Goal: Task Accomplishment & Management: Manage account settings

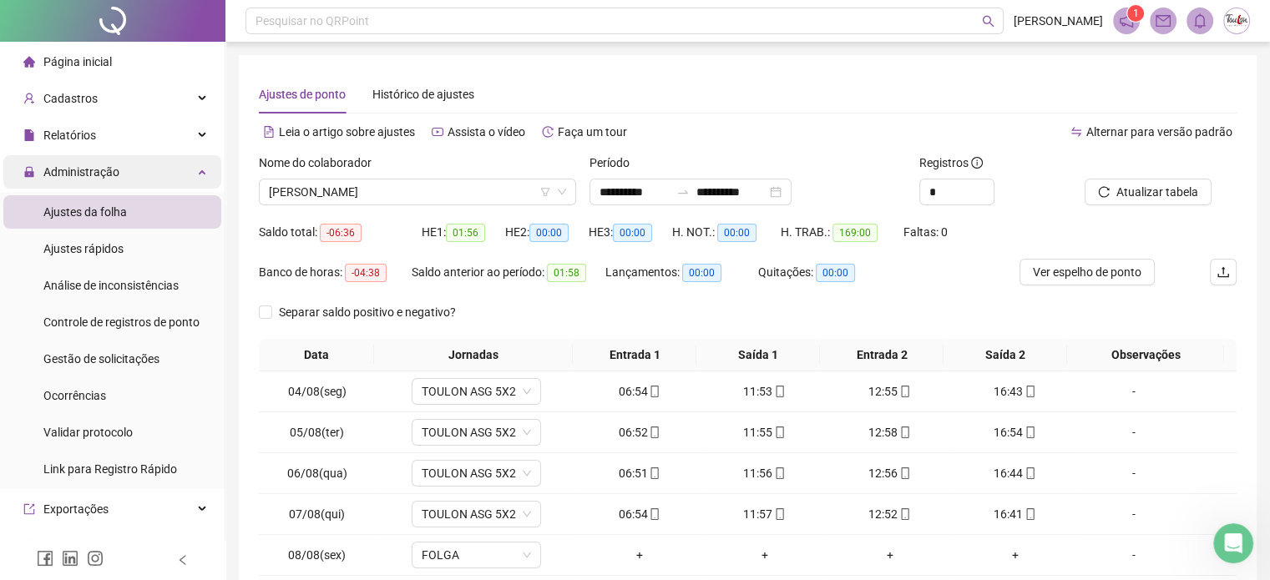
click at [81, 169] on span "Administração" at bounding box center [81, 171] width 76 height 13
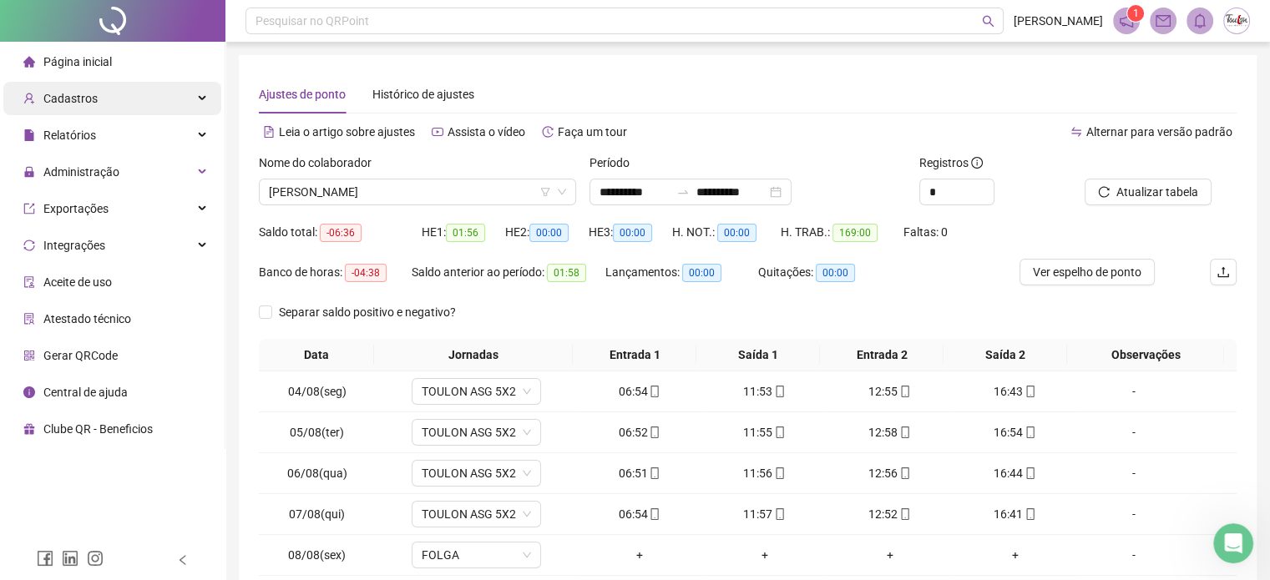
click at [90, 85] on span "Cadastros" at bounding box center [60, 98] width 74 height 33
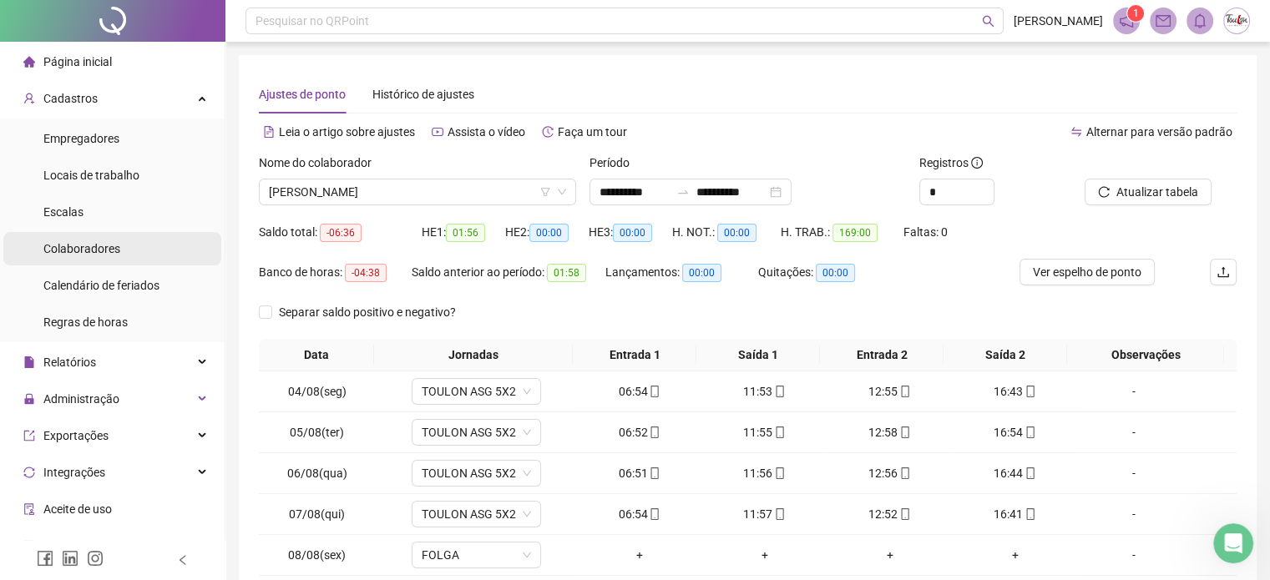
click at [107, 250] on span "Colaboradores" at bounding box center [81, 248] width 77 height 13
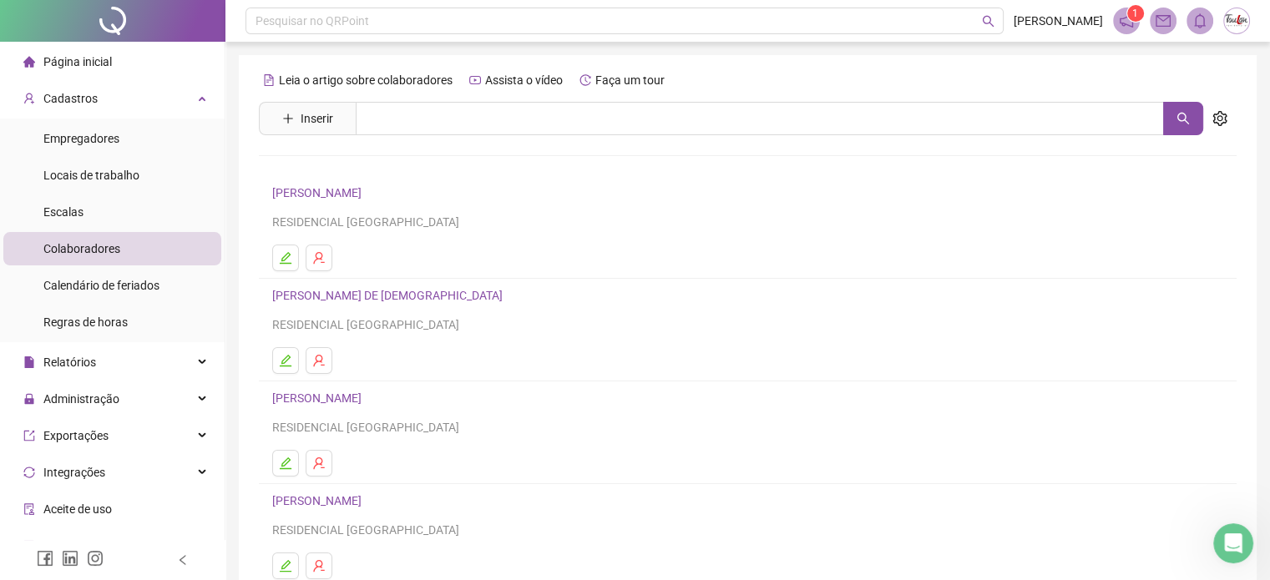
scroll to position [167, 0]
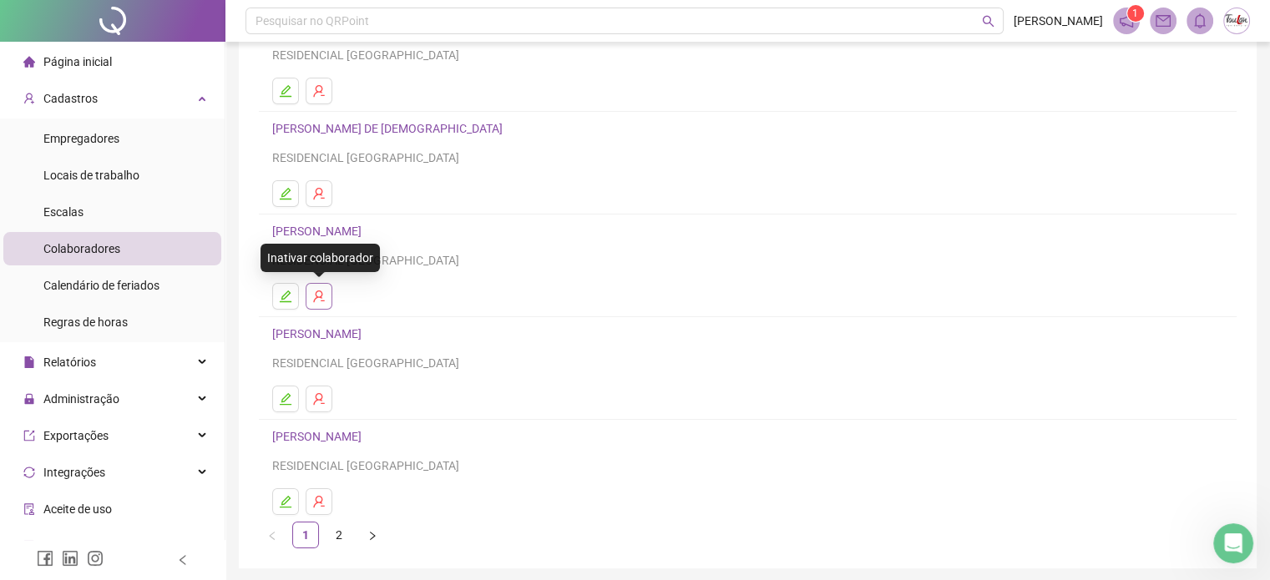
click at [317, 292] on icon "user-delete" at bounding box center [318, 296] width 13 height 13
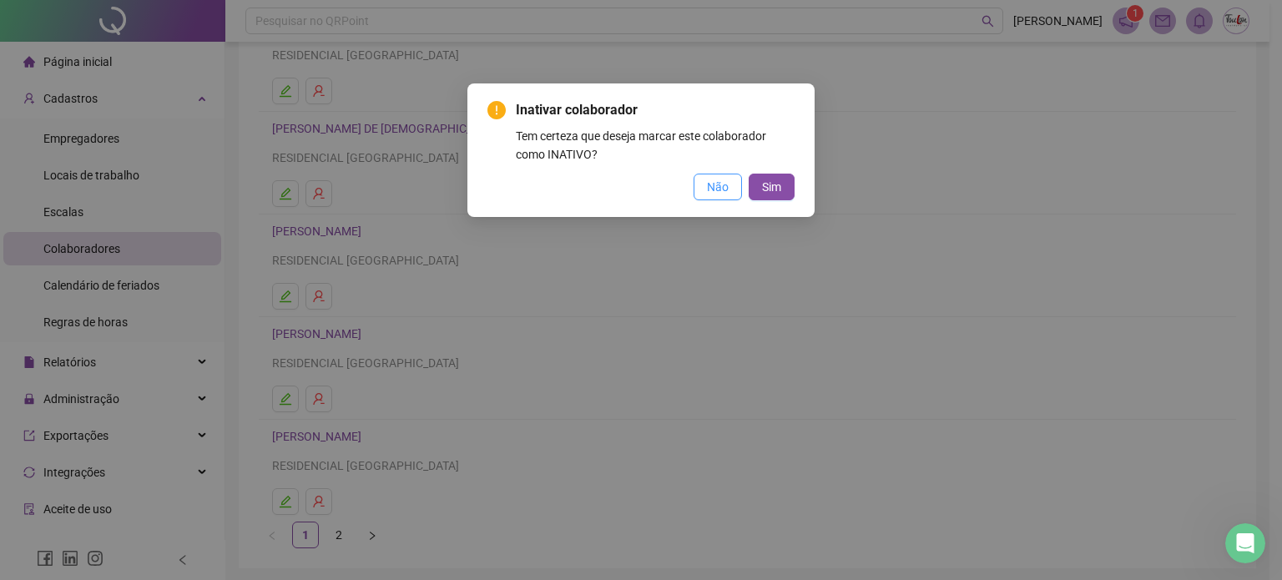
click at [714, 186] on span "Não" at bounding box center [718, 187] width 22 height 18
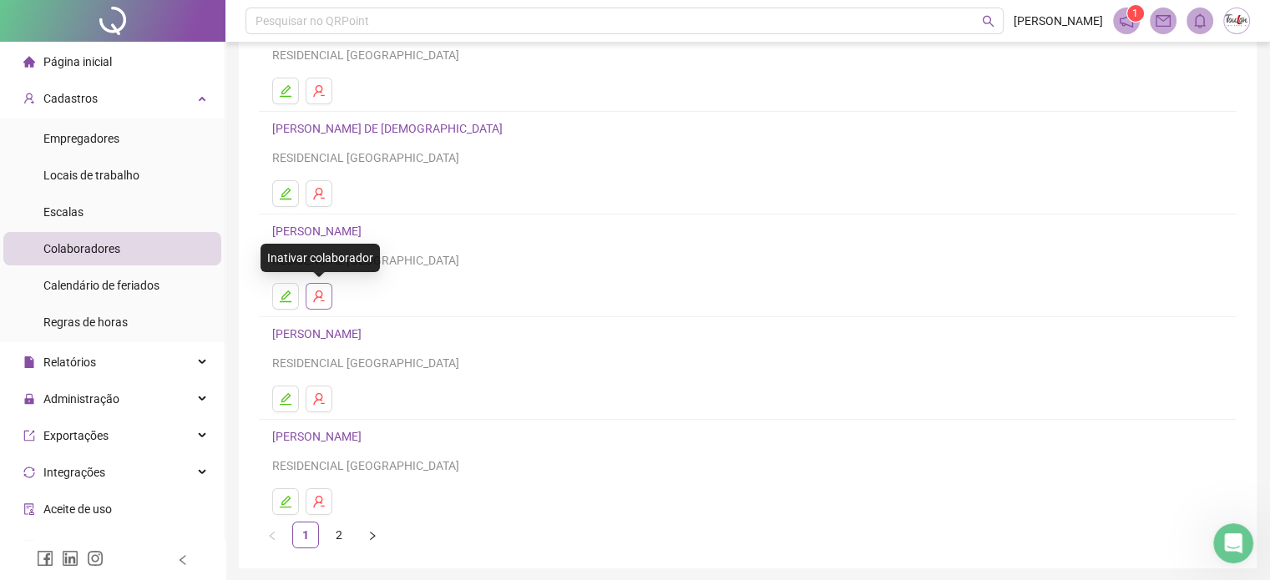
click at [321, 296] on icon "user-delete" at bounding box center [318, 296] width 11 height 12
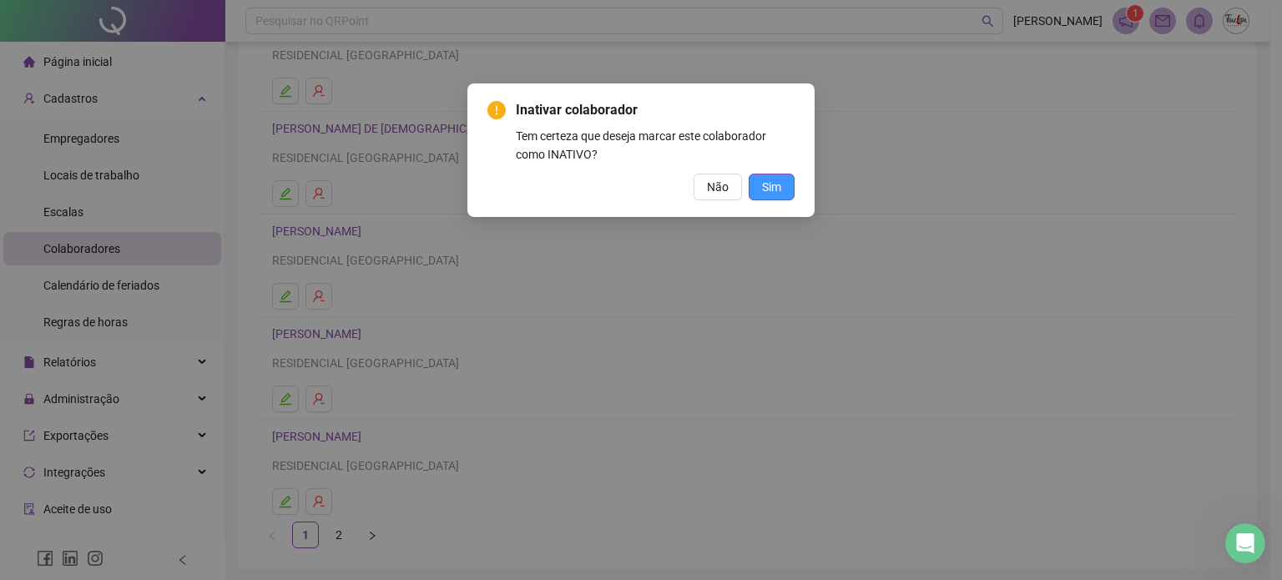
click at [775, 193] on span "Sim" at bounding box center [771, 187] width 19 height 18
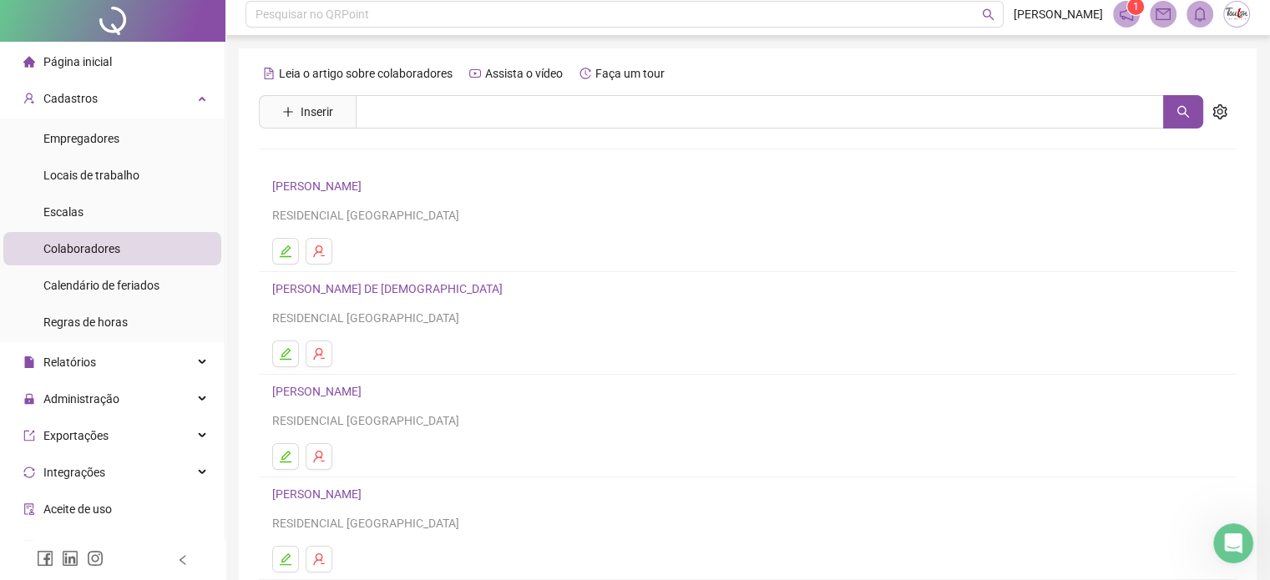
scroll to position [0, 0]
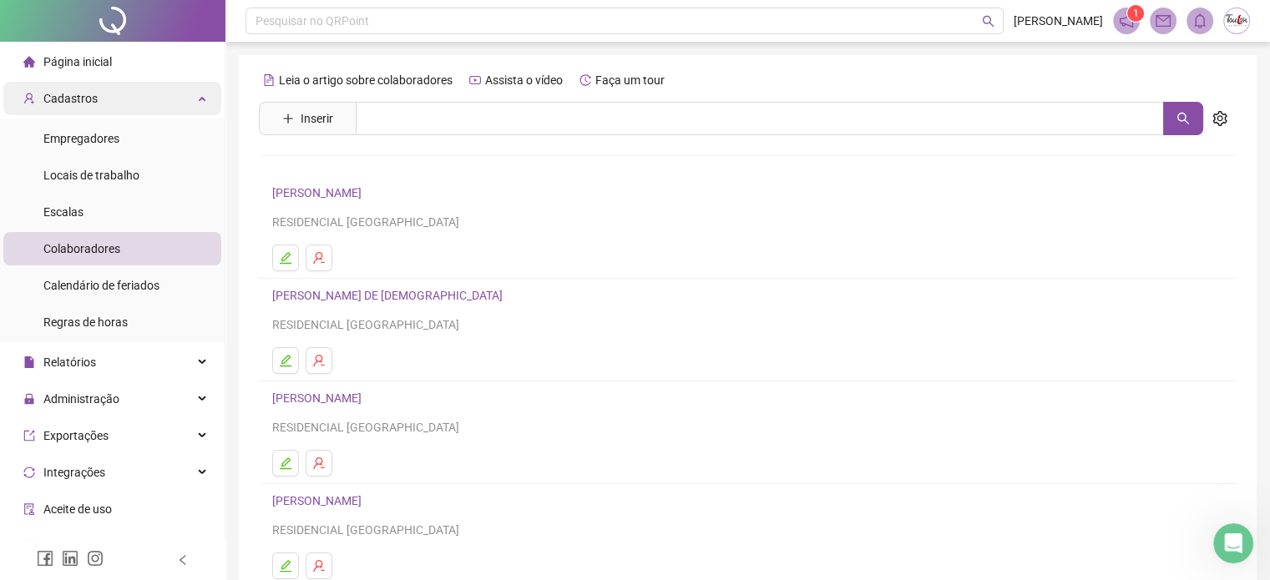
click at [62, 99] on span "Cadastros" at bounding box center [70, 98] width 54 height 13
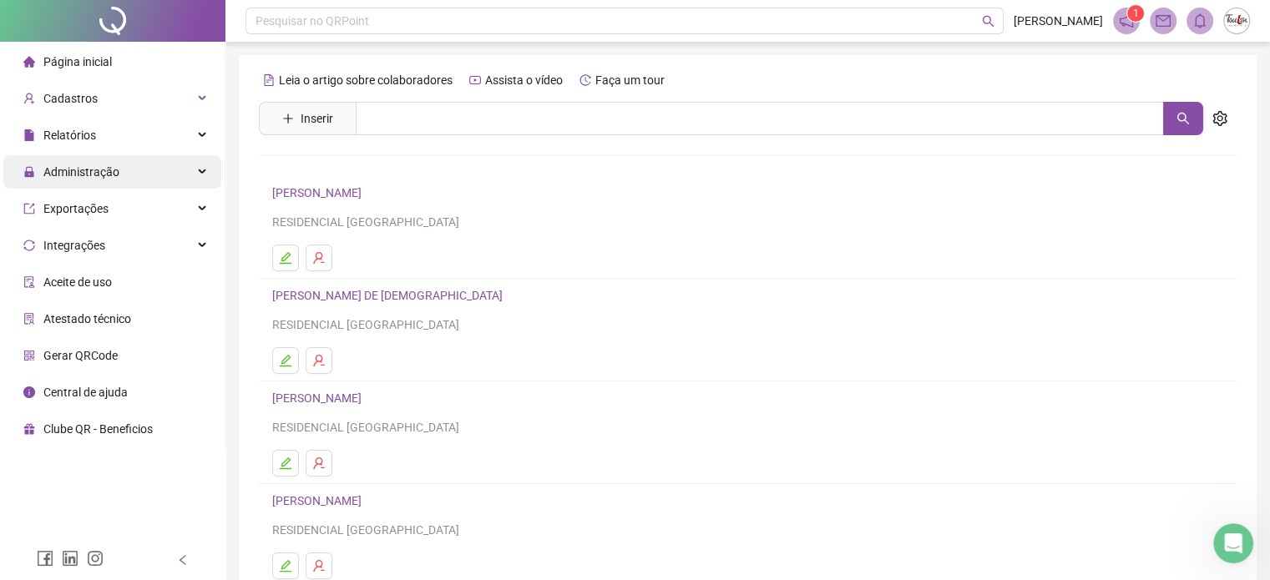
click at [92, 178] on span "Administração" at bounding box center [81, 171] width 76 height 13
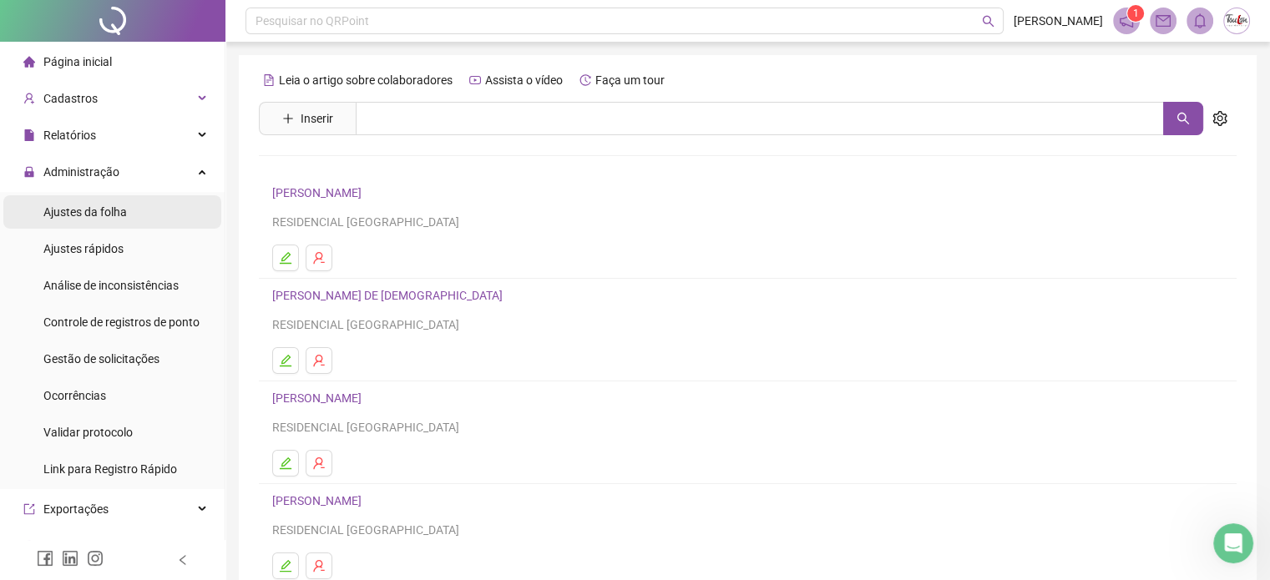
click at [95, 217] on span "Ajustes da folha" at bounding box center [84, 211] width 83 height 13
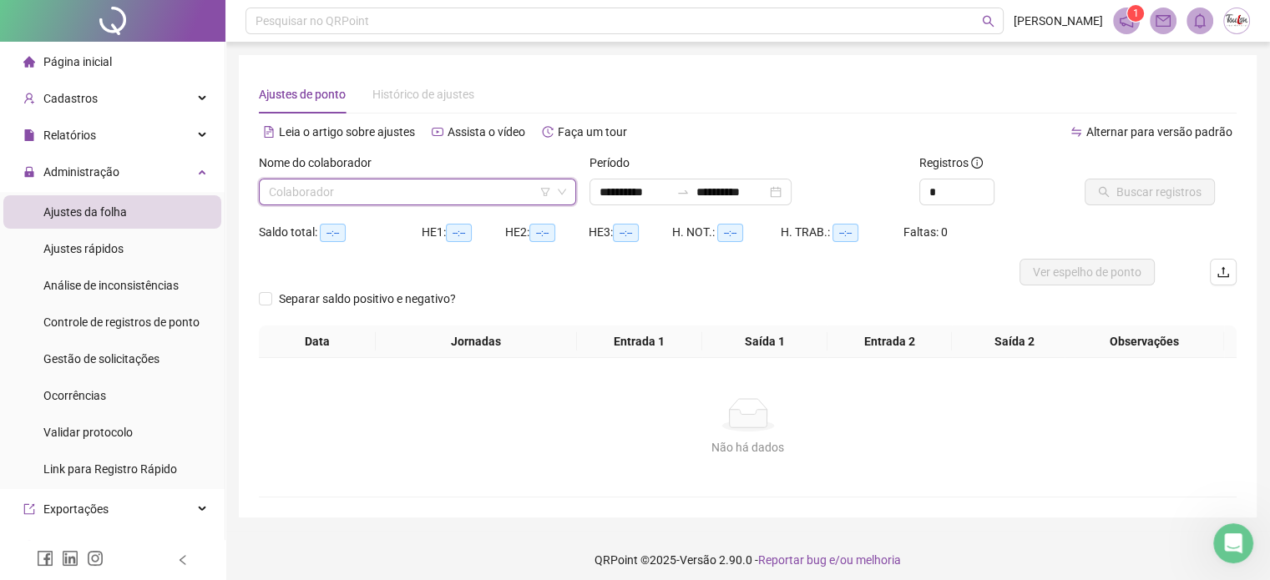
click at [428, 193] on input "search" at bounding box center [410, 191] width 282 height 25
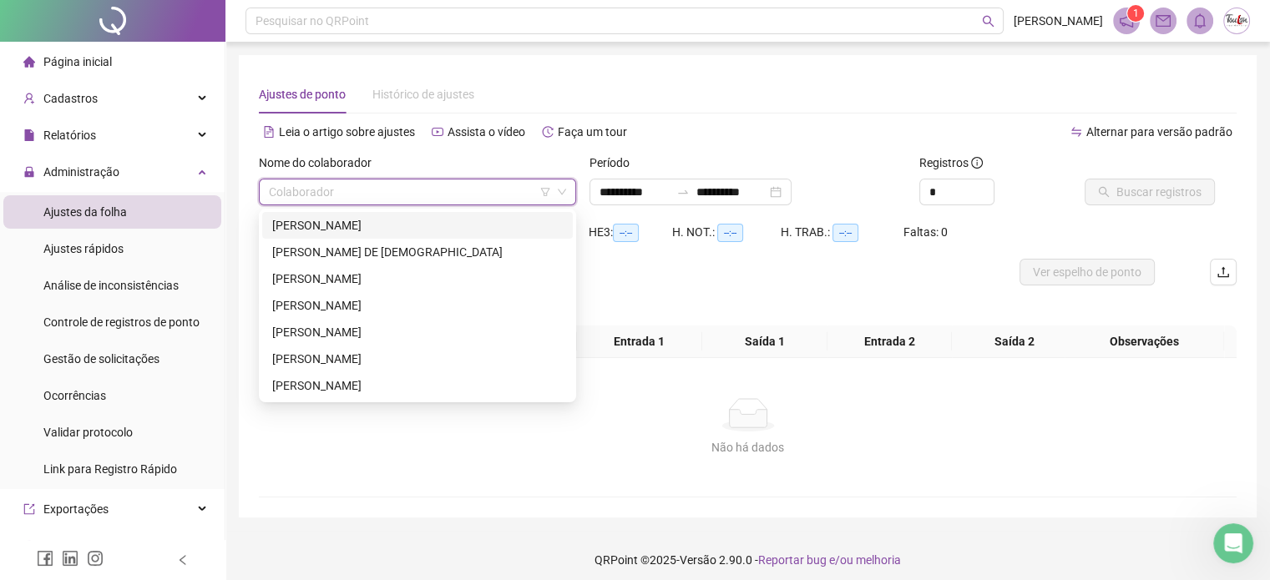
click at [344, 229] on div "[PERSON_NAME]" at bounding box center [417, 225] width 290 height 18
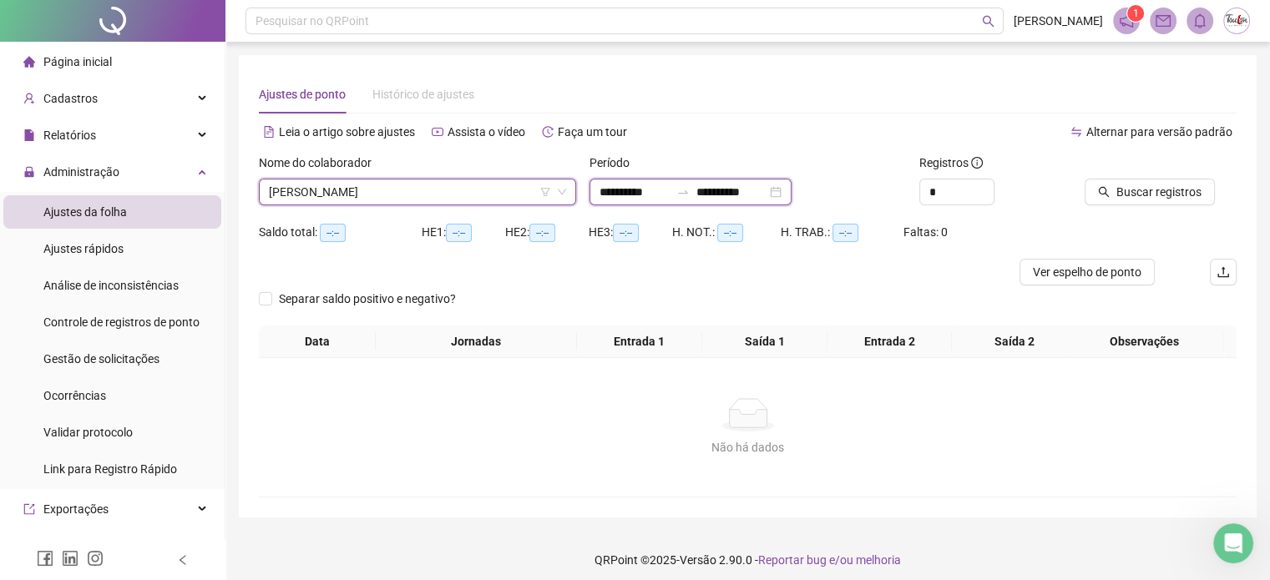
click at [641, 191] on input "**********" at bounding box center [634, 192] width 70 height 18
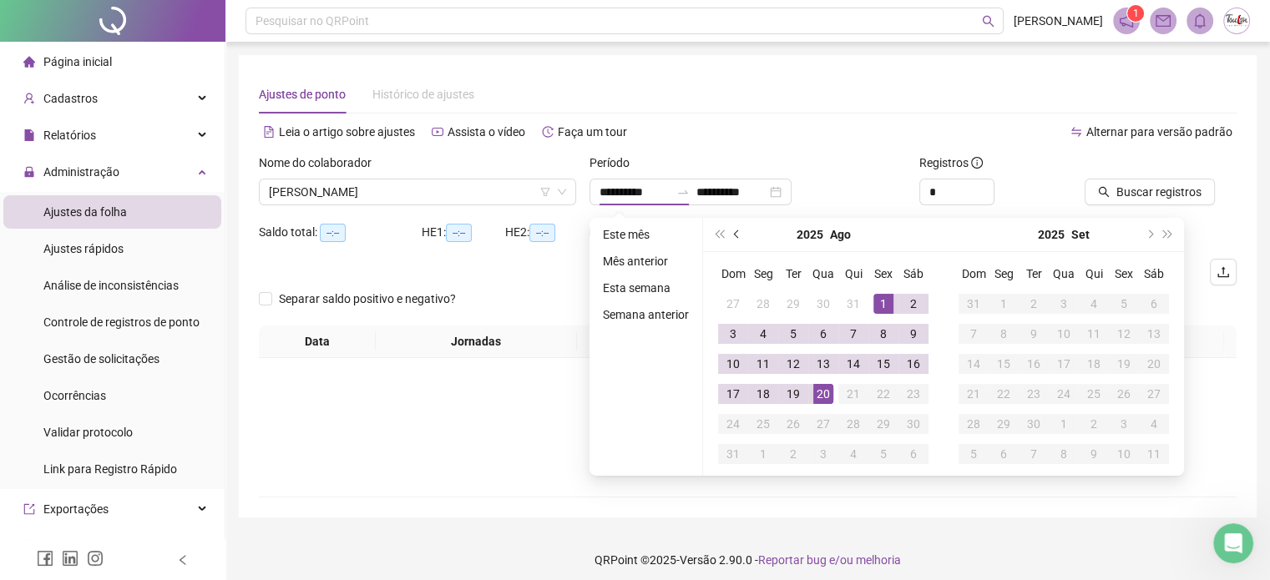
click at [733, 228] on button "prev-year" at bounding box center [737, 234] width 18 height 33
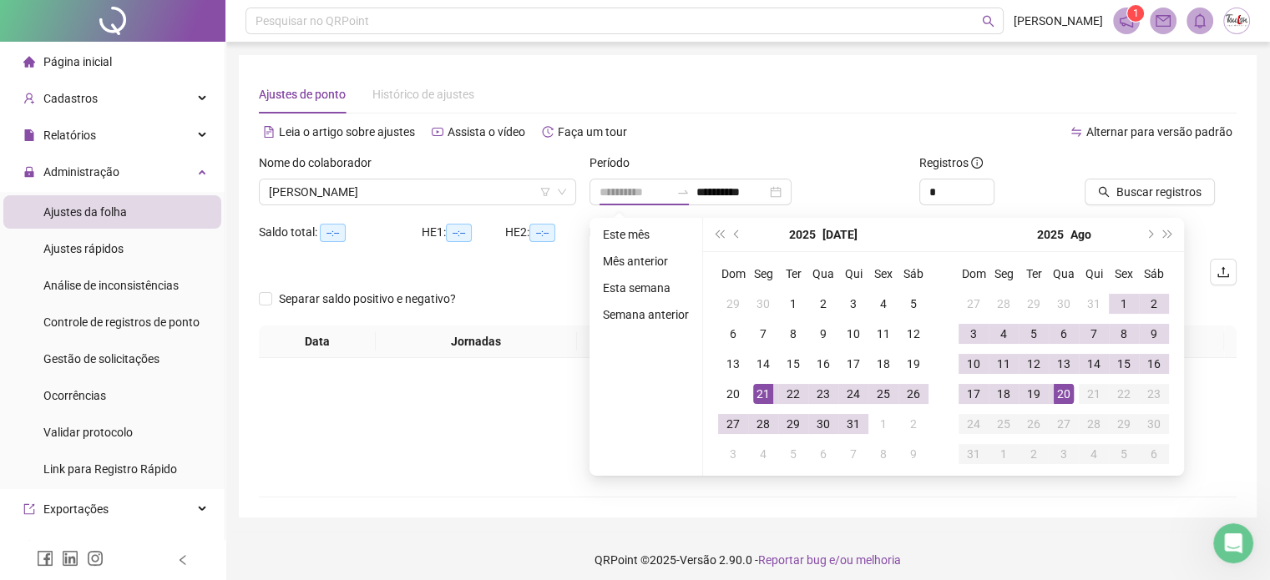
type input "**********"
click at [765, 388] on div "21" at bounding box center [763, 394] width 20 height 20
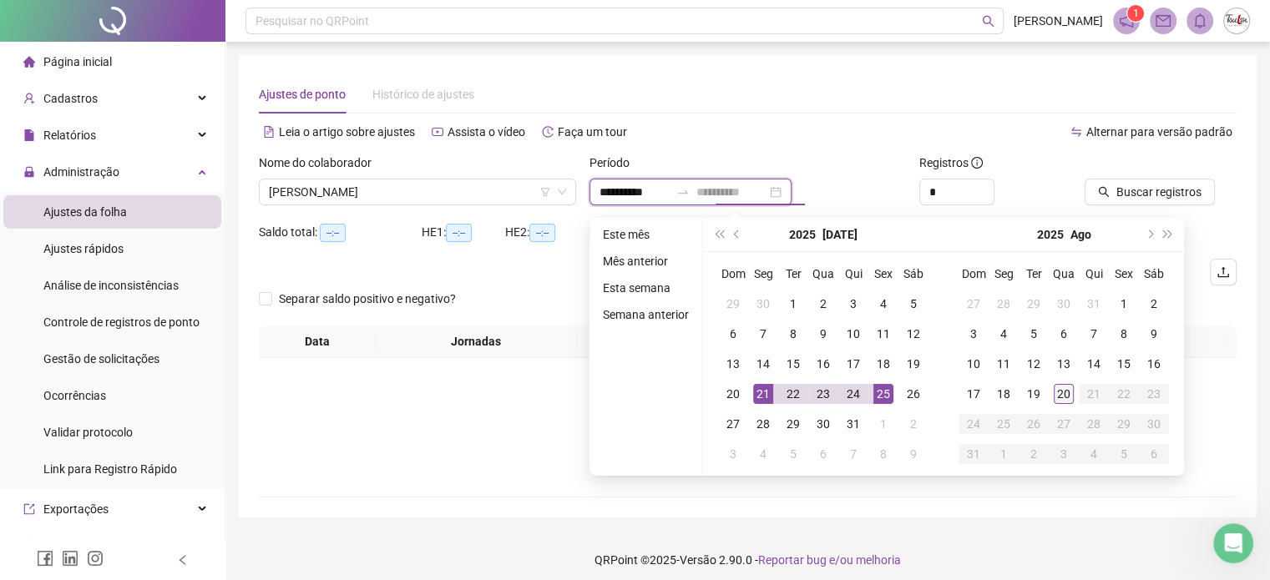
type input "**********"
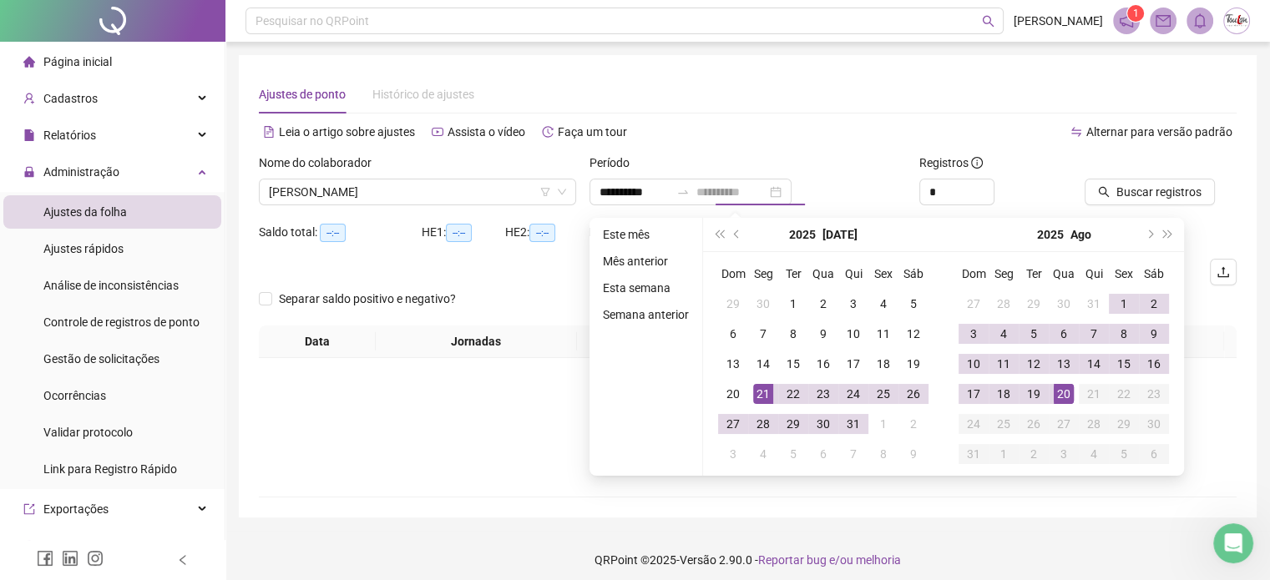
click at [1063, 393] on div "20" at bounding box center [1063, 394] width 20 height 20
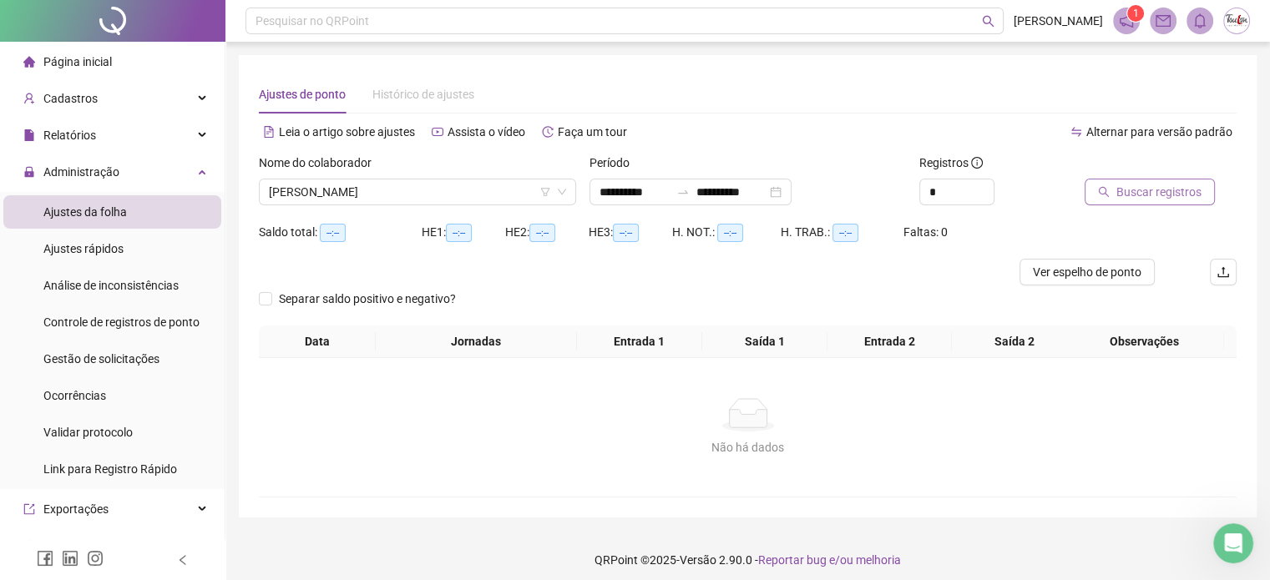
click at [1148, 192] on span "Buscar registros" at bounding box center [1158, 192] width 85 height 18
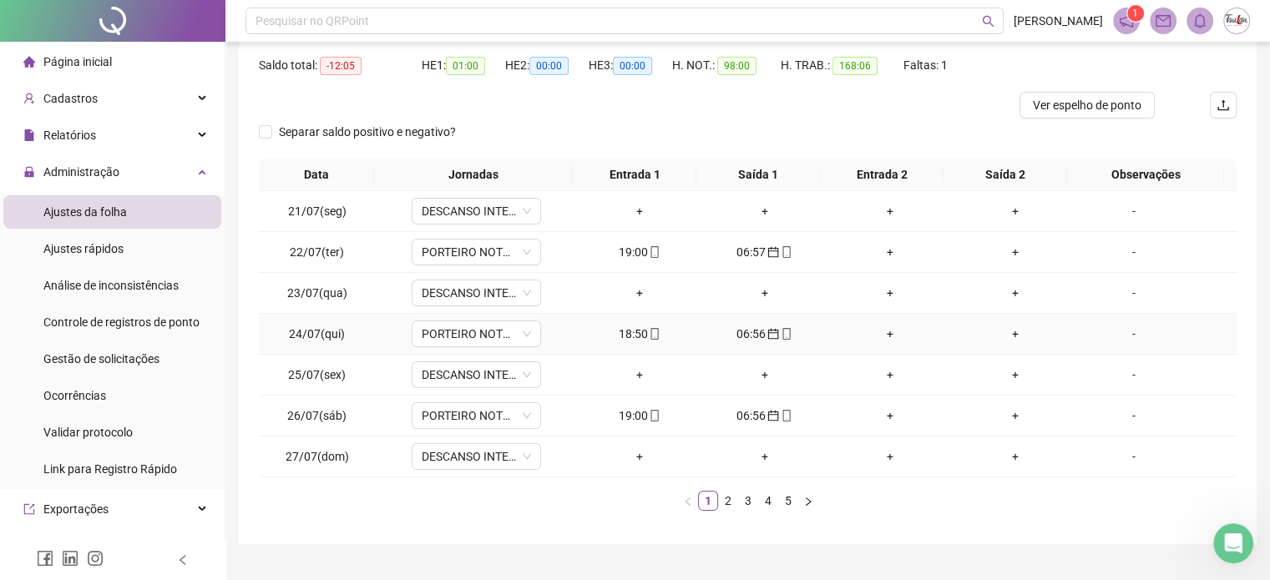
scroll to position [201, 0]
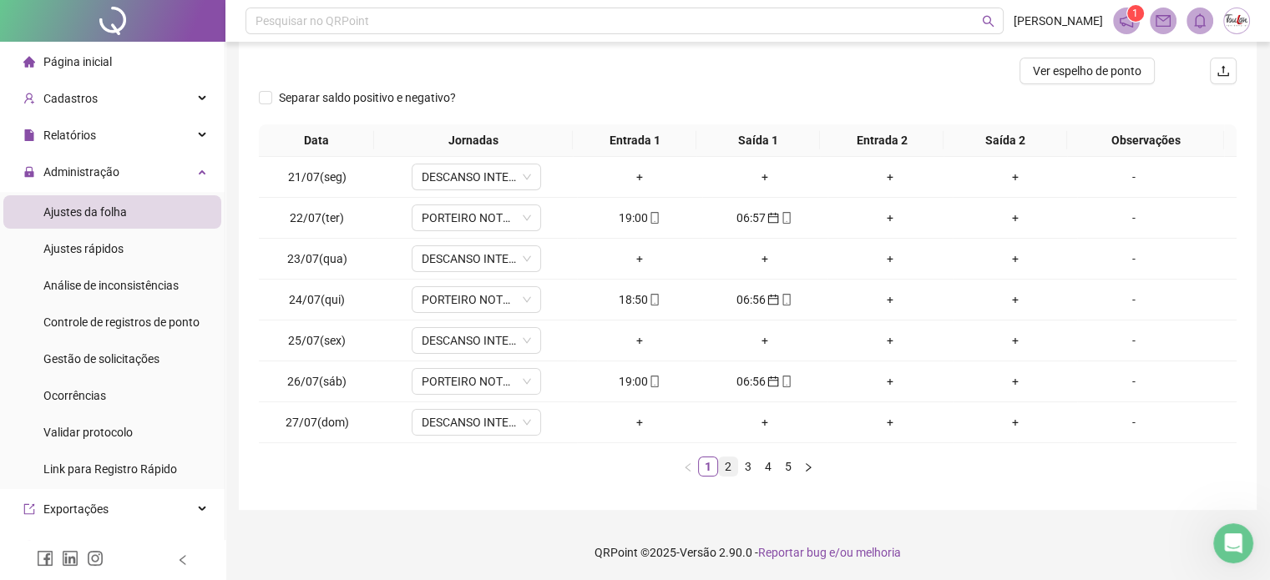
click at [725, 463] on link "2" at bounding box center [728, 466] width 18 height 18
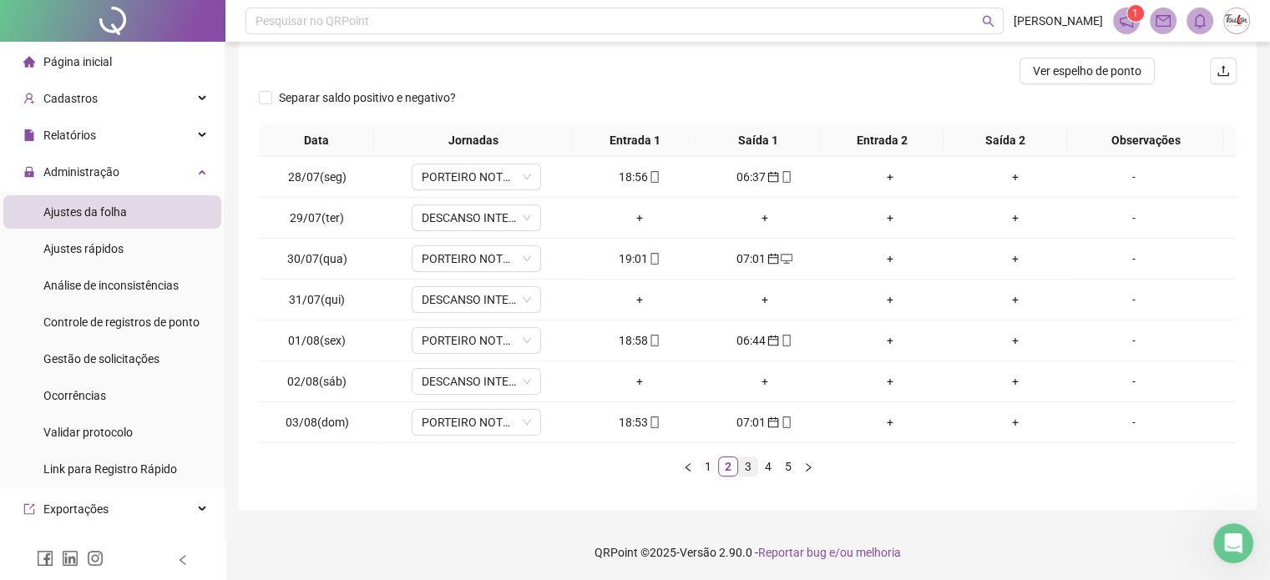
click at [745, 463] on link "3" at bounding box center [748, 466] width 18 height 18
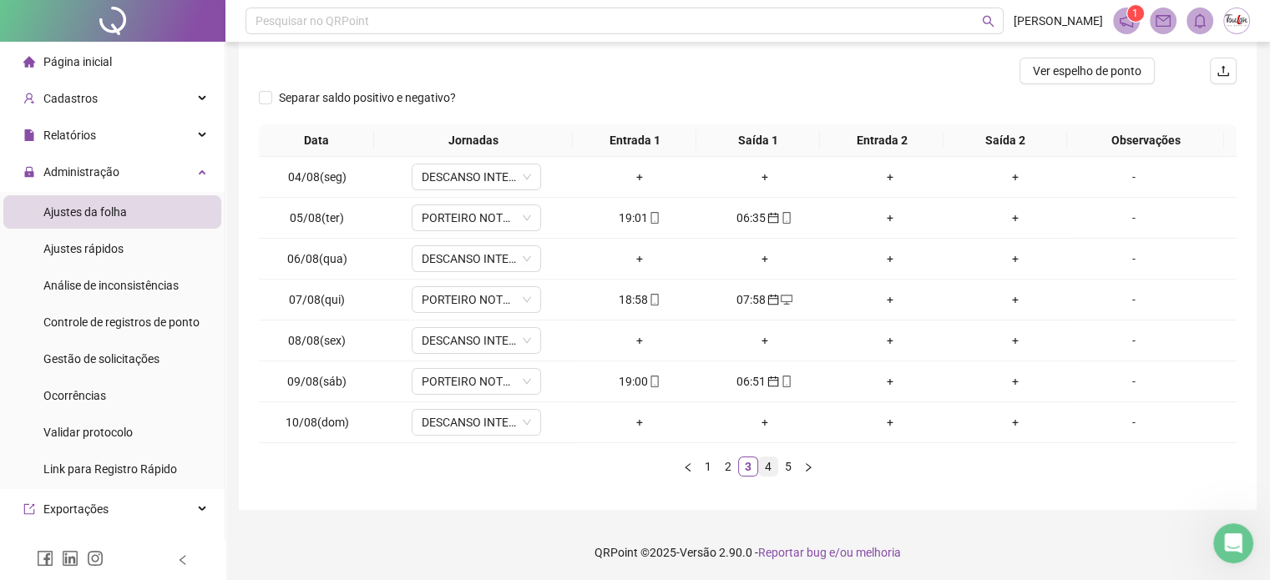
click at [765, 463] on link "4" at bounding box center [768, 466] width 18 height 18
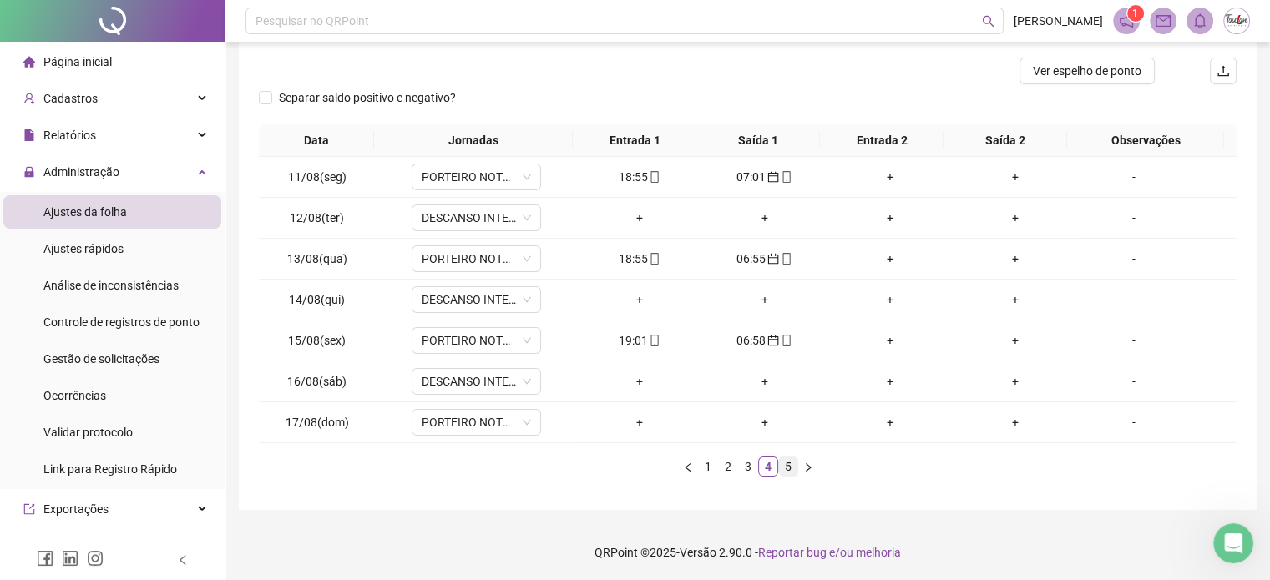
click at [788, 466] on link "5" at bounding box center [788, 466] width 18 height 18
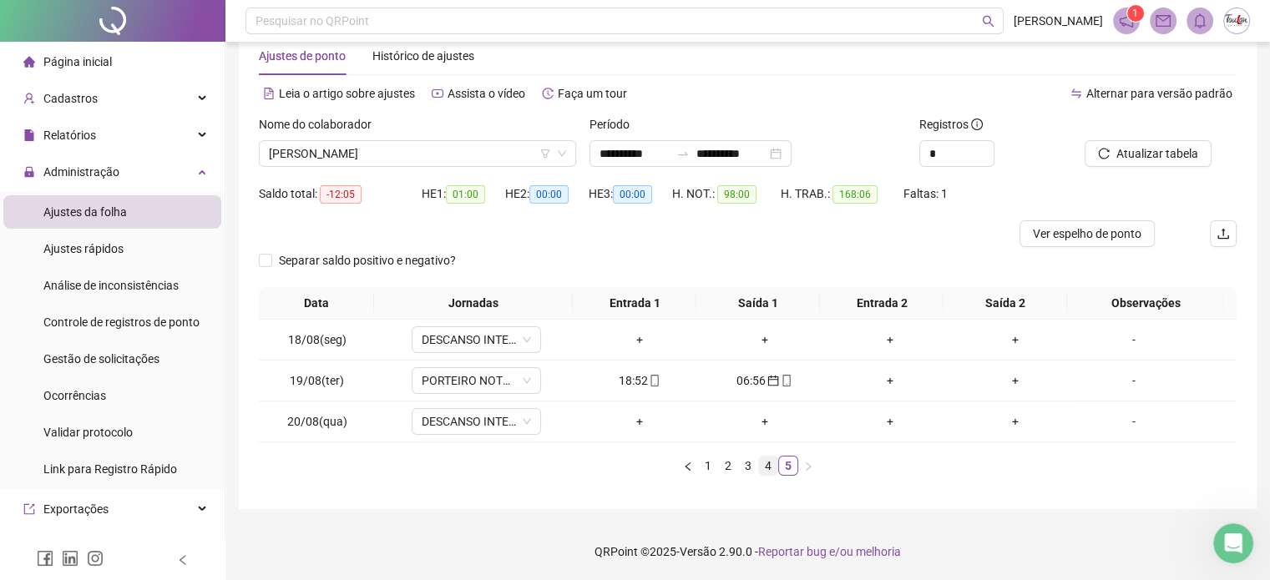
click at [765, 463] on link "4" at bounding box center [768, 466] width 18 height 18
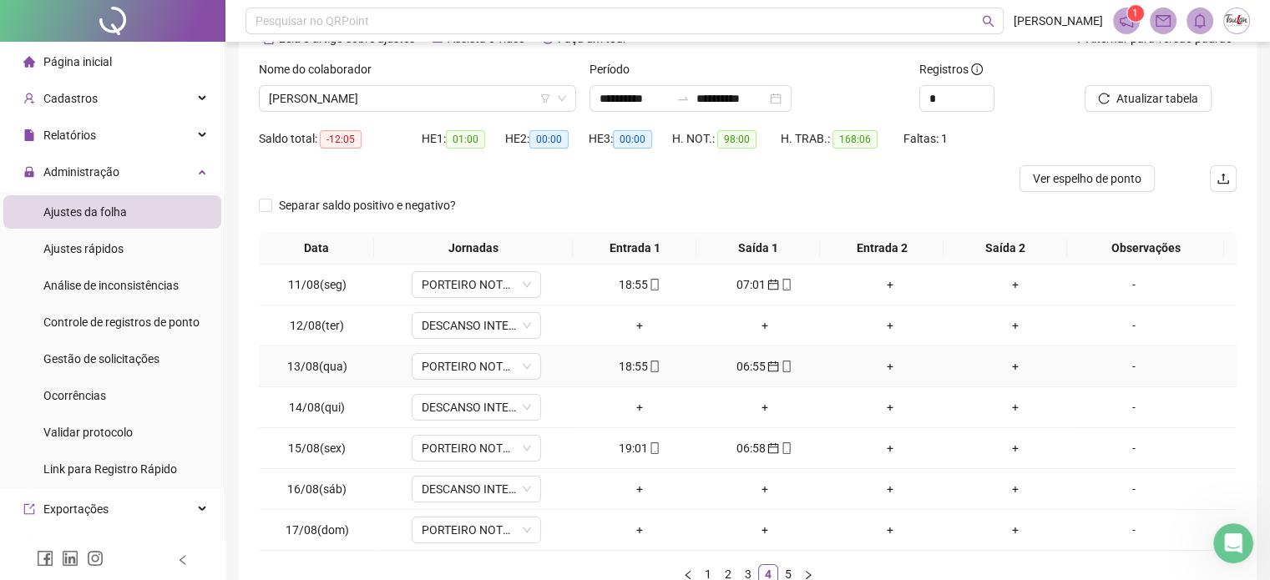
scroll to position [122, 0]
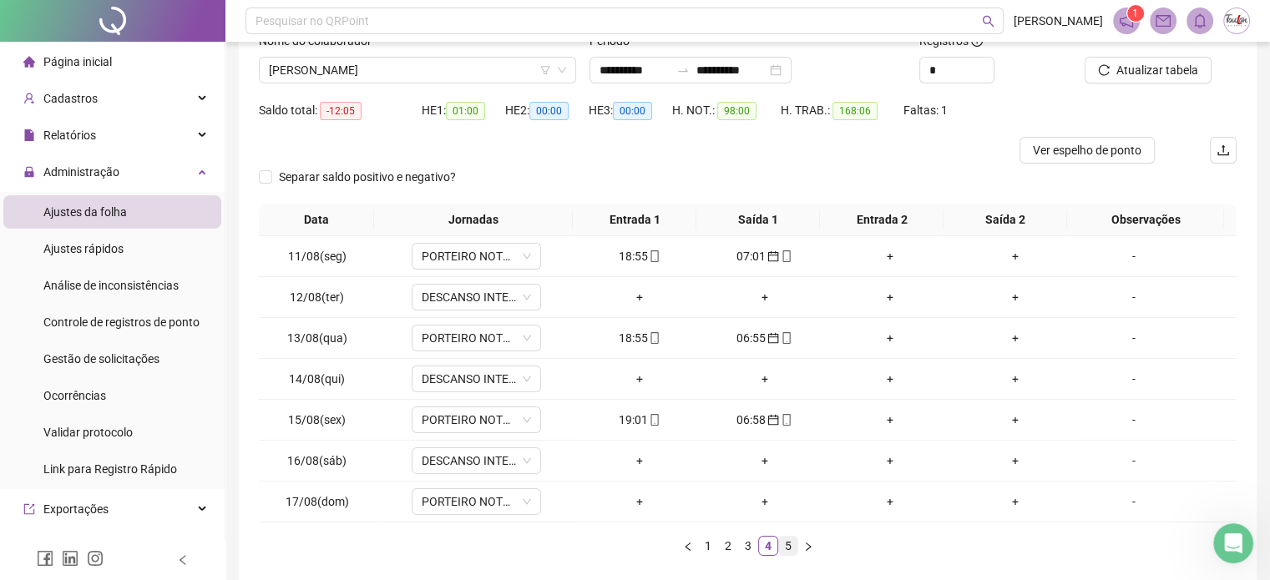
click at [786, 544] on link "5" at bounding box center [788, 546] width 18 height 18
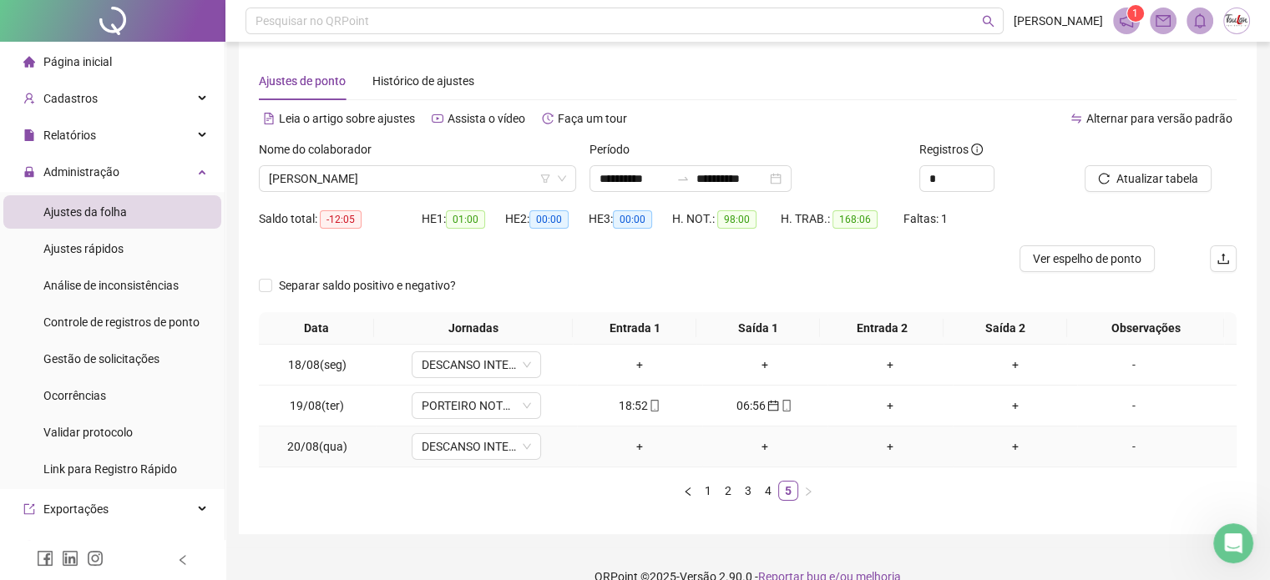
scroll to position [0, 0]
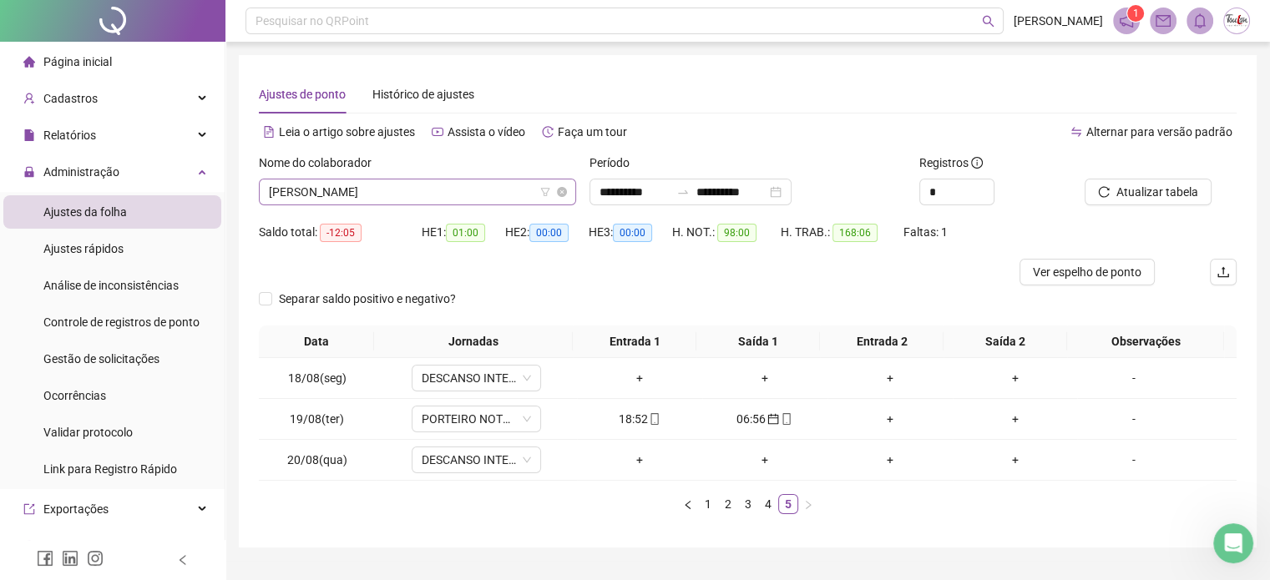
click at [504, 193] on span "[PERSON_NAME]" at bounding box center [417, 191] width 297 height 25
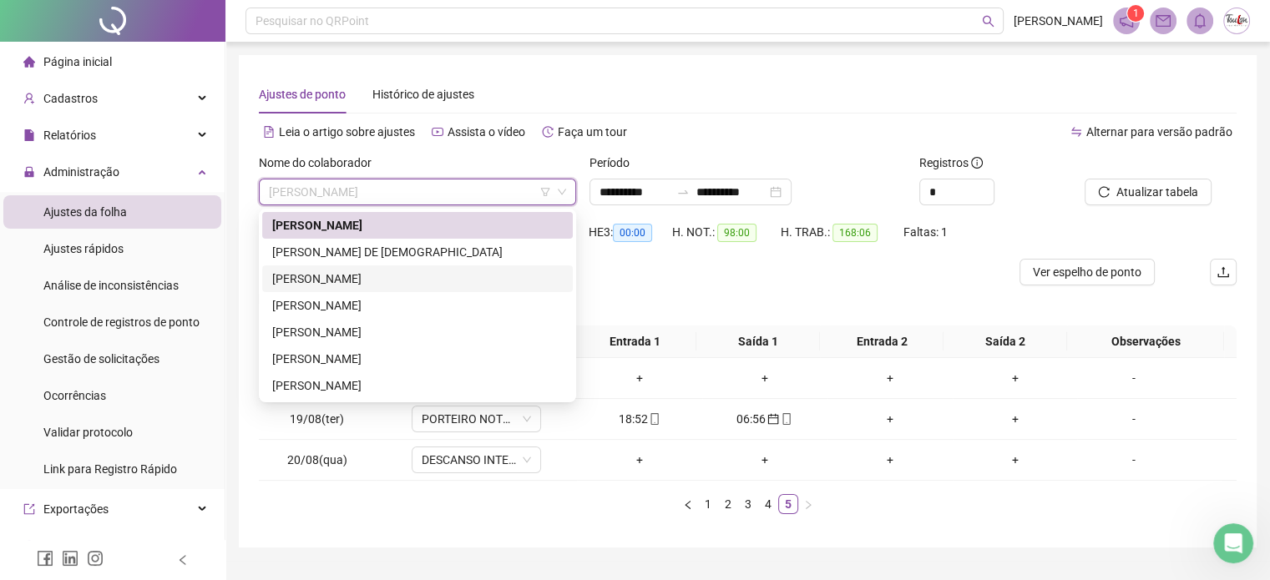
click at [366, 280] on div "[PERSON_NAME]" at bounding box center [417, 279] width 290 height 18
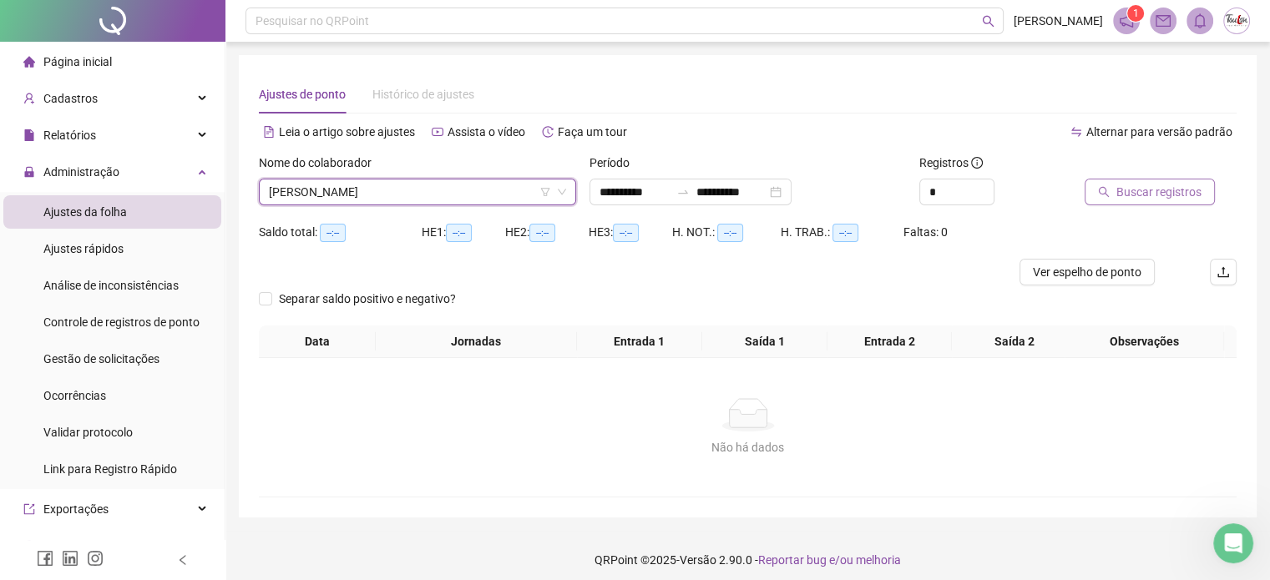
click at [1131, 195] on span "Buscar registros" at bounding box center [1158, 192] width 85 height 18
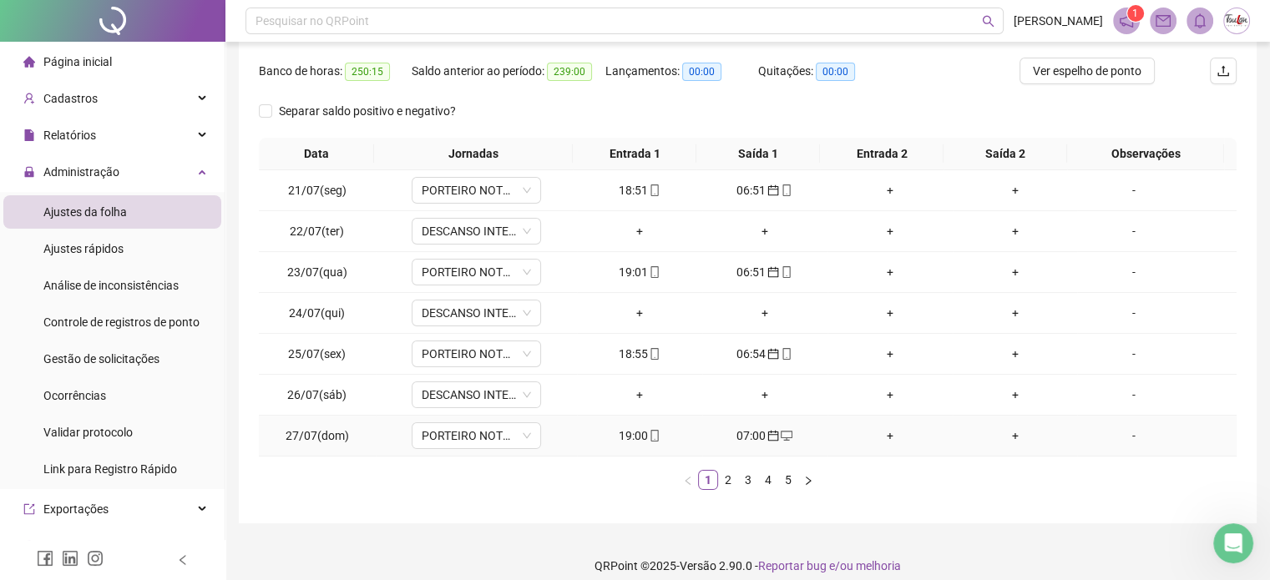
scroll to position [215, 0]
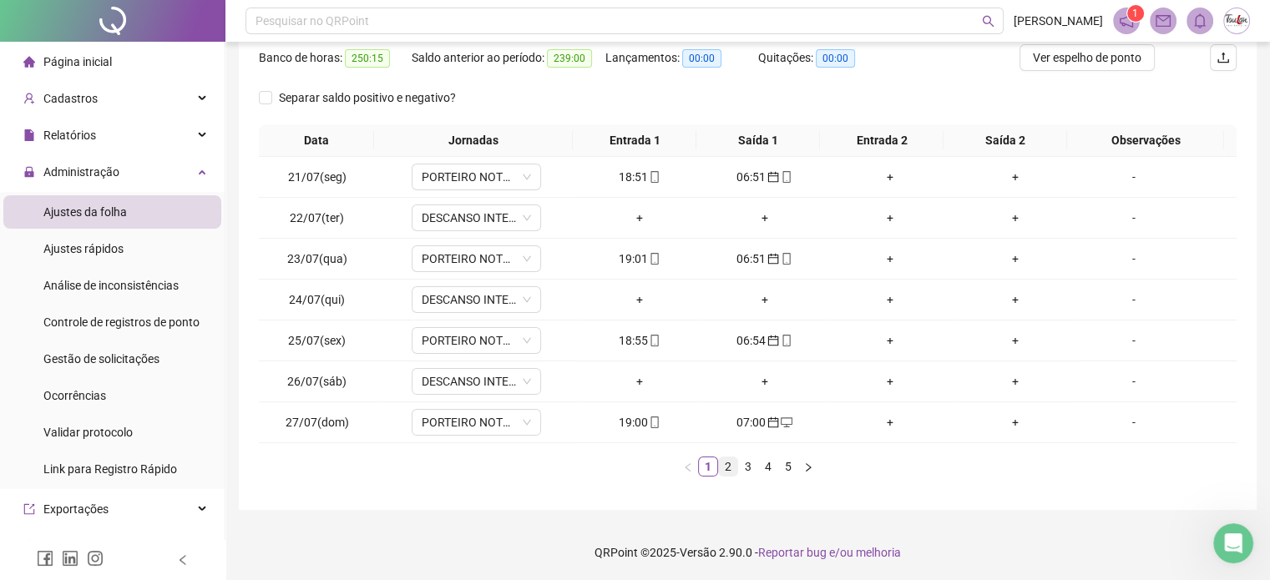
click at [728, 464] on link "2" at bounding box center [728, 466] width 18 height 18
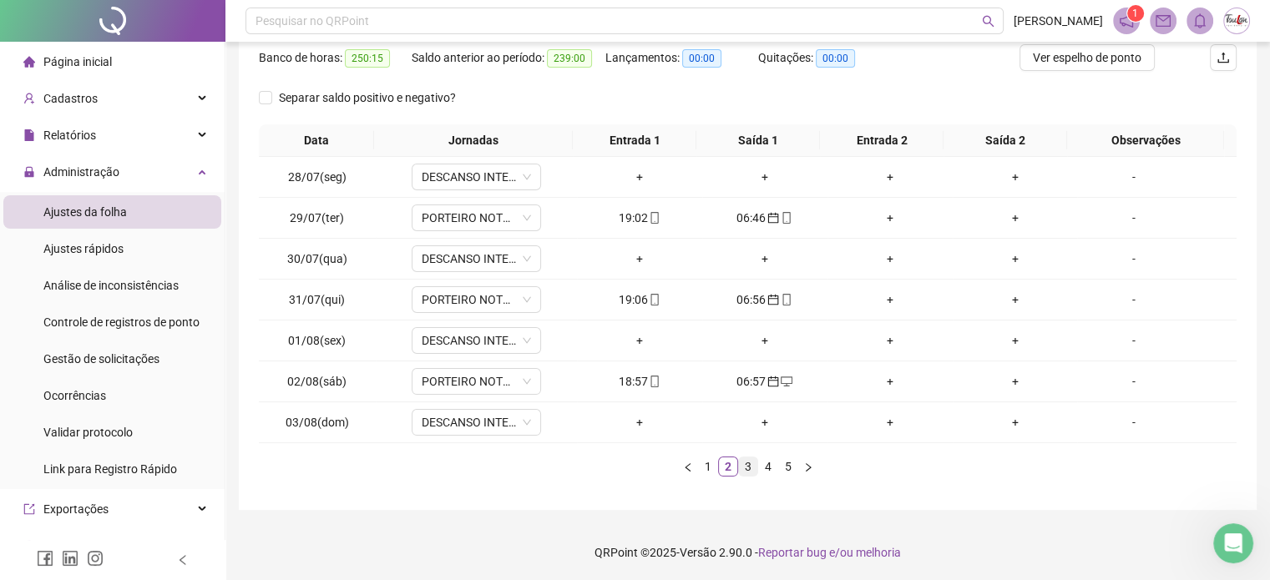
click at [746, 467] on link "3" at bounding box center [748, 466] width 18 height 18
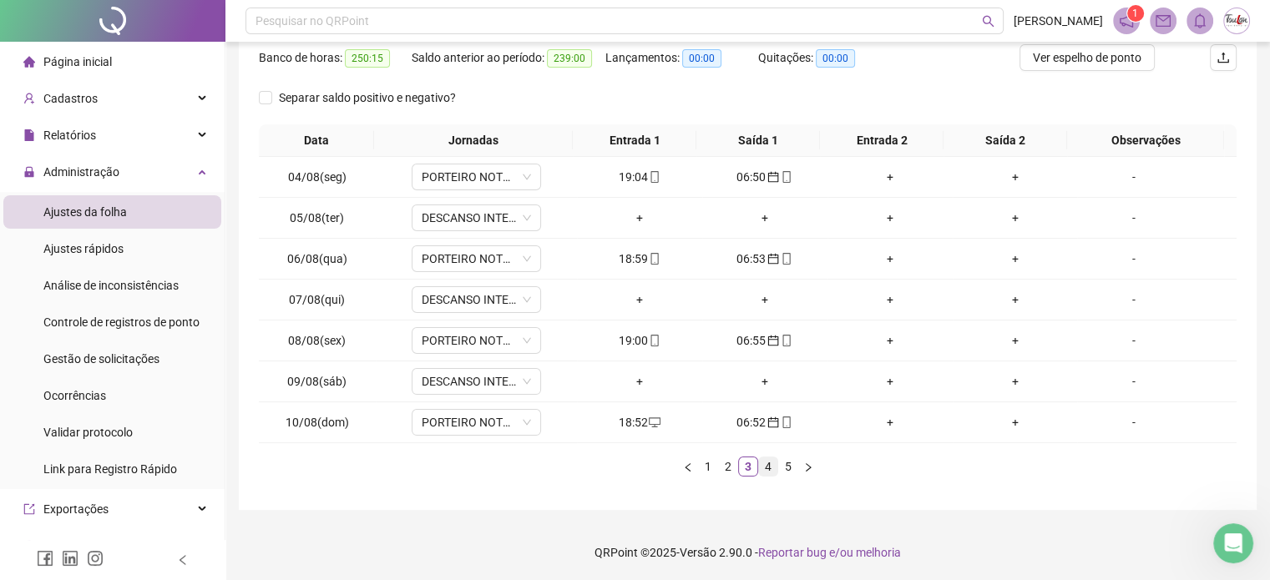
click at [765, 467] on link "4" at bounding box center [768, 466] width 18 height 18
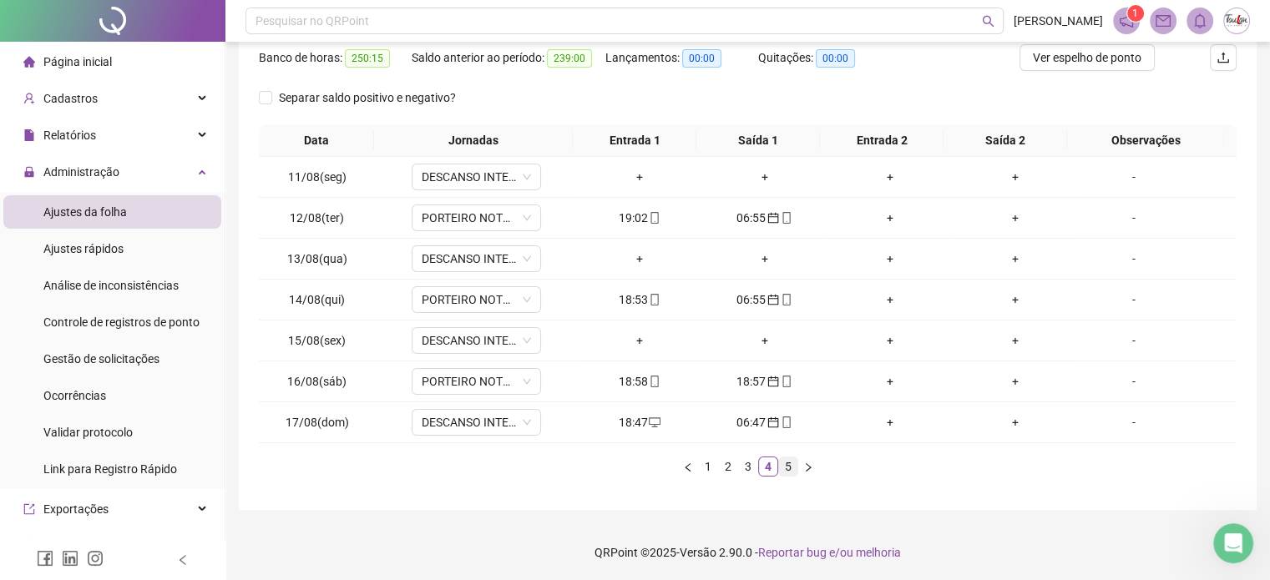
click at [785, 460] on link "5" at bounding box center [788, 466] width 18 height 18
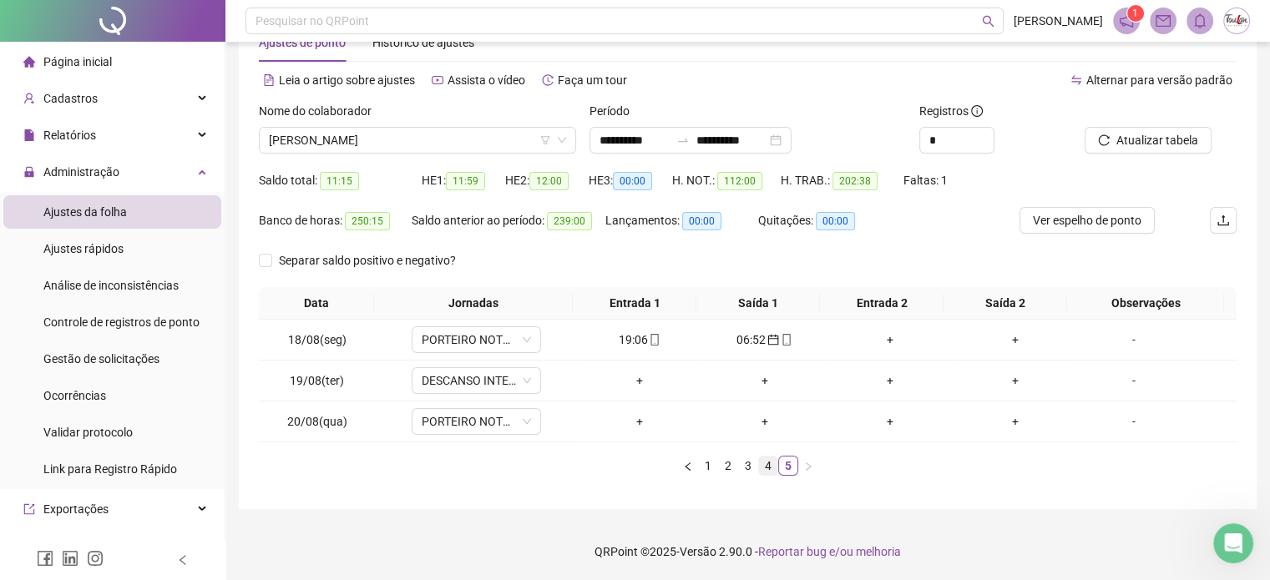
click at [762, 463] on link "4" at bounding box center [768, 466] width 18 height 18
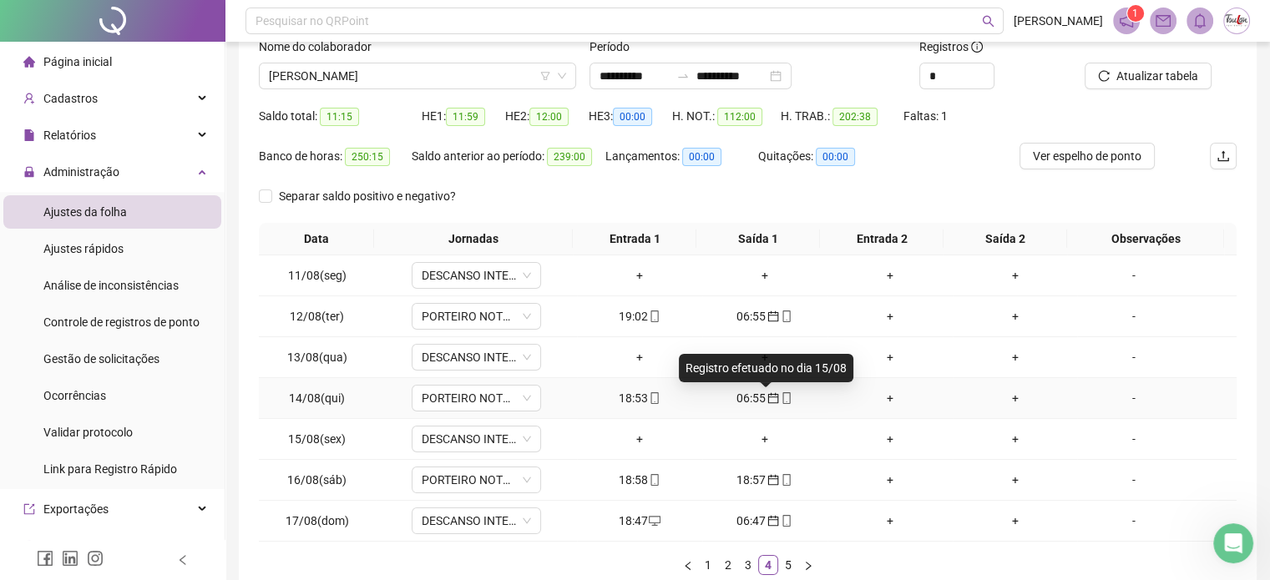
scroll to position [215, 0]
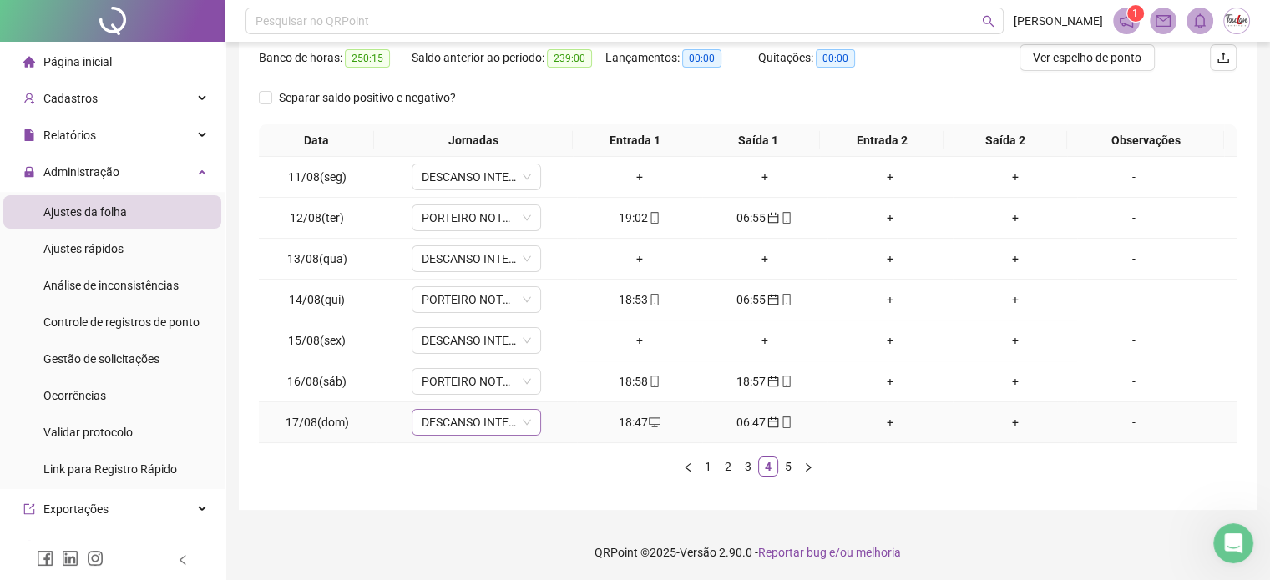
click at [485, 424] on span "DESCANSO INTER-JORNADA" at bounding box center [476, 422] width 109 height 25
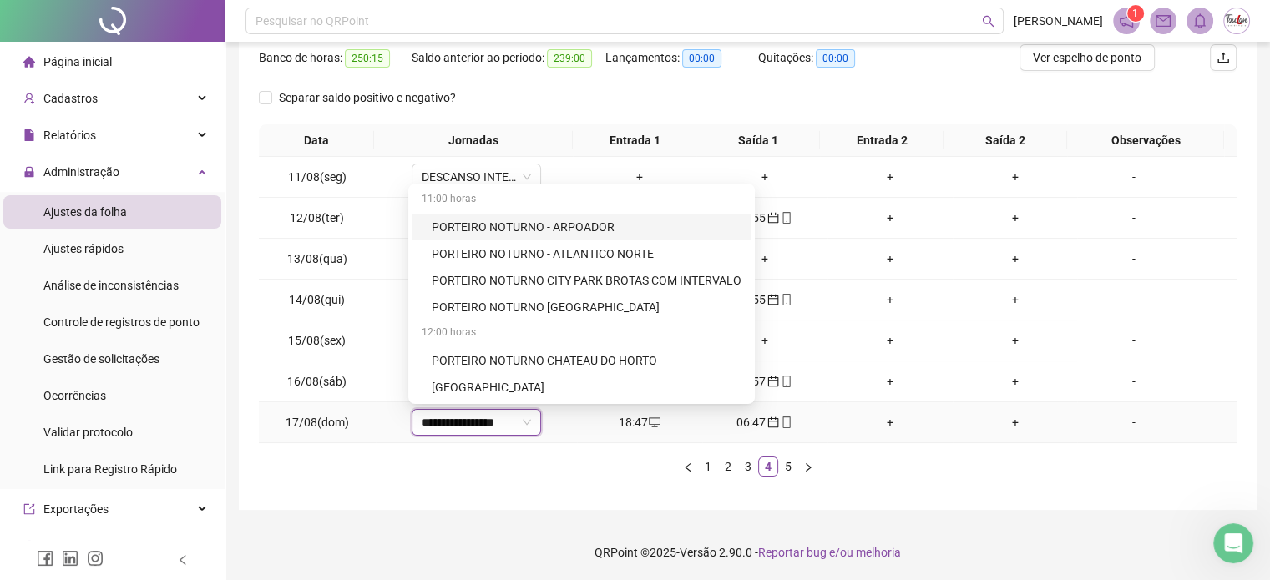
type input "**********"
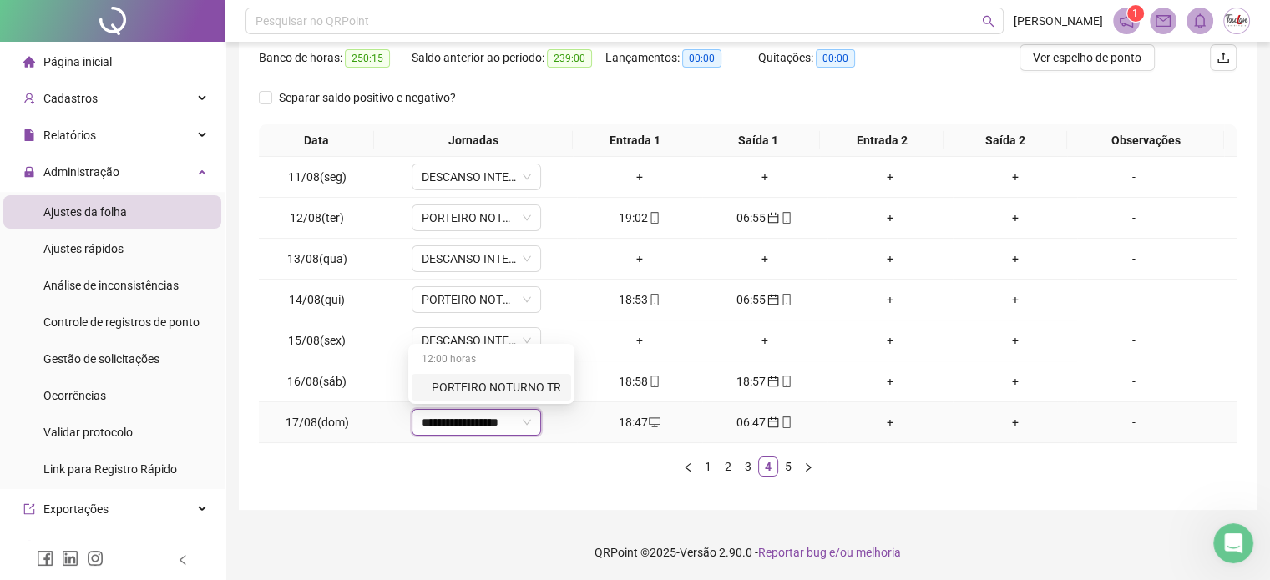
click at [515, 383] on div "PORTEIRO NOTURNO TR" at bounding box center [496, 387] width 129 height 18
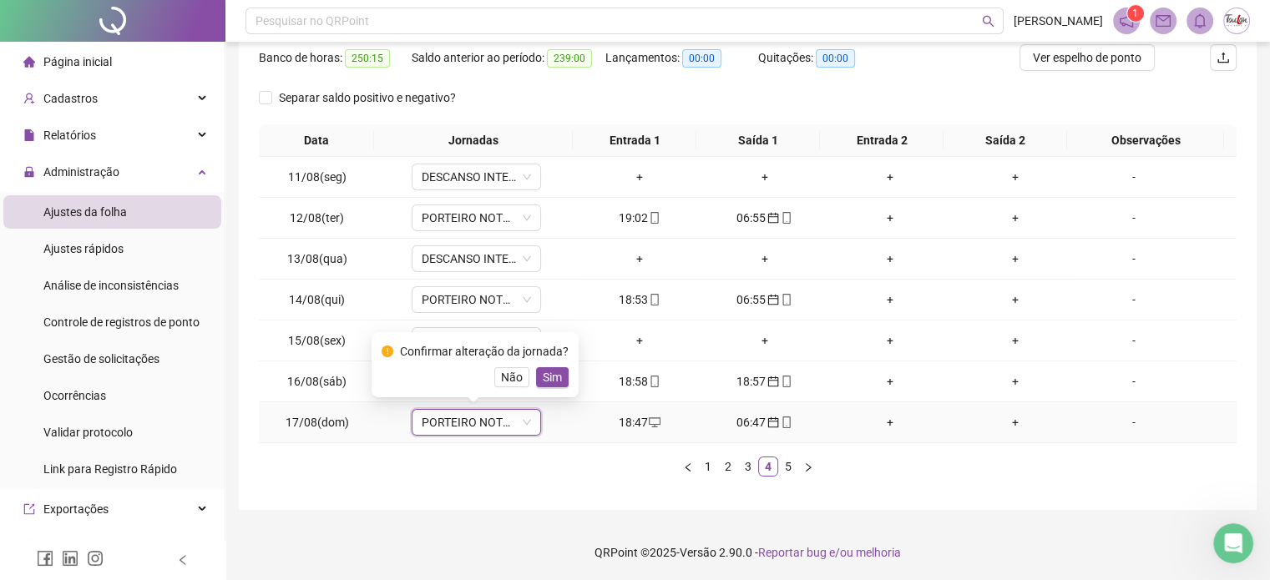
scroll to position [0, 0]
click at [551, 377] on span "Sim" at bounding box center [552, 377] width 19 height 18
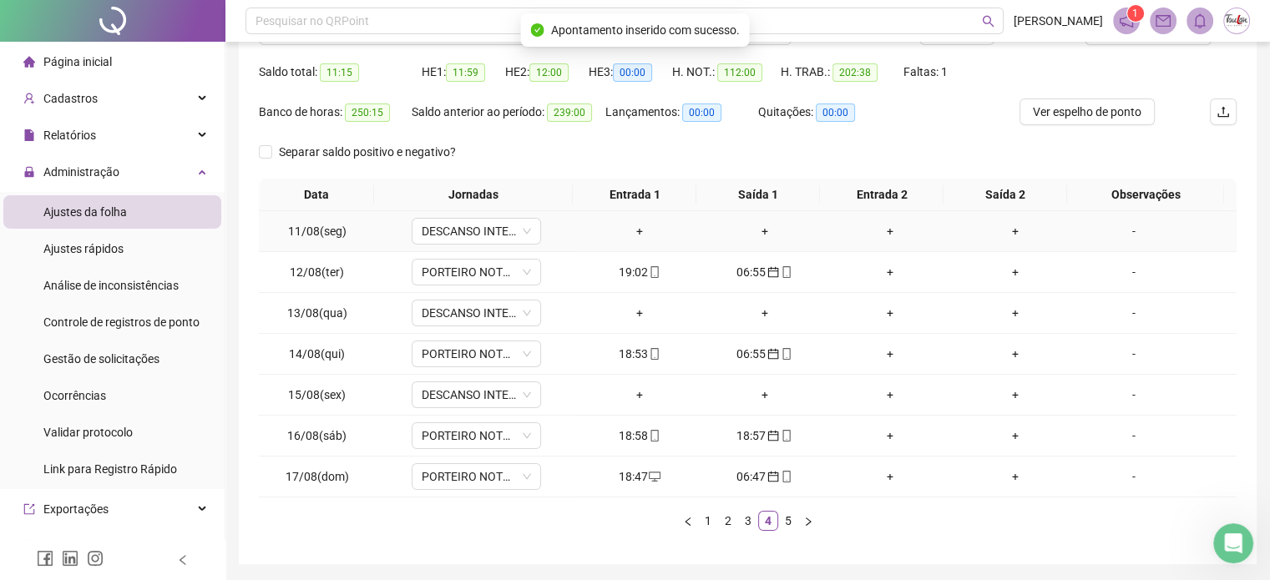
scroll to position [131, 0]
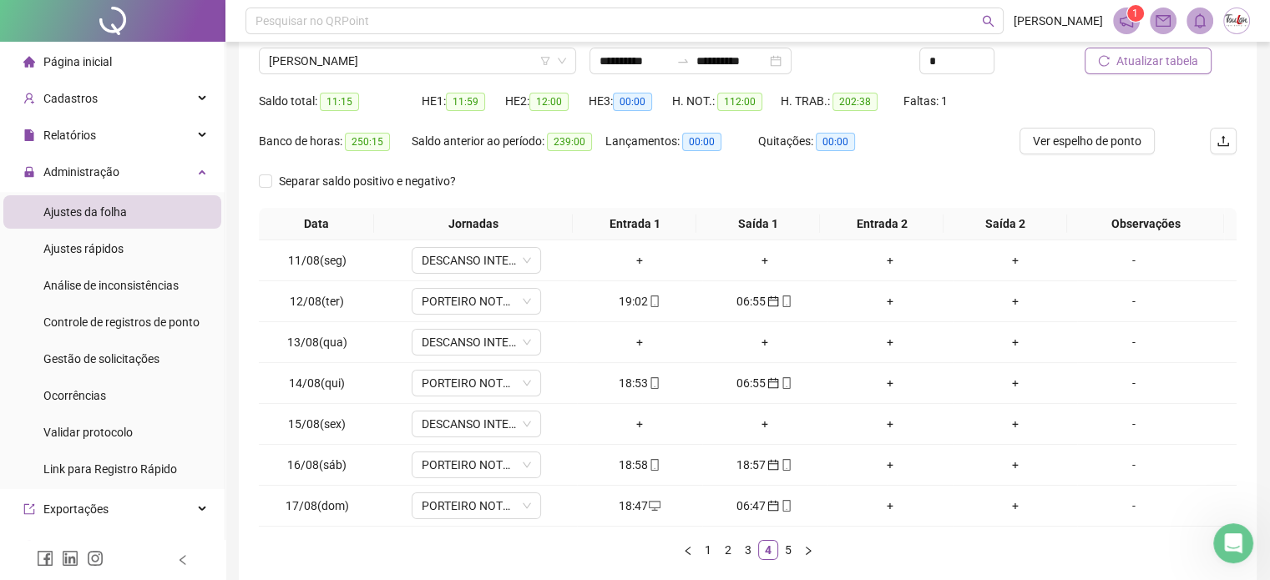
click at [1161, 68] on span "Atualizar tabela" at bounding box center [1157, 61] width 82 height 18
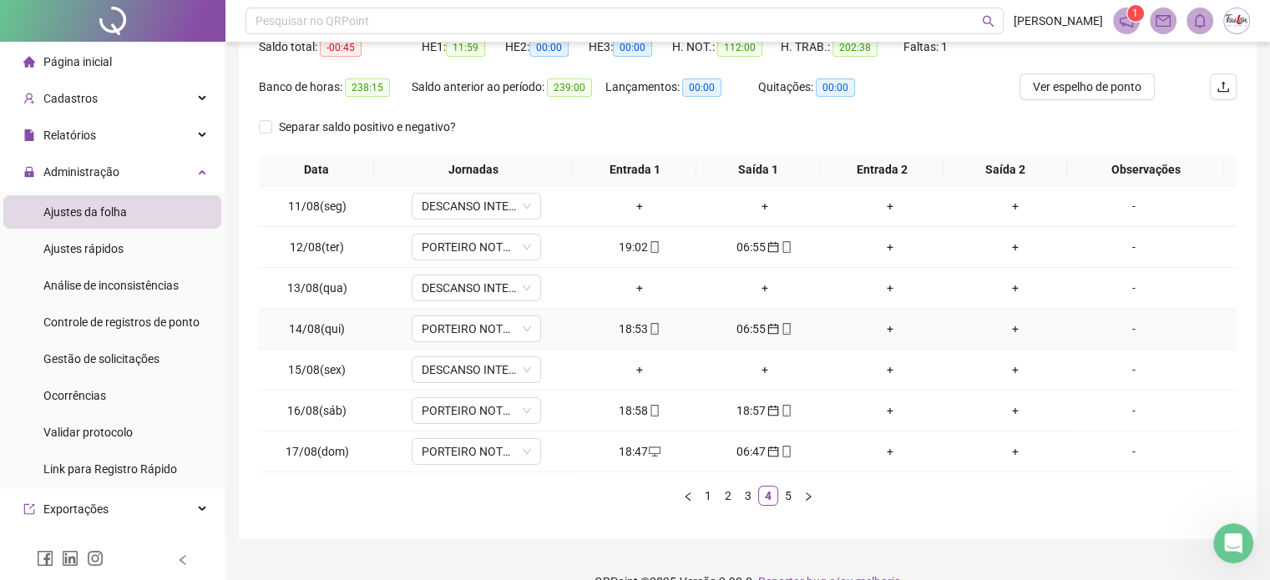
scroll to position [215, 0]
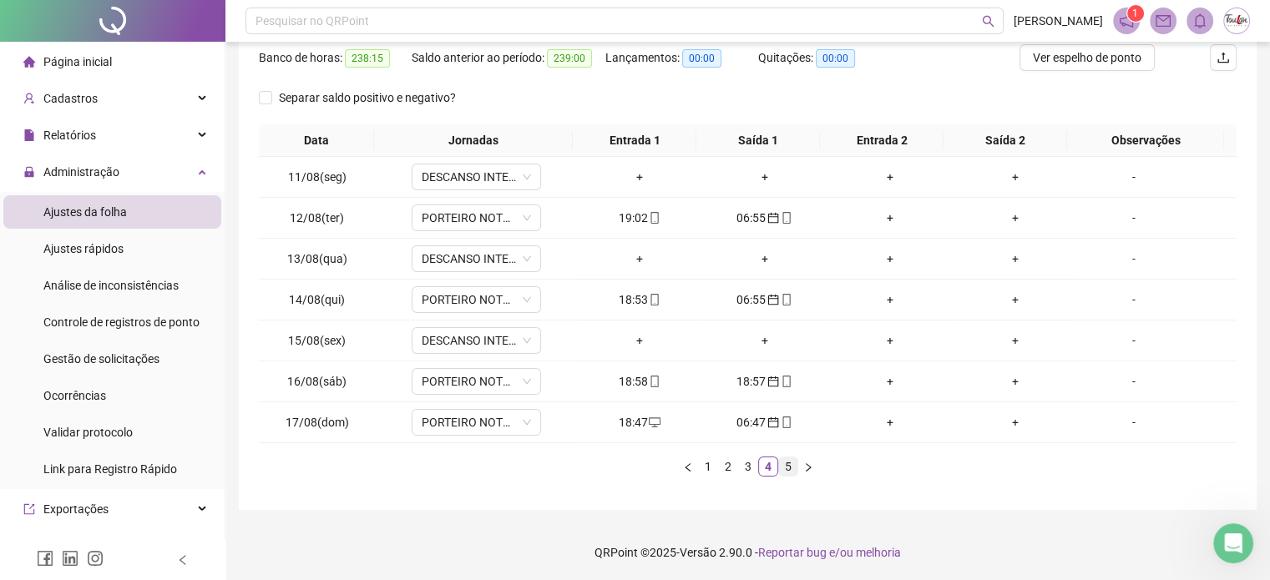
click at [785, 463] on link "5" at bounding box center [788, 466] width 18 height 18
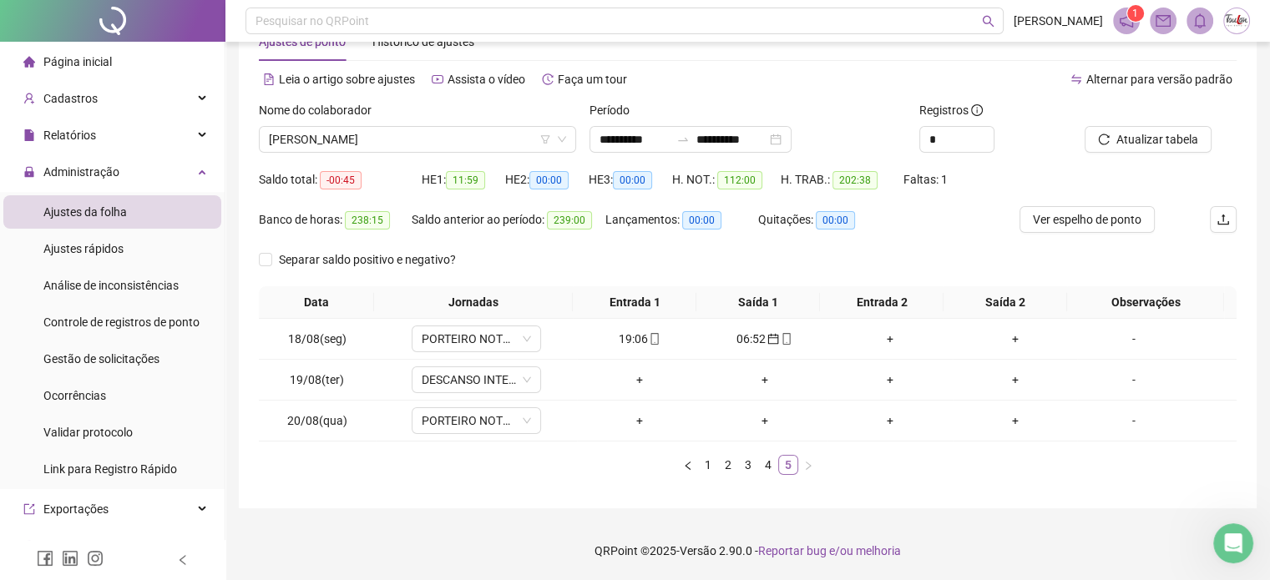
scroll to position [52, 0]
click at [430, 135] on span "[PERSON_NAME]" at bounding box center [417, 140] width 297 height 25
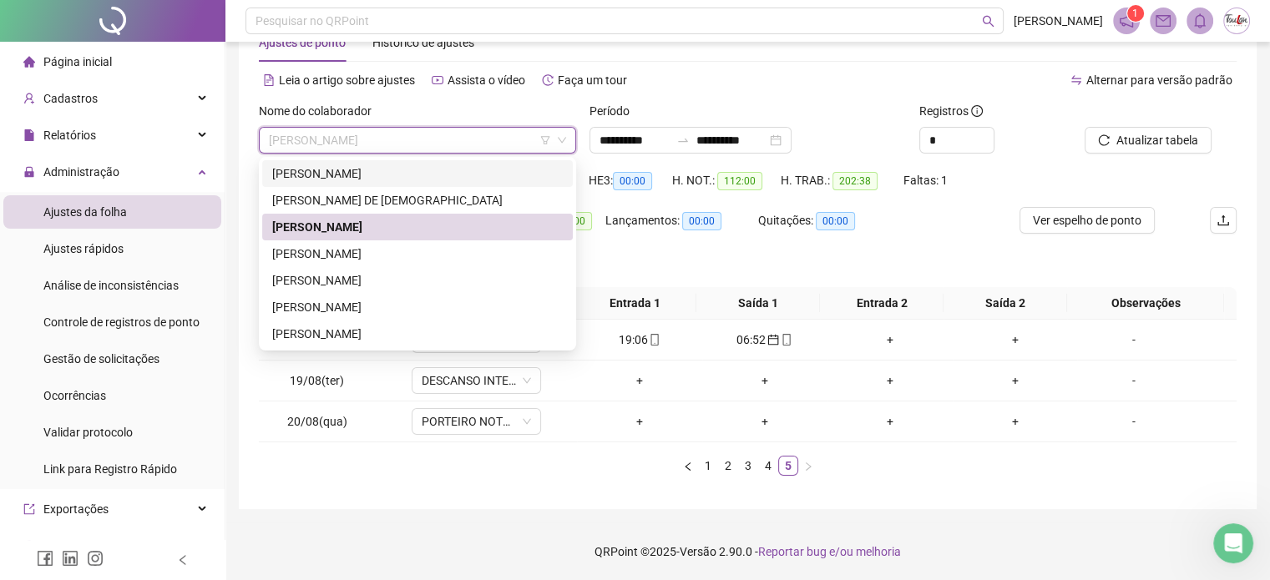
click at [374, 173] on div "[PERSON_NAME]" at bounding box center [417, 173] width 290 height 18
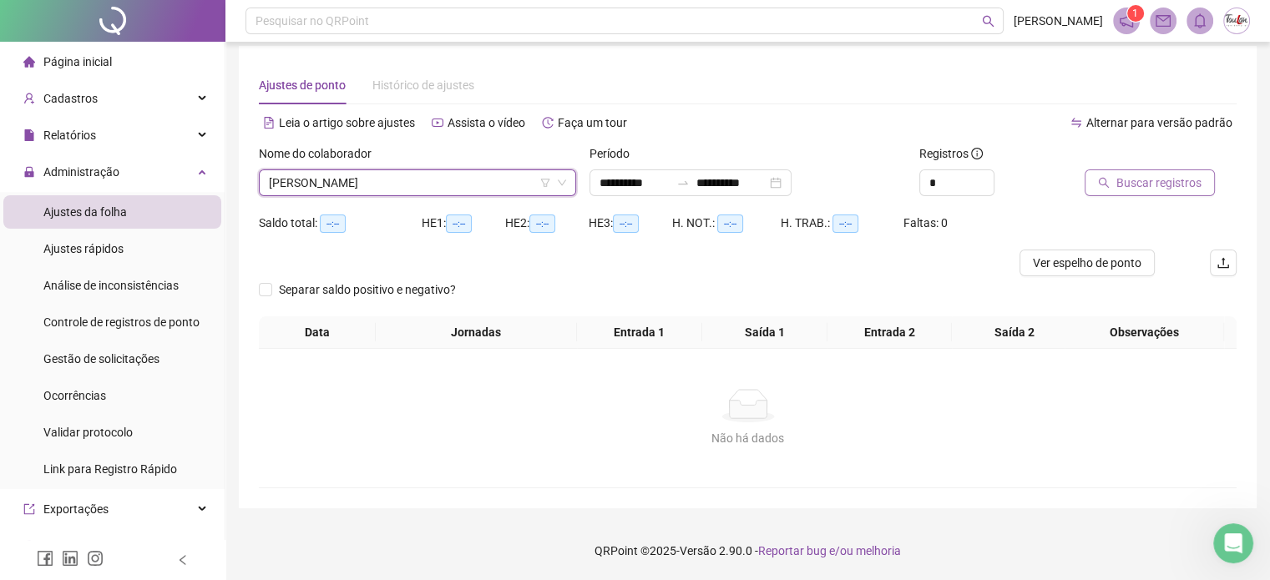
click at [1122, 174] on span "Buscar registros" at bounding box center [1158, 183] width 85 height 18
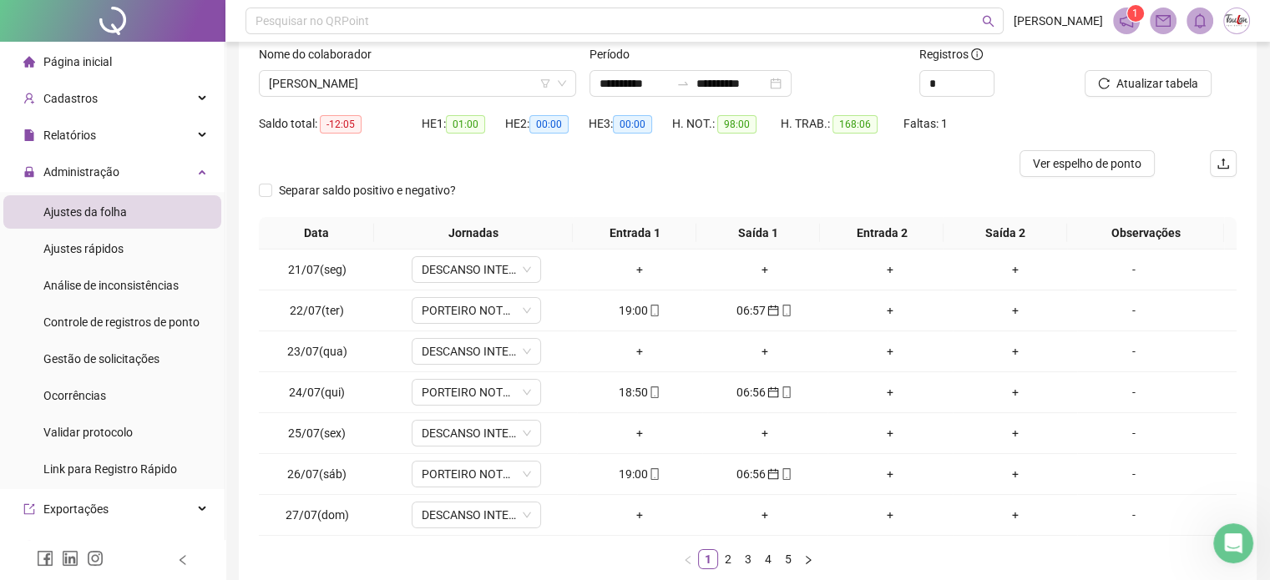
scroll to position [114, 0]
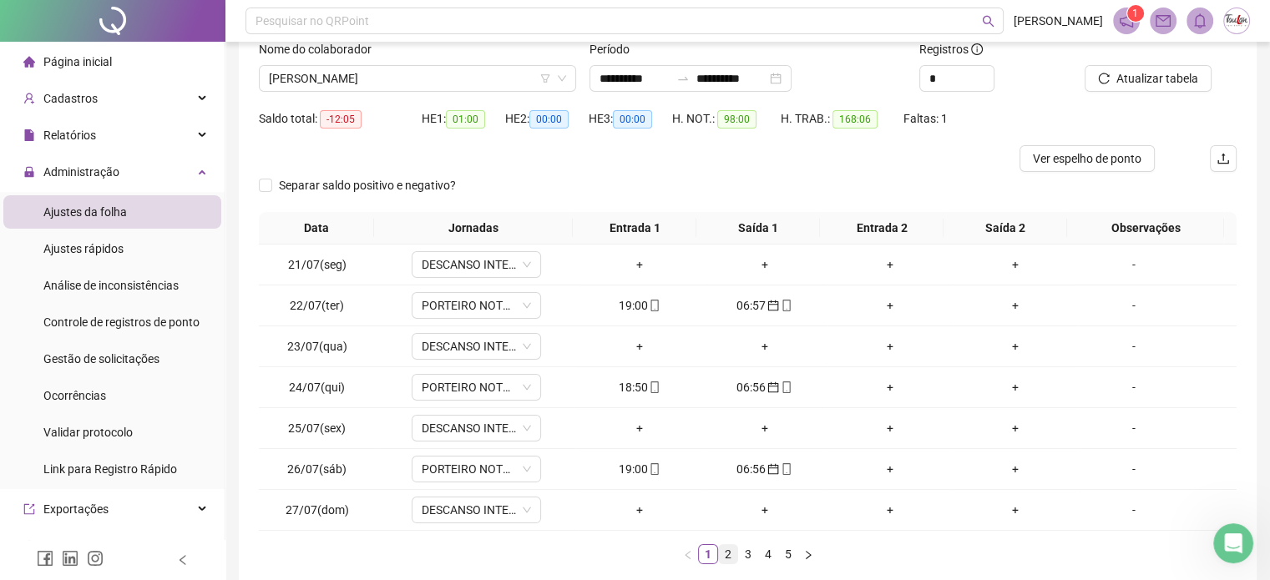
click at [724, 556] on link "2" at bounding box center [728, 554] width 18 height 18
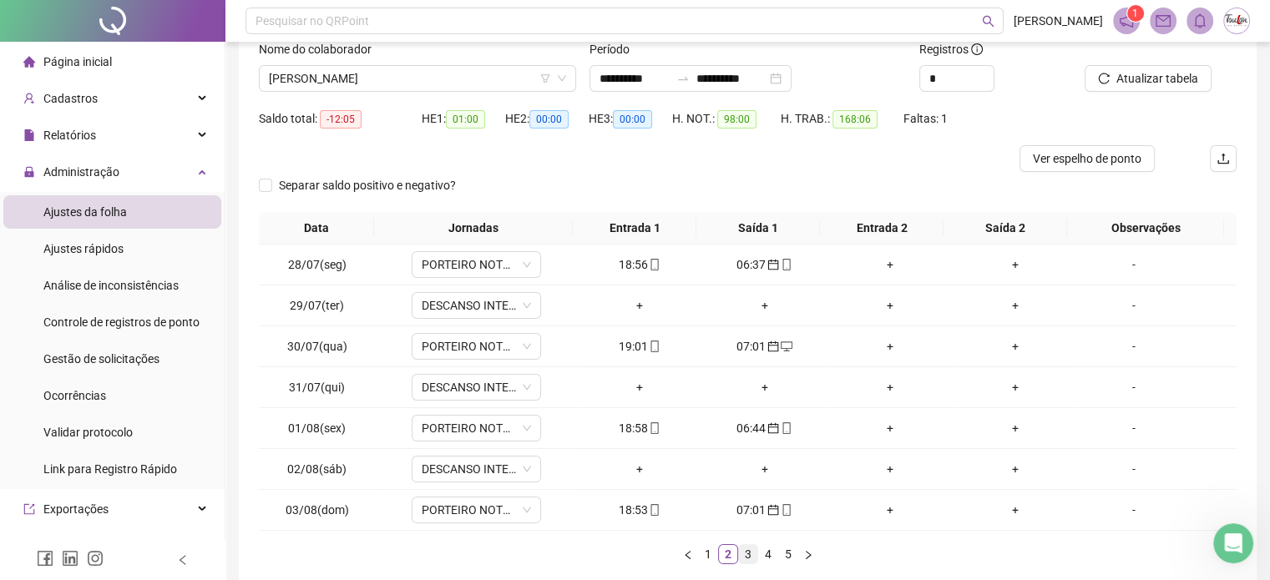
click at [746, 557] on link "3" at bounding box center [748, 554] width 18 height 18
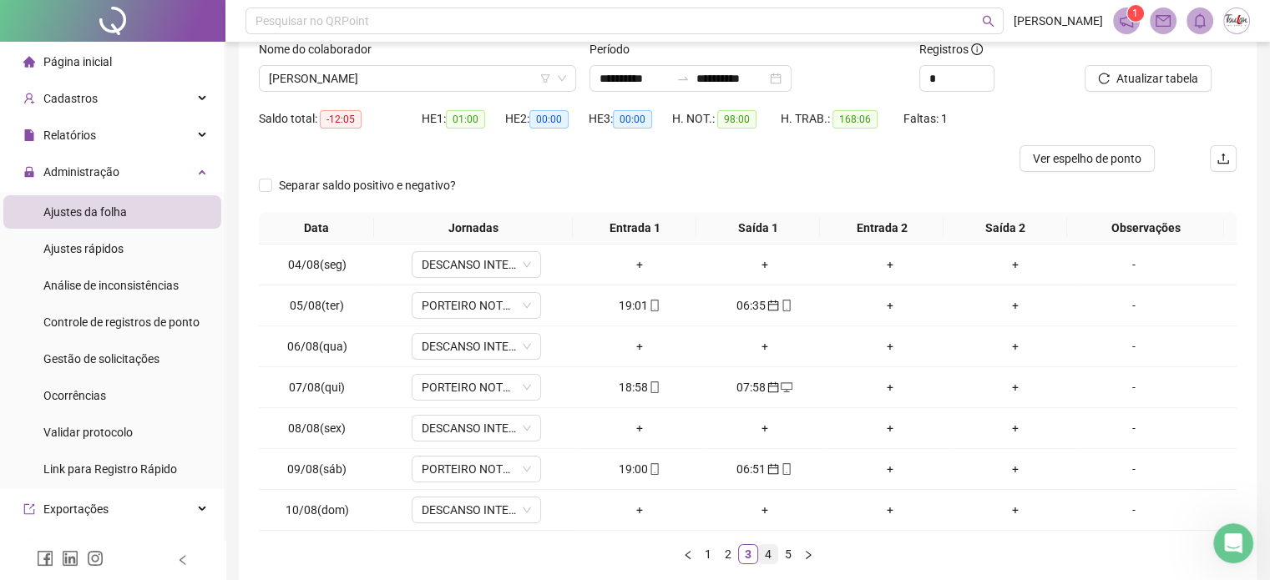
click at [763, 557] on link "4" at bounding box center [768, 554] width 18 height 18
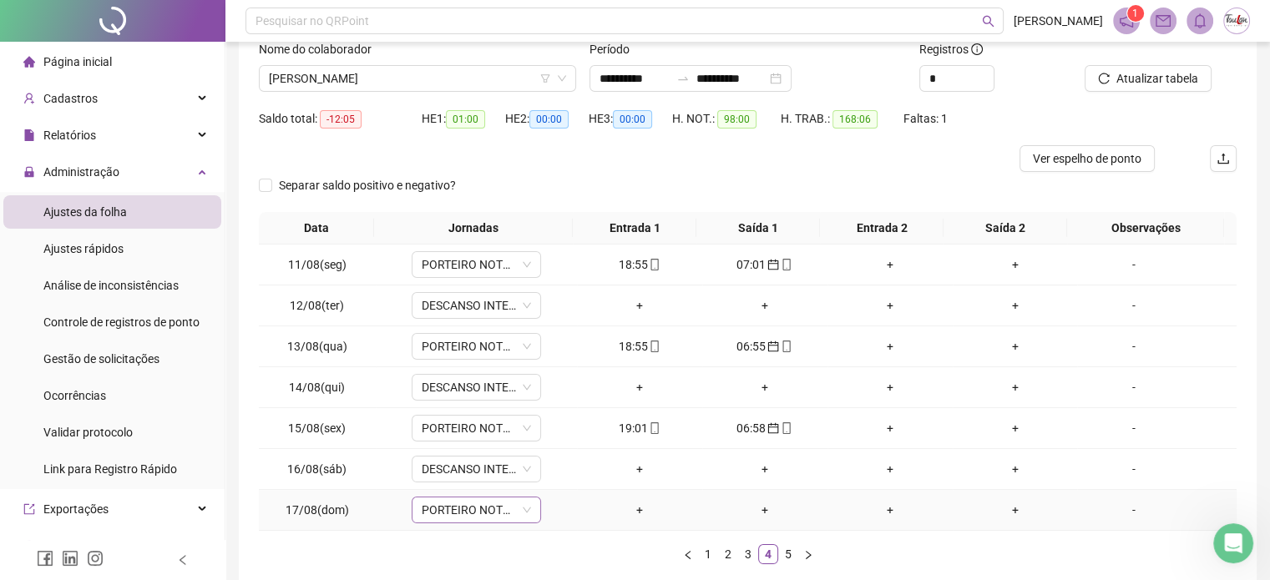
click at [451, 507] on span "PORTEIRO NOTURNO TR" at bounding box center [476, 509] width 109 height 25
type input "*****"
click at [449, 446] on div "Folga" at bounding box center [487, 448] width 110 height 18
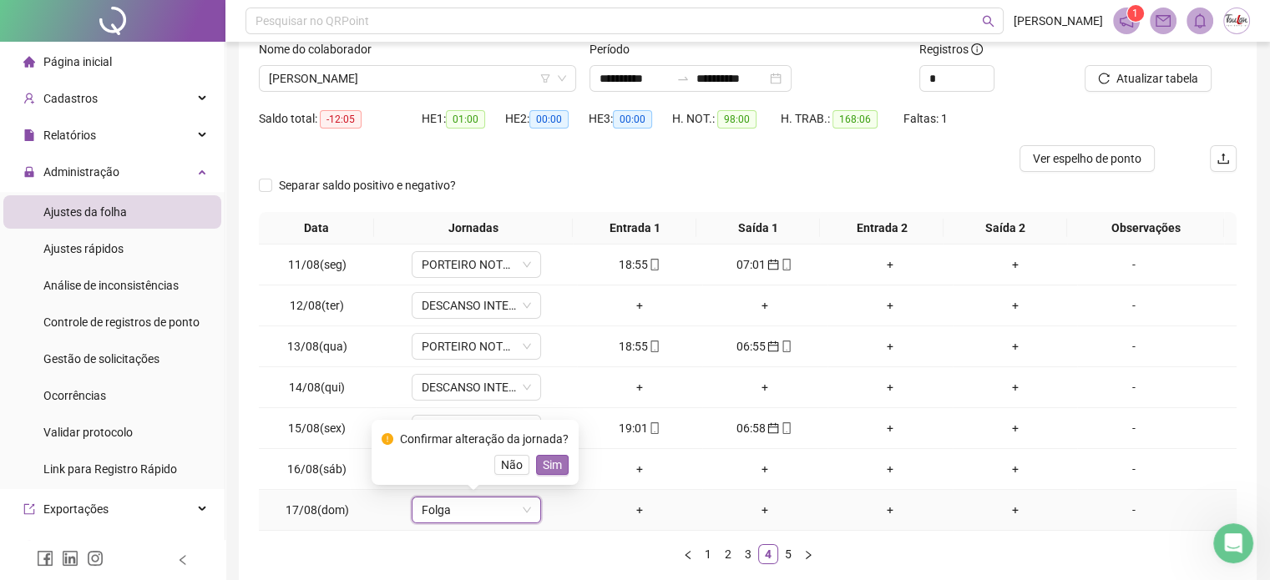
click at [554, 462] on span "Sim" at bounding box center [552, 465] width 19 height 18
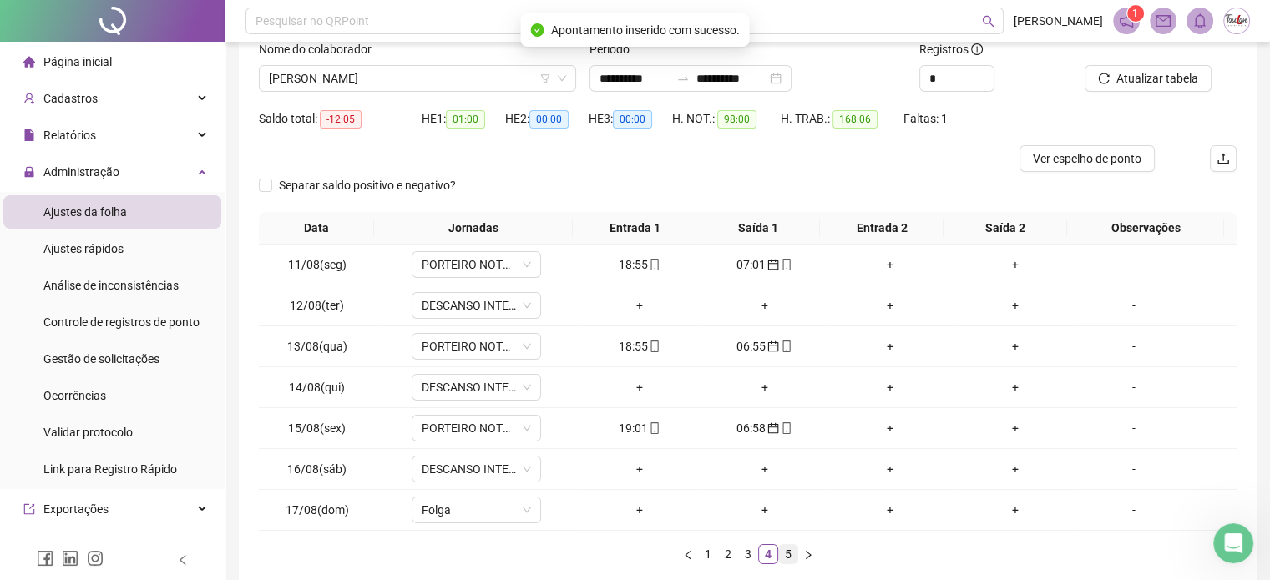
click at [783, 553] on link "5" at bounding box center [788, 554] width 18 height 18
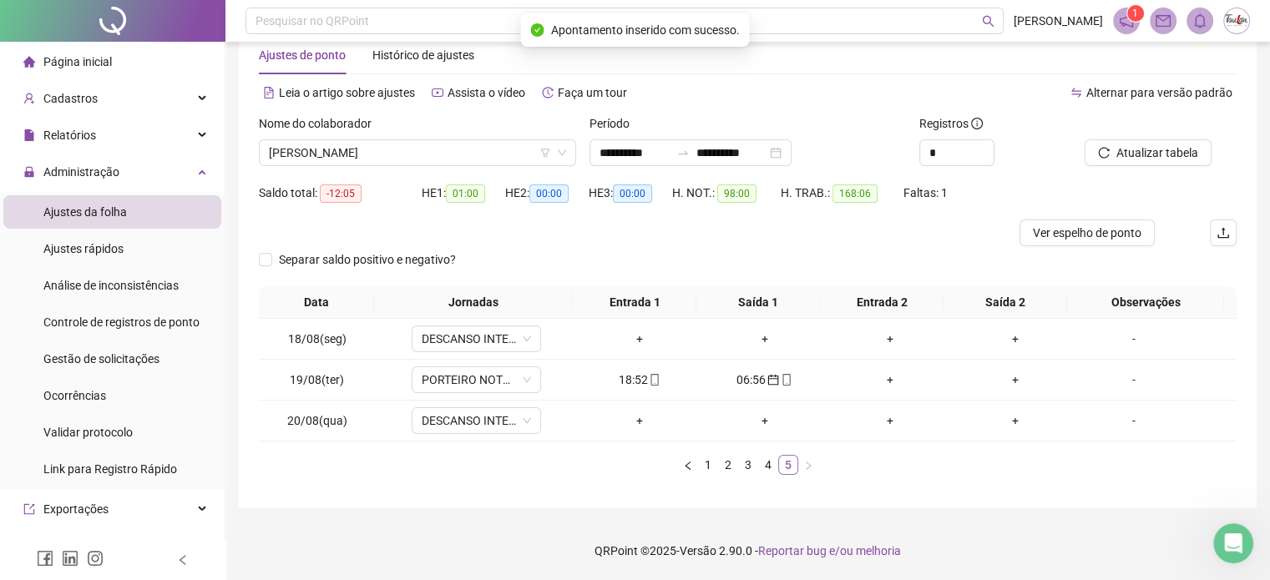
scroll to position [38, 0]
click at [325, 153] on span "[PERSON_NAME]" at bounding box center [417, 153] width 297 height 25
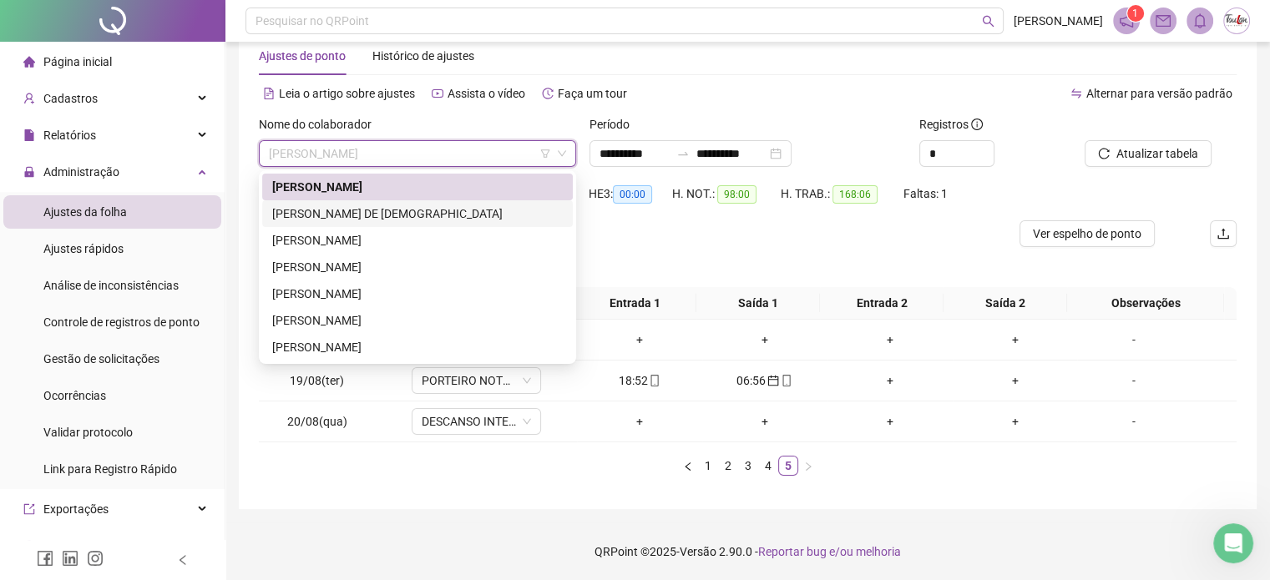
click at [314, 214] on div "[PERSON_NAME] DE [DEMOGRAPHIC_DATA]" at bounding box center [417, 213] width 290 height 18
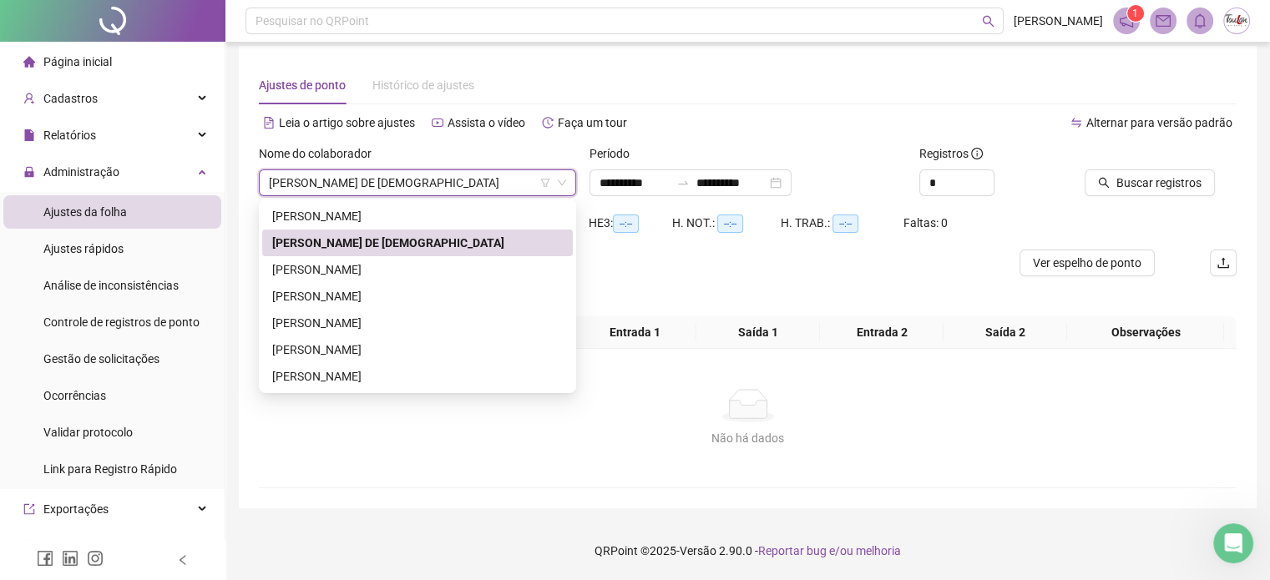
scroll to position [21, 0]
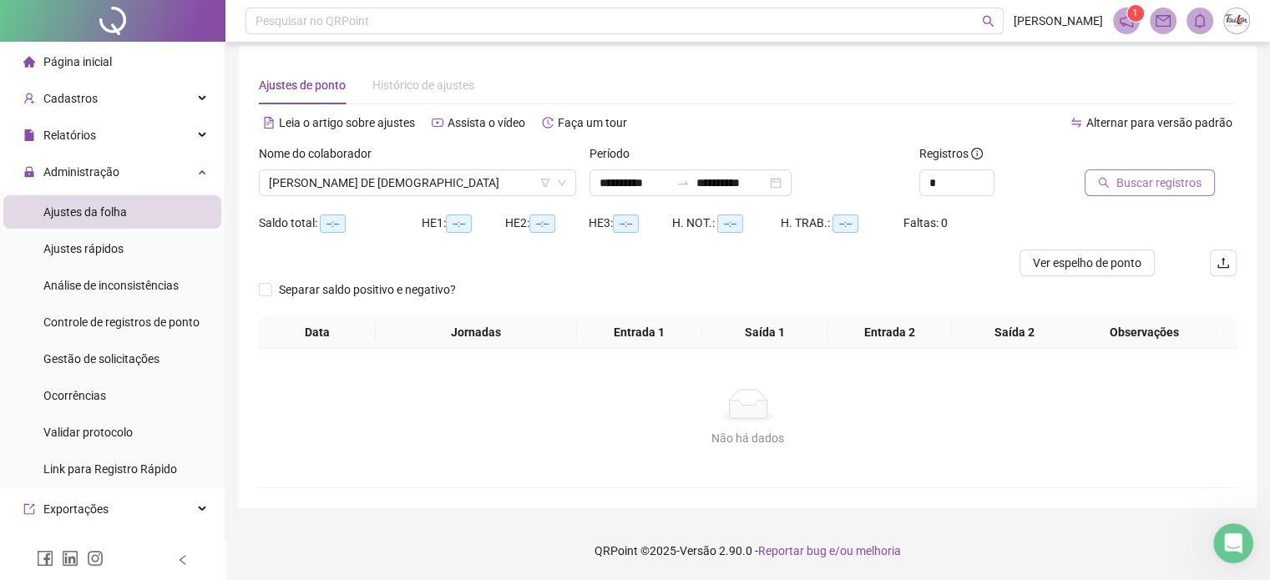
click at [1134, 180] on button "Buscar registros" at bounding box center [1149, 182] width 130 height 27
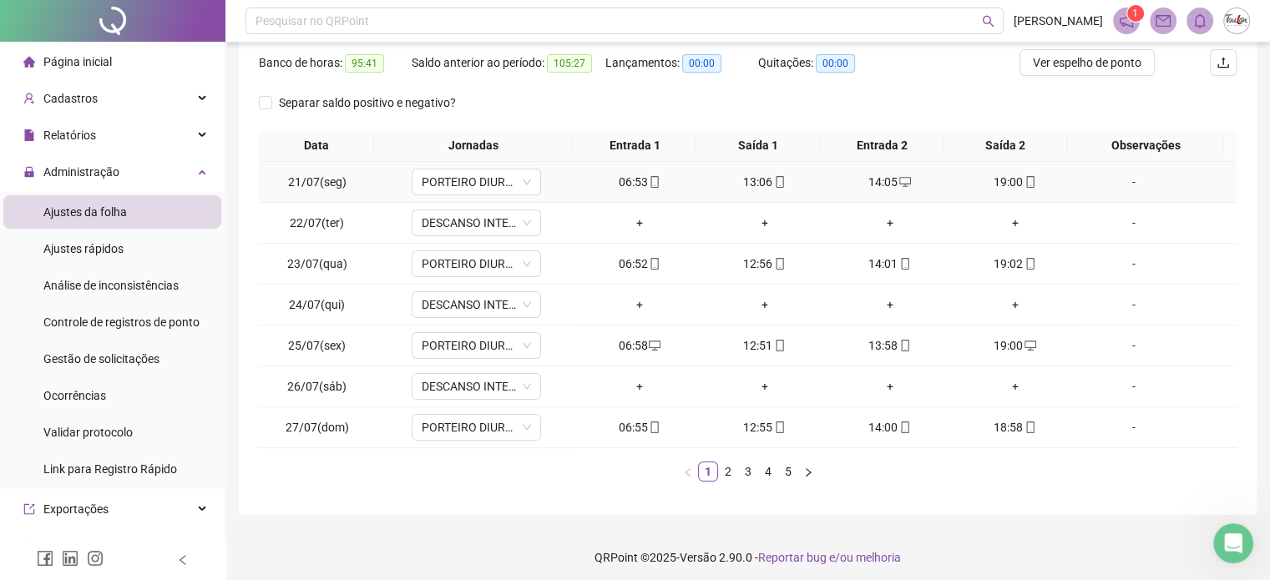
scroll to position [215, 0]
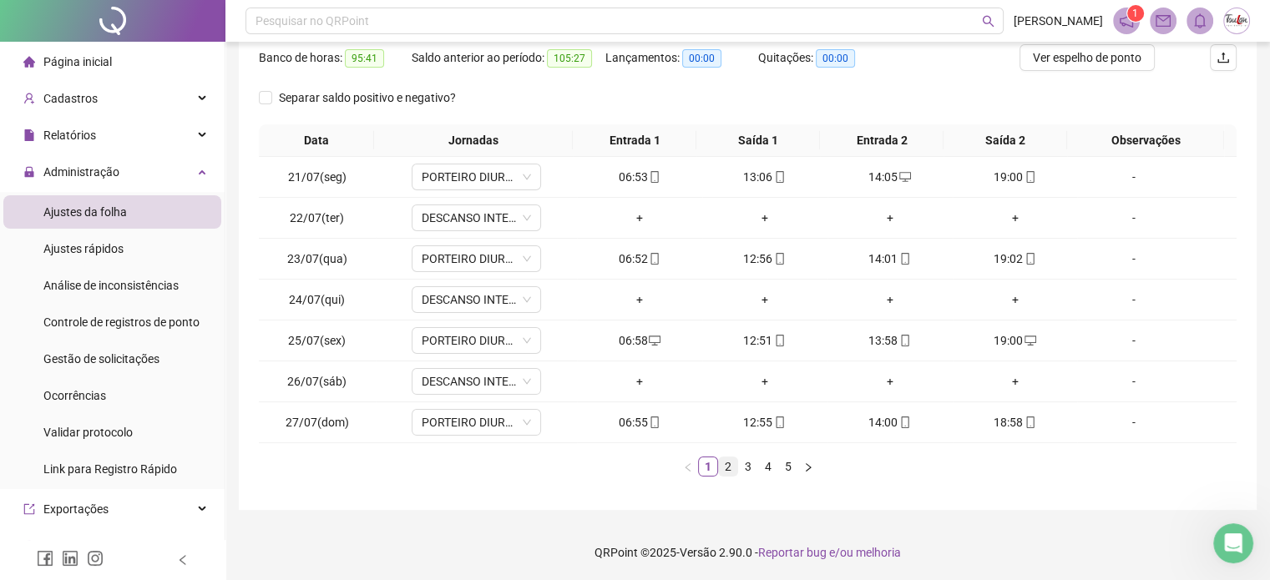
click at [731, 467] on link "2" at bounding box center [728, 466] width 18 height 18
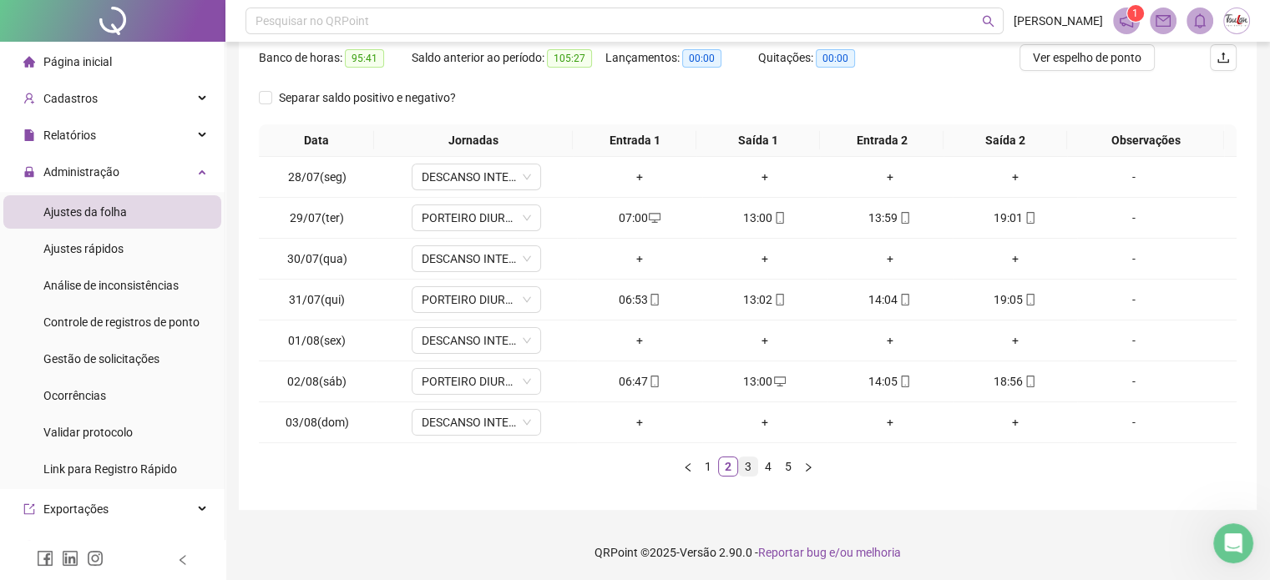
click at [748, 467] on link "3" at bounding box center [748, 466] width 18 height 18
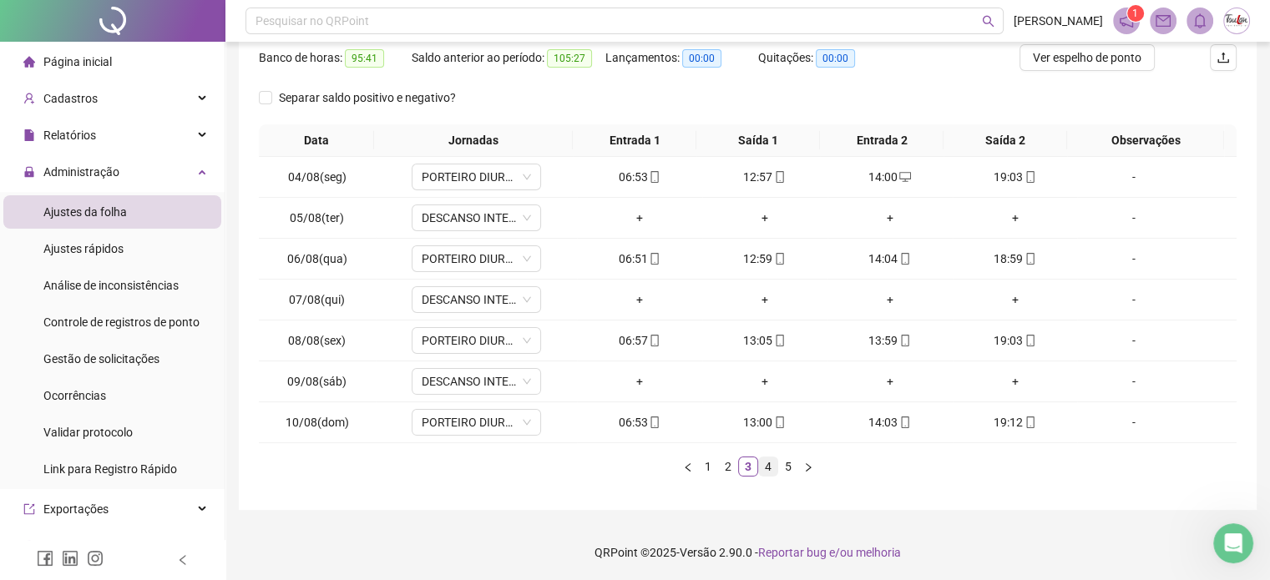
click at [761, 467] on link "4" at bounding box center [768, 466] width 18 height 18
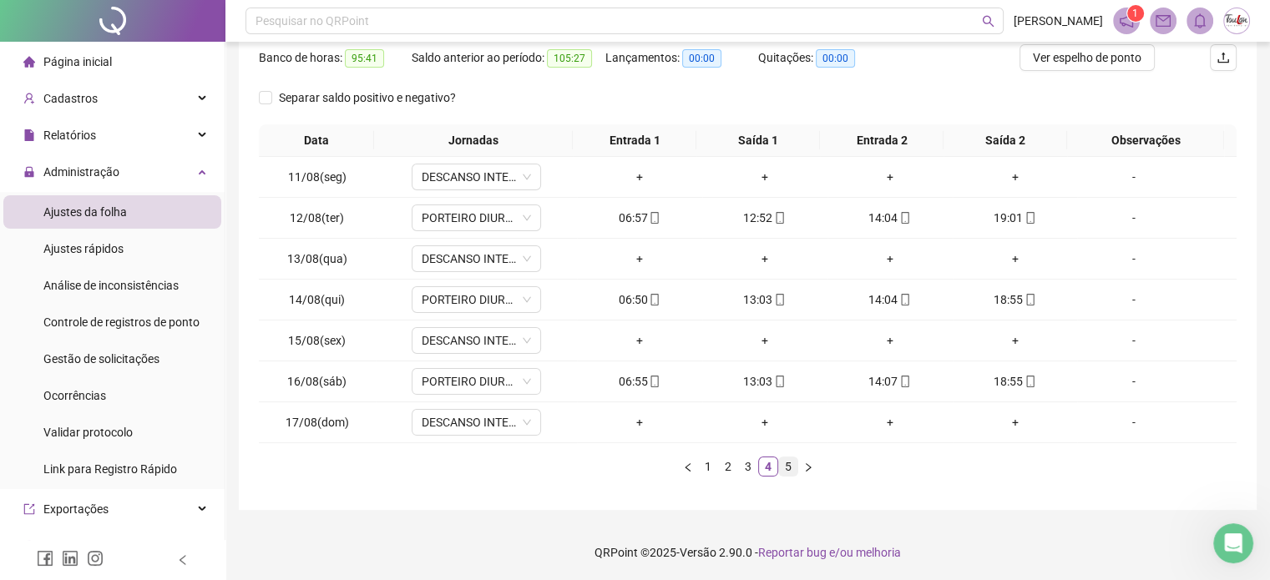
click at [785, 468] on link "5" at bounding box center [788, 466] width 18 height 18
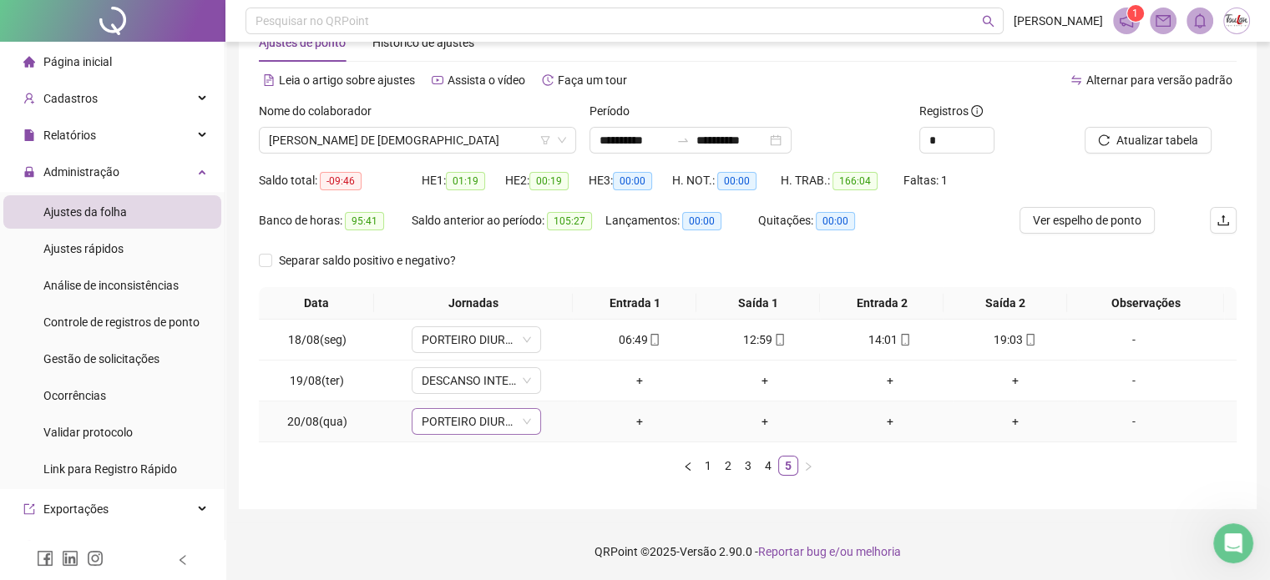
click at [476, 422] on span "PORTEIRO DIURNO TR" at bounding box center [476, 421] width 109 height 25
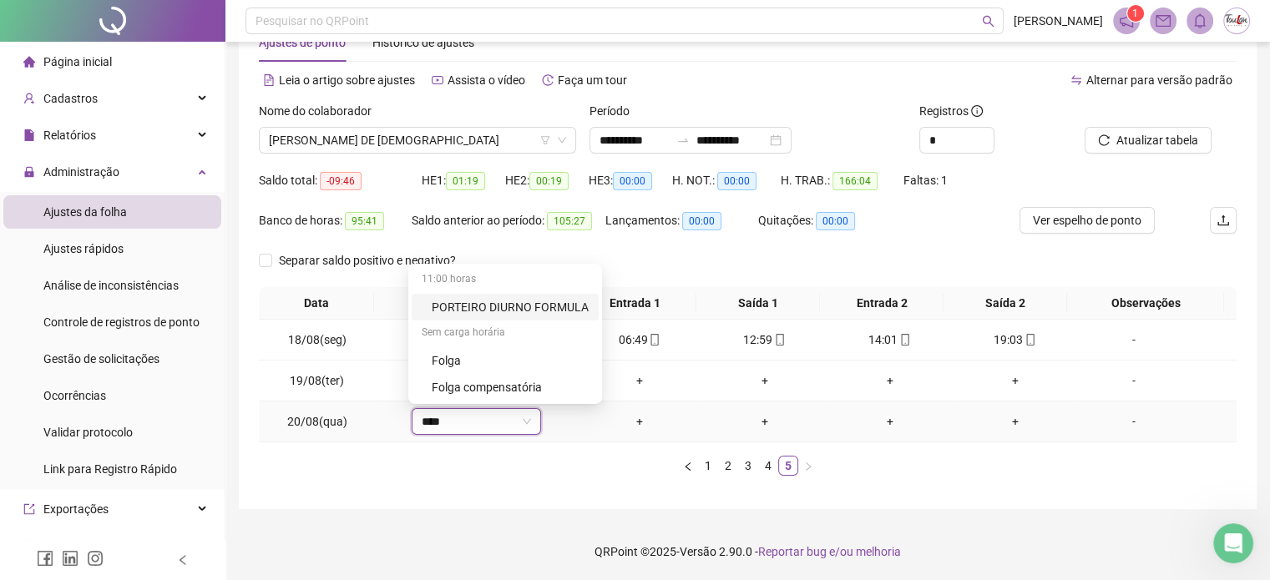
type input "*****"
click at [489, 358] on div "Folga" at bounding box center [487, 360] width 110 height 18
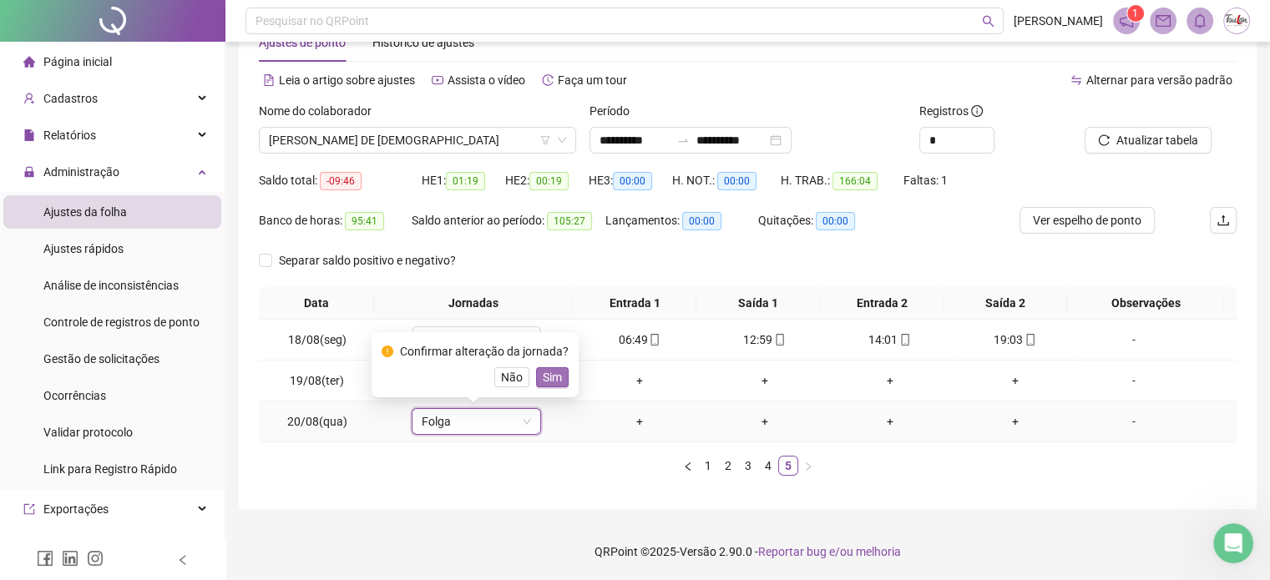
click at [548, 374] on span "Sim" at bounding box center [552, 377] width 19 height 18
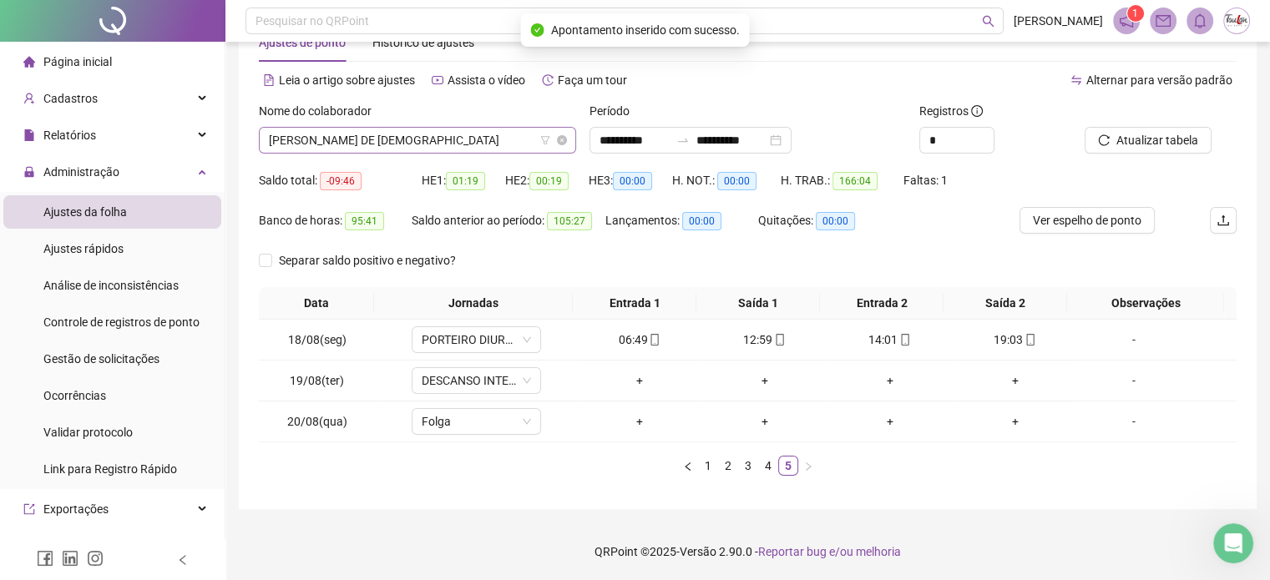
click at [419, 143] on span "[PERSON_NAME] DE [DEMOGRAPHIC_DATA]" at bounding box center [417, 140] width 297 height 25
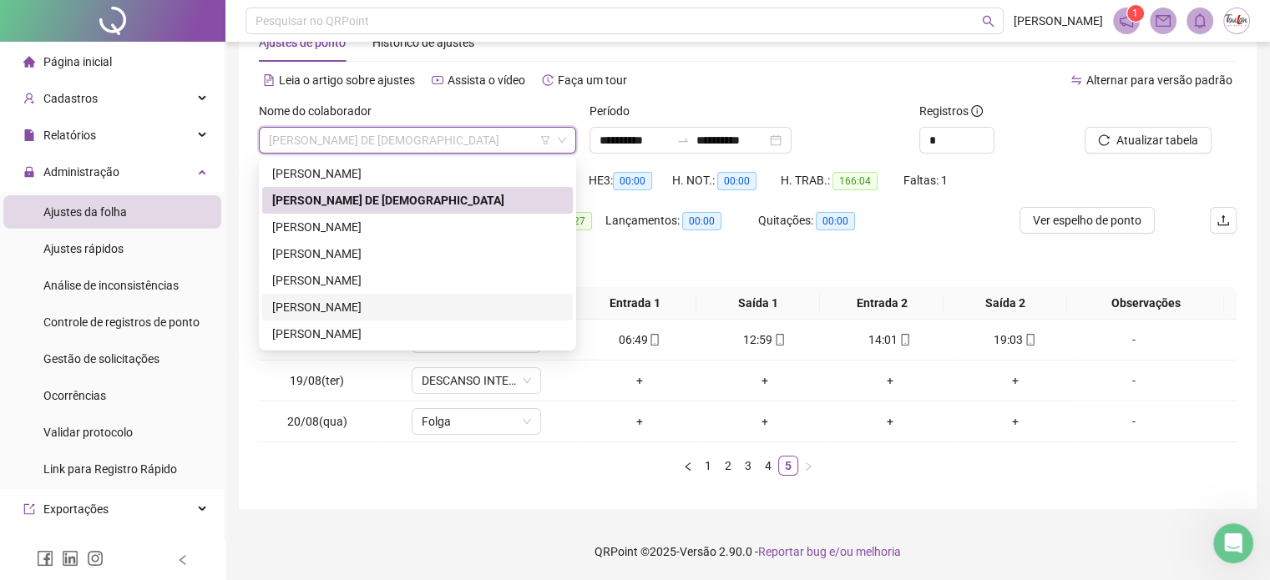
click at [377, 303] on div "[PERSON_NAME]" at bounding box center [417, 307] width 290 height 18
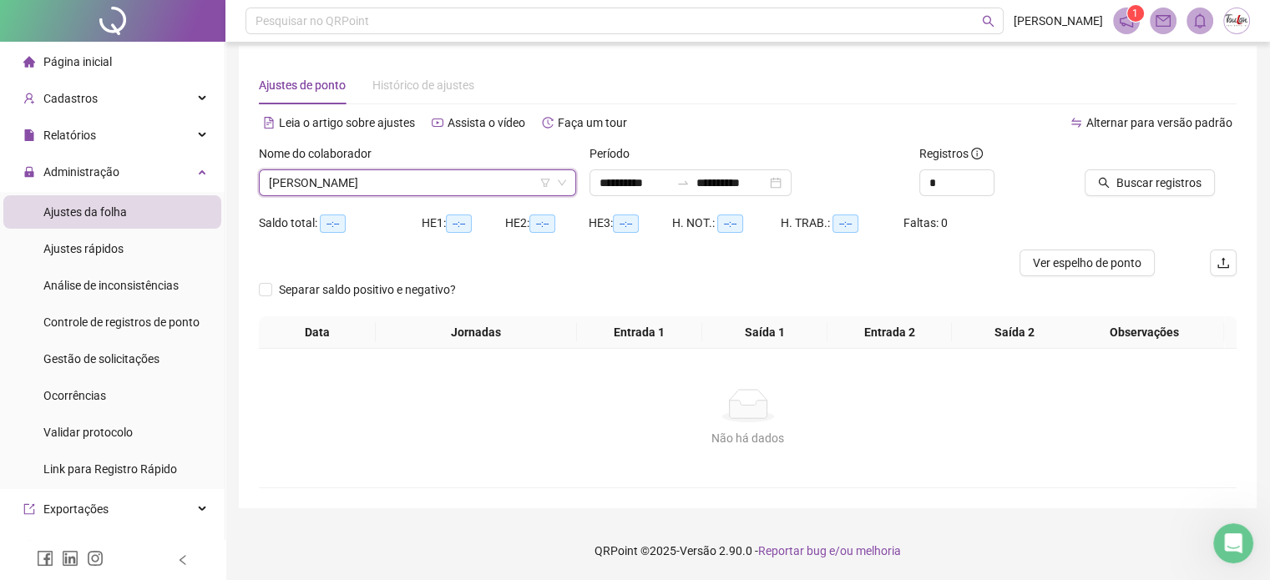
scroll to position [21, 0]
click at [1140, 174] on span "Buscar registros" at bounding box center [1158, 183] width 85 height 18
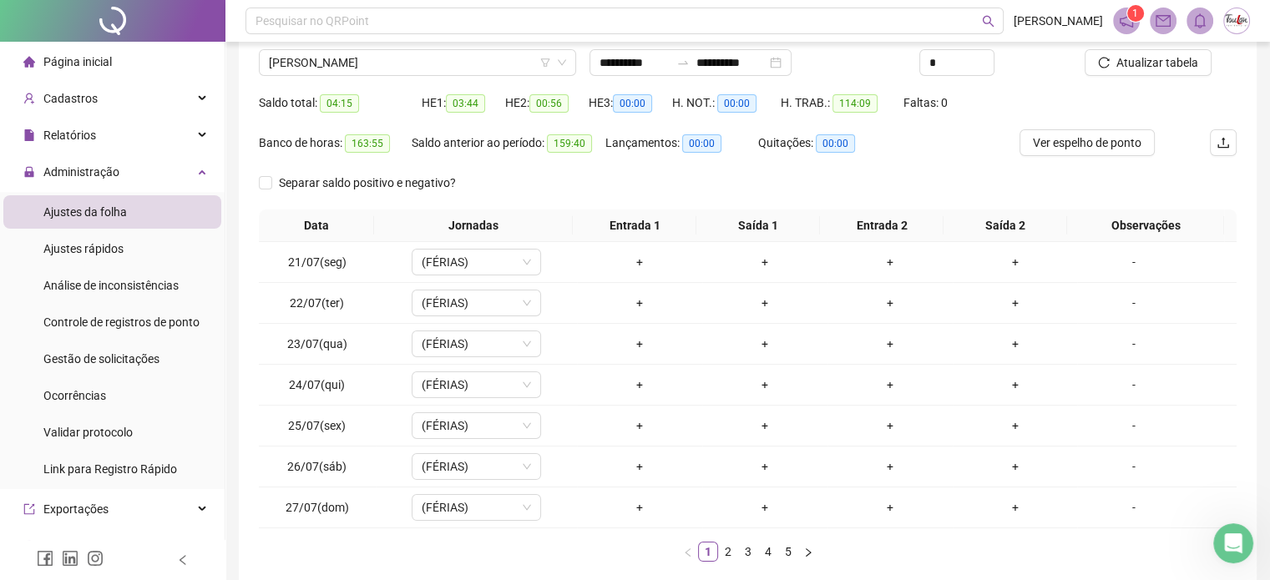
scroll to position [127, 0]
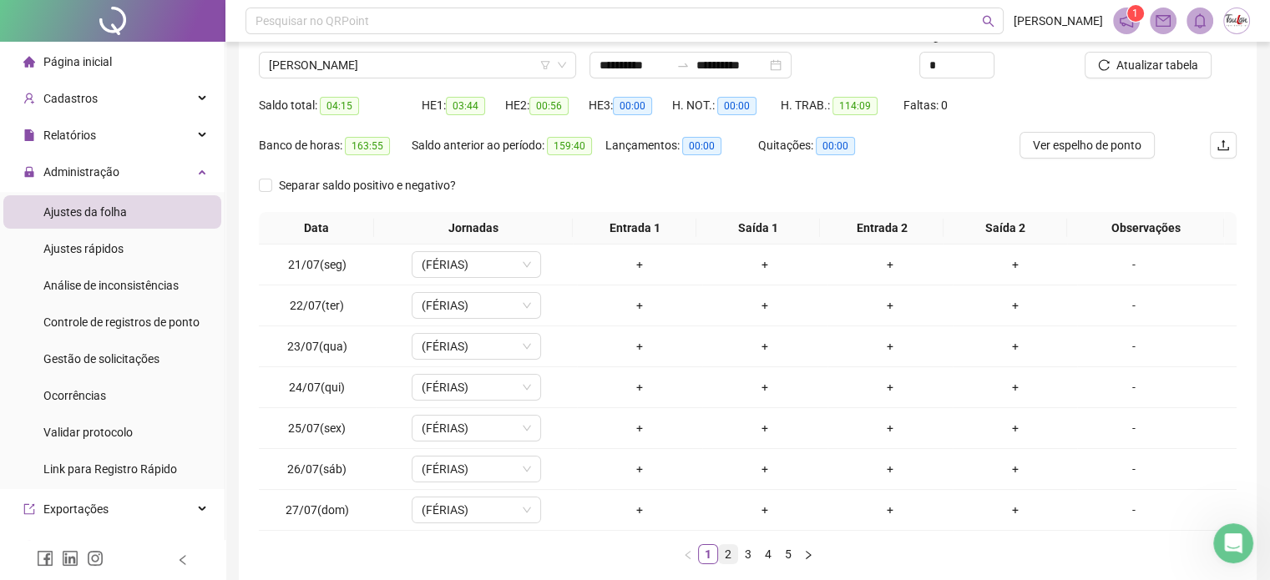
click at [719, 559] on link "2" at bounding box center [728, 554] width 18 height 18
click at [746, 553] on link "3" at bounding box center [748, 554] width 18 height 18
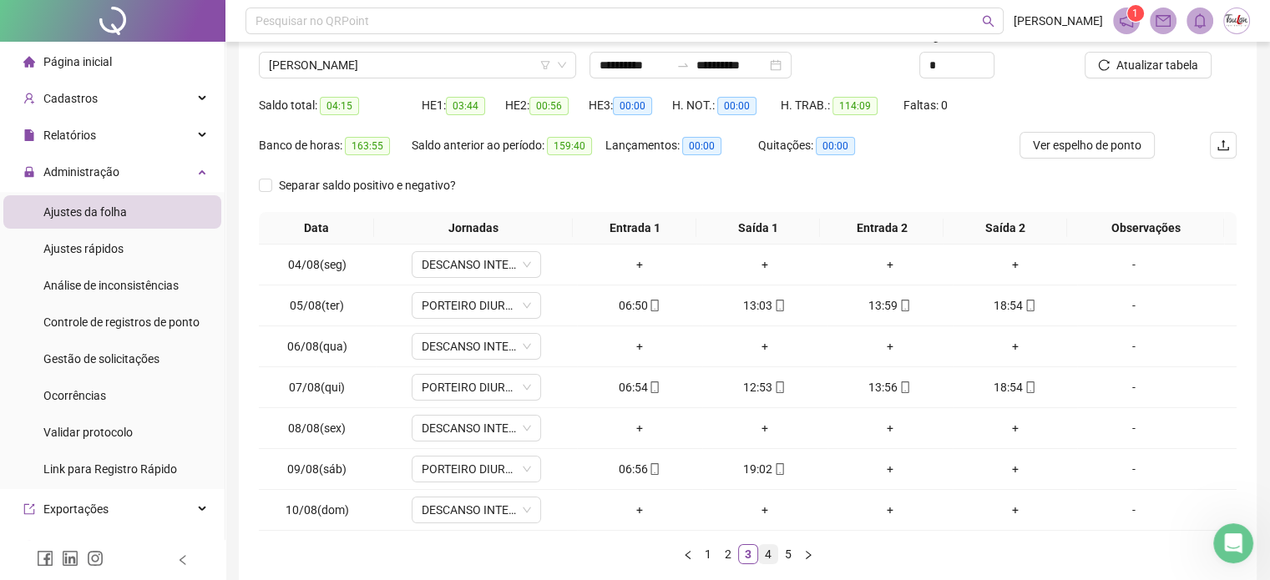
click at [763, 554] on link "4" at bounding box center [768, 554] width 18 height 18
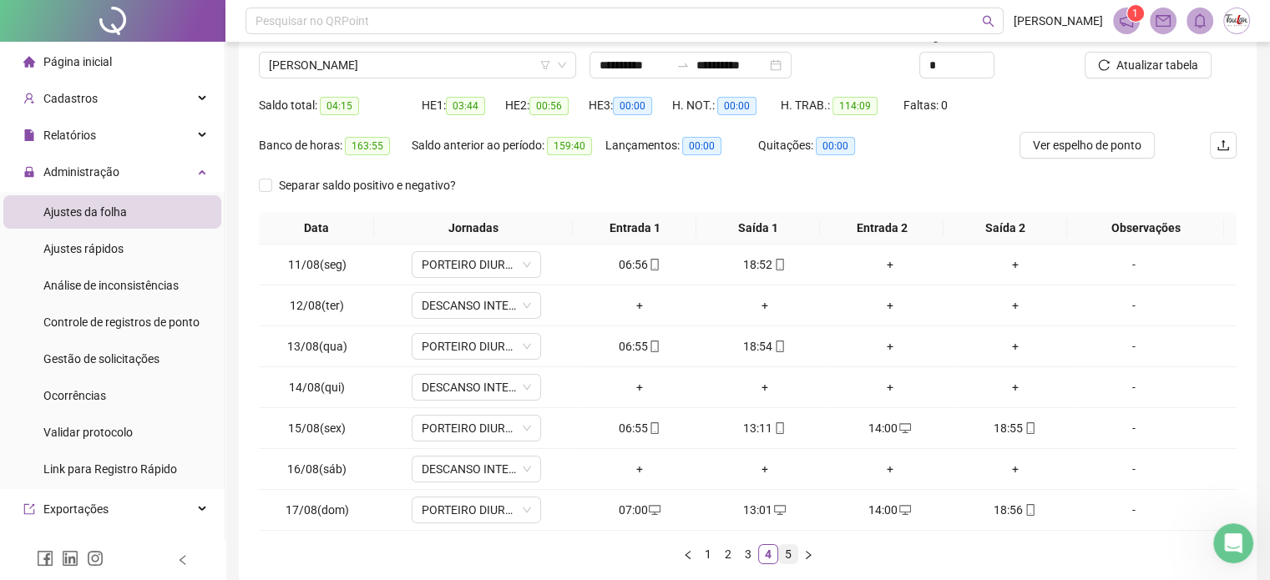
click at [791, 553] on link "5" at bounding box center [788, 554] width 18 height 18
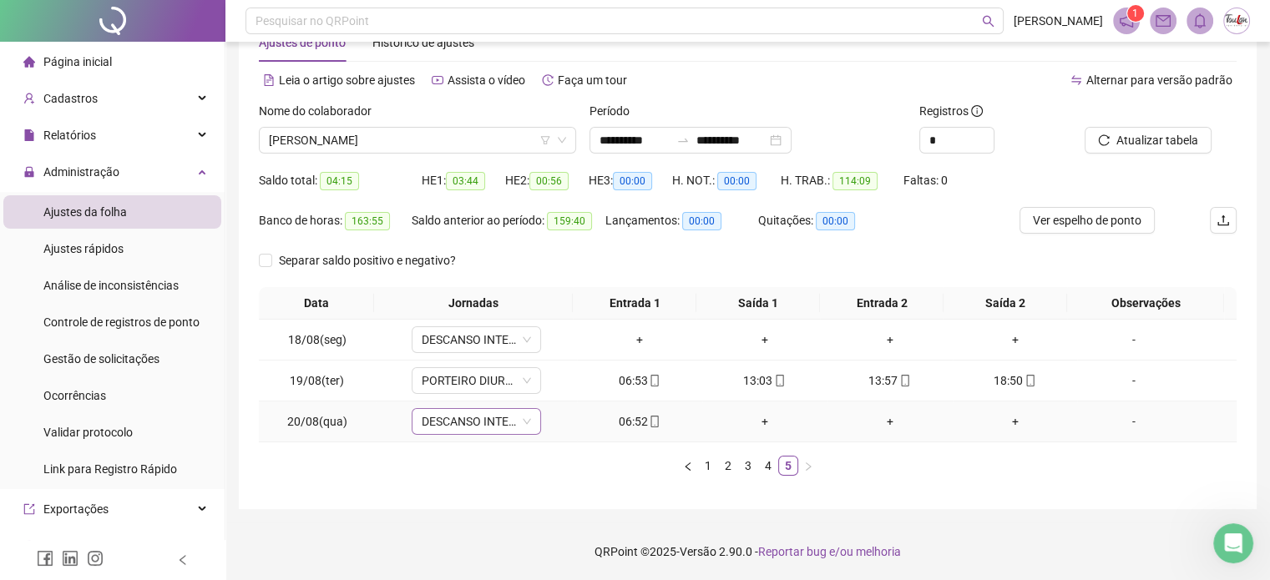
click at [469, 422] on span "DESCANSO INTER-JORNADA" at bounding box center [476, 421] width 109 height 25
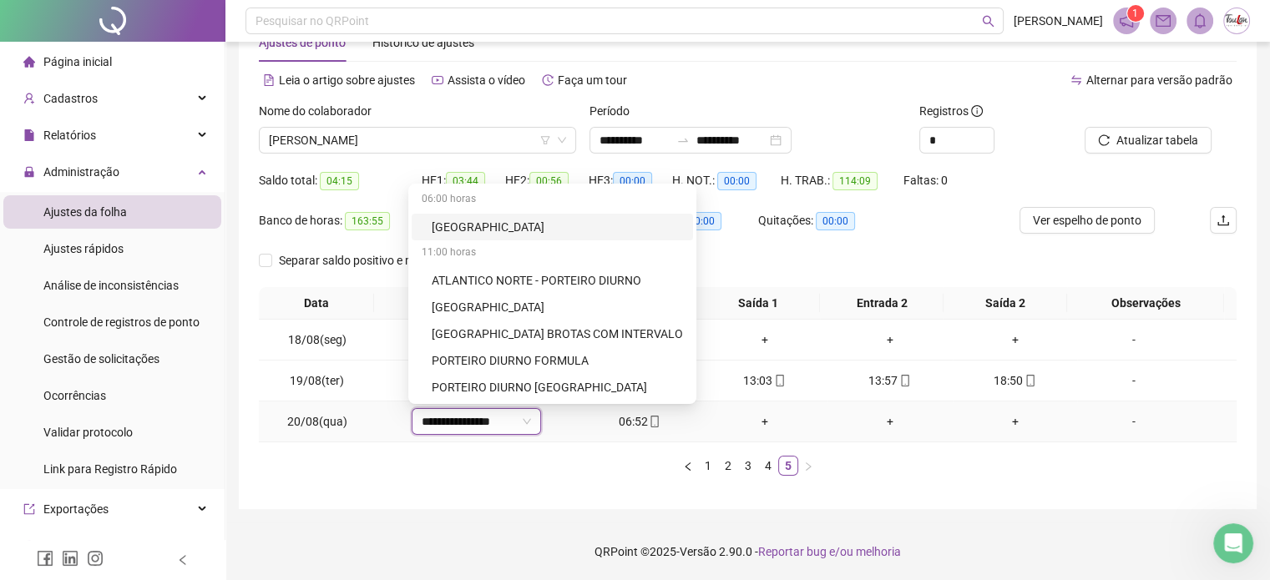
type input "**********"
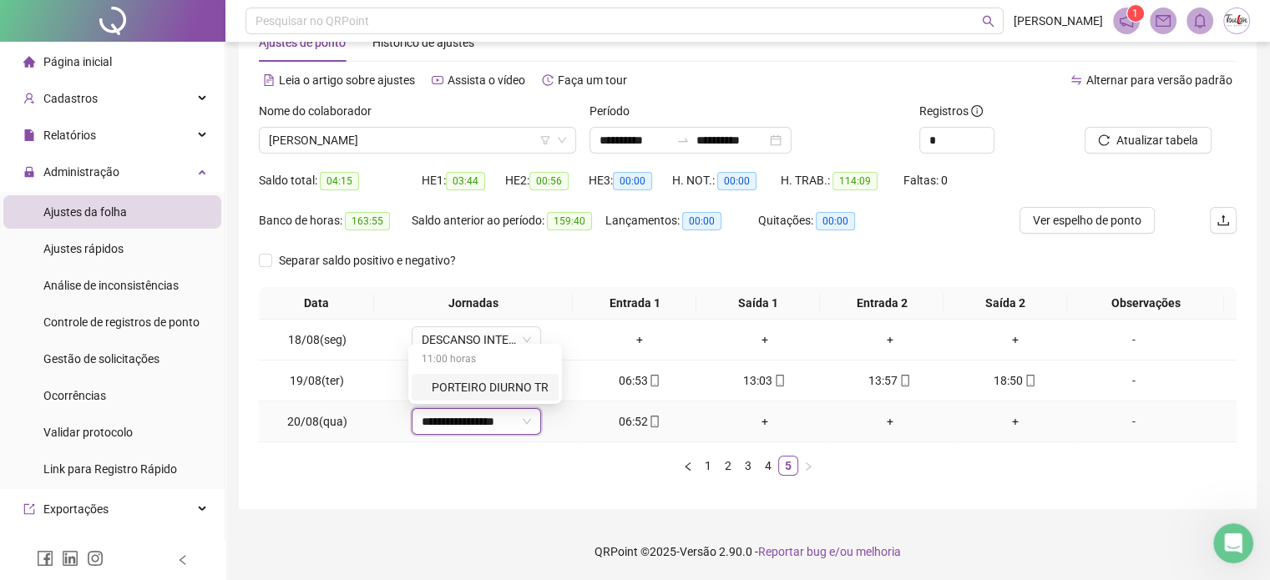
click at [520, 393] on div "PORTEIRO DIURNO TR" at bounding box center [490, 387] width 117 height 18
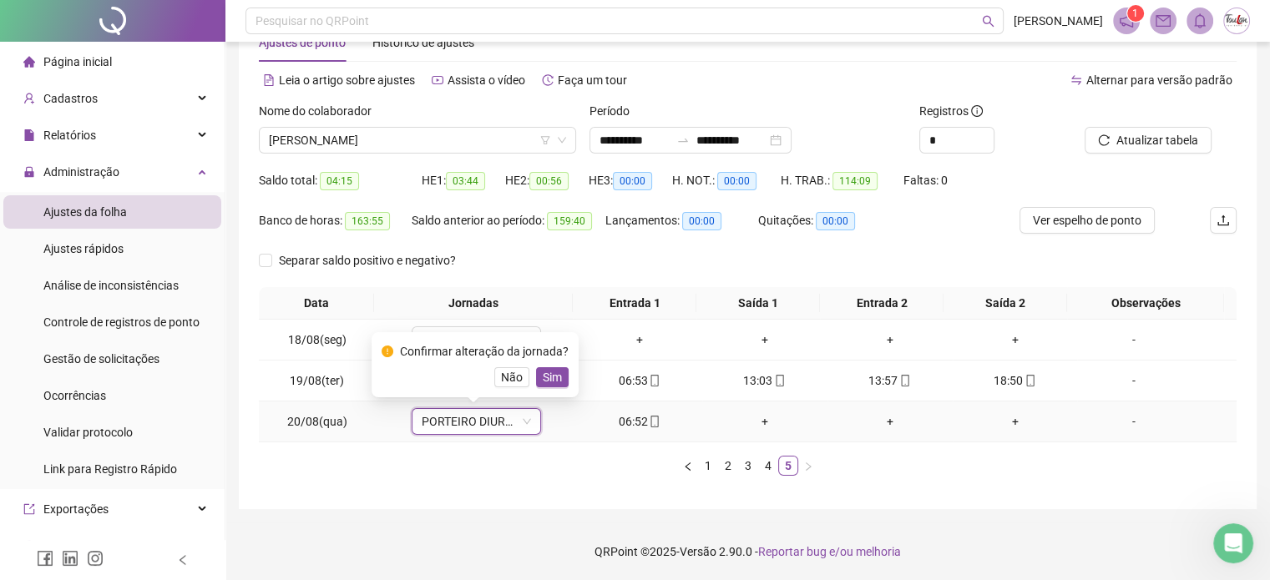
click at [545, 380] on span "Sim" at bounding box center [552, 377] width 19 height 18
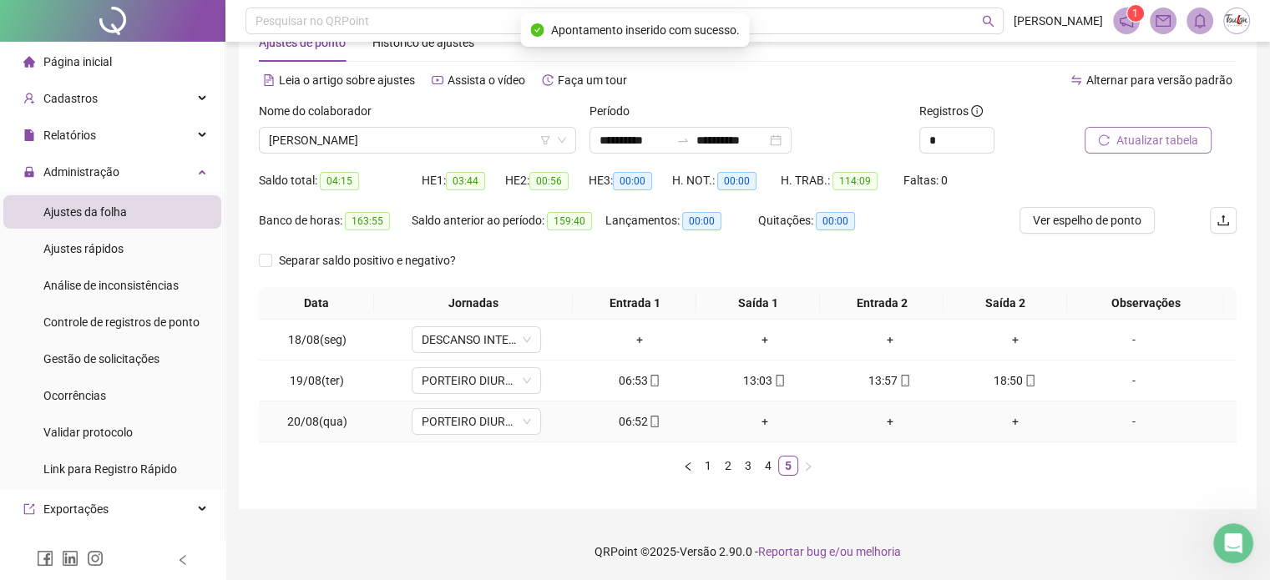
click at [1136, 145] on span "Atualizar tabela" at bounding box center [1157, 140] width 82 height 18
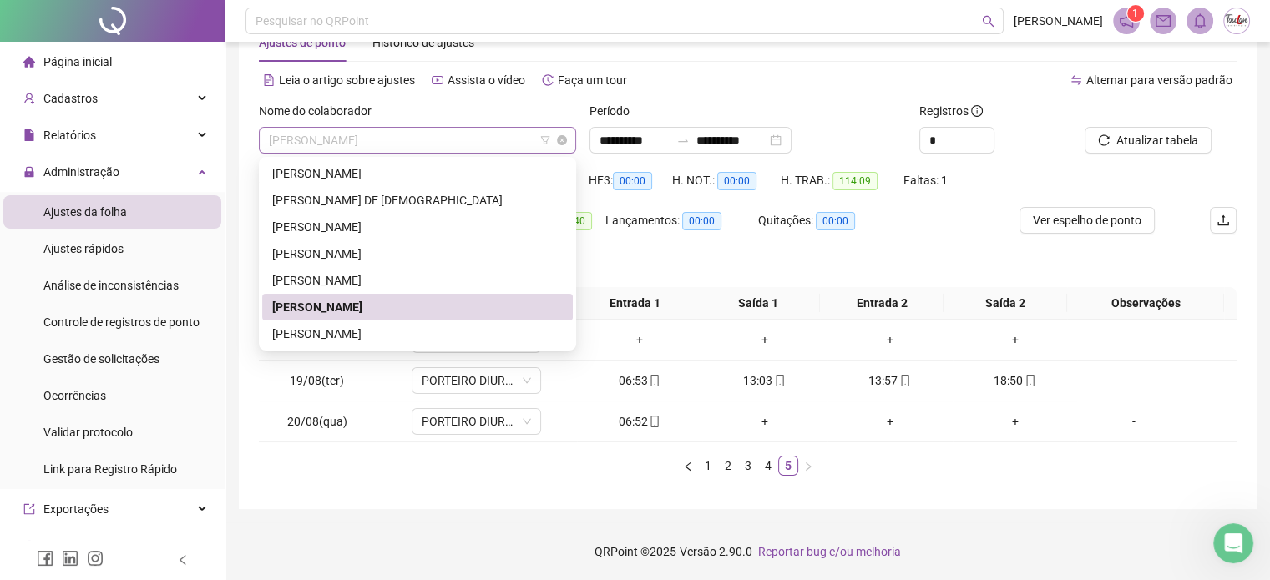
click at [447, 140] on span "[PERSON_NAME]" at bounding box center [417, 140] width 297 height 25
click at [356, 230] on div "[PERSON_NAME]" at bounding box center [417, 227] width 290 height 18
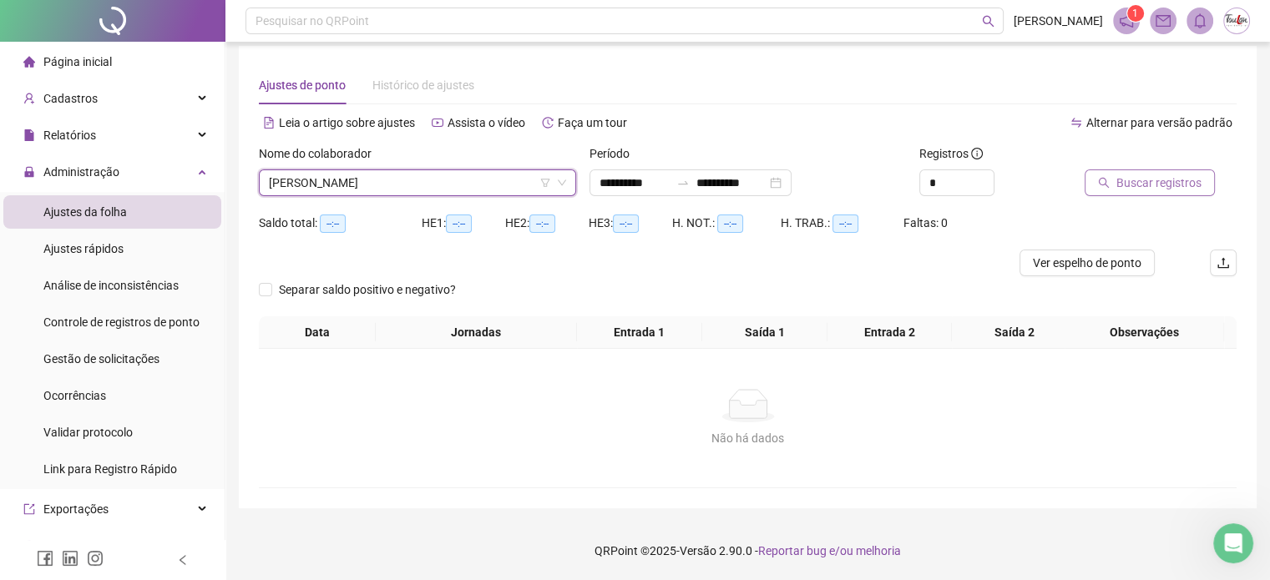
click at [1170, 174] on span "Buscar registros" at bounding box center [1158, 183] width 85 height 18
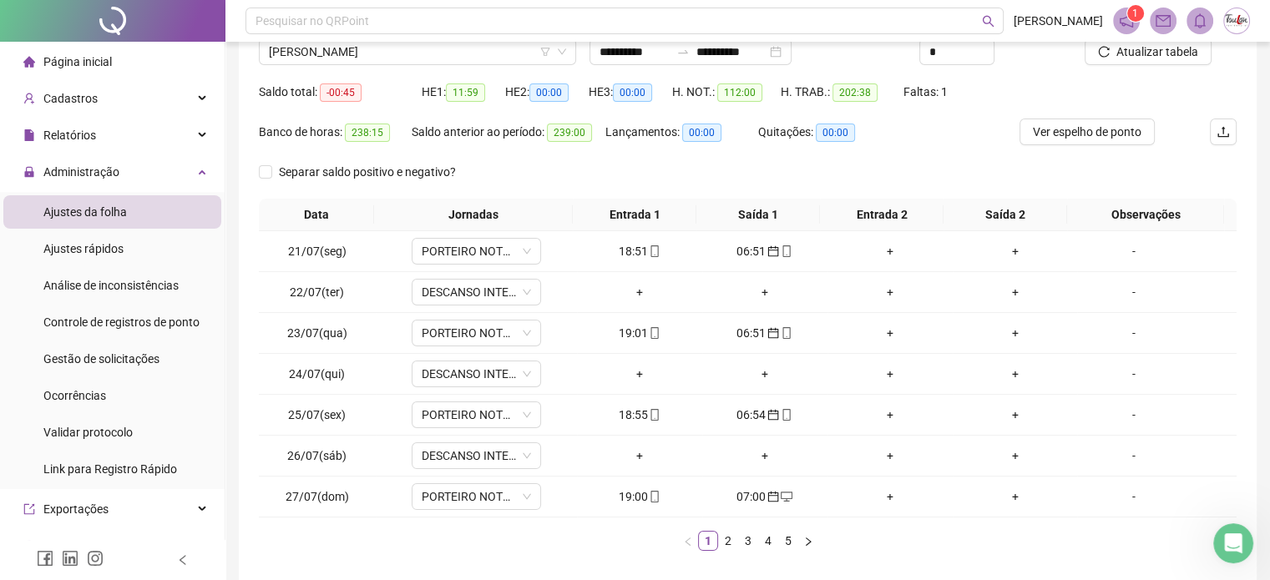
scroll to position [137, 0]
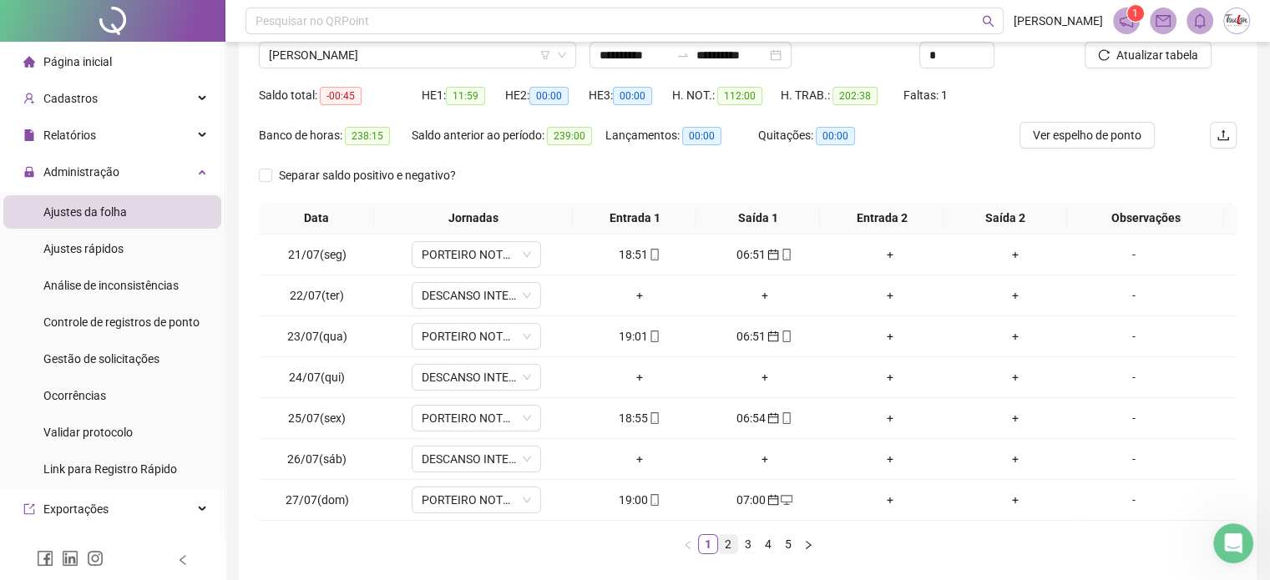
click at [724, 538] on link "2" at bounding box center [728, 544] width 18 height 18
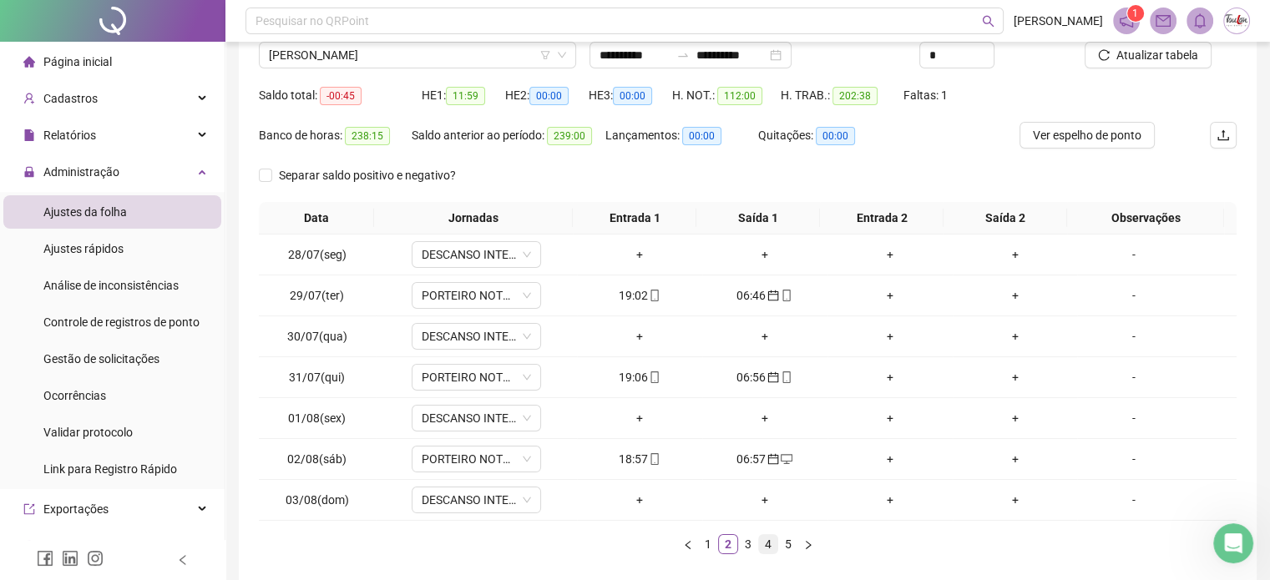
click at [745, 543] on link "3" at bounding box center [748, 544] width 18 height 18
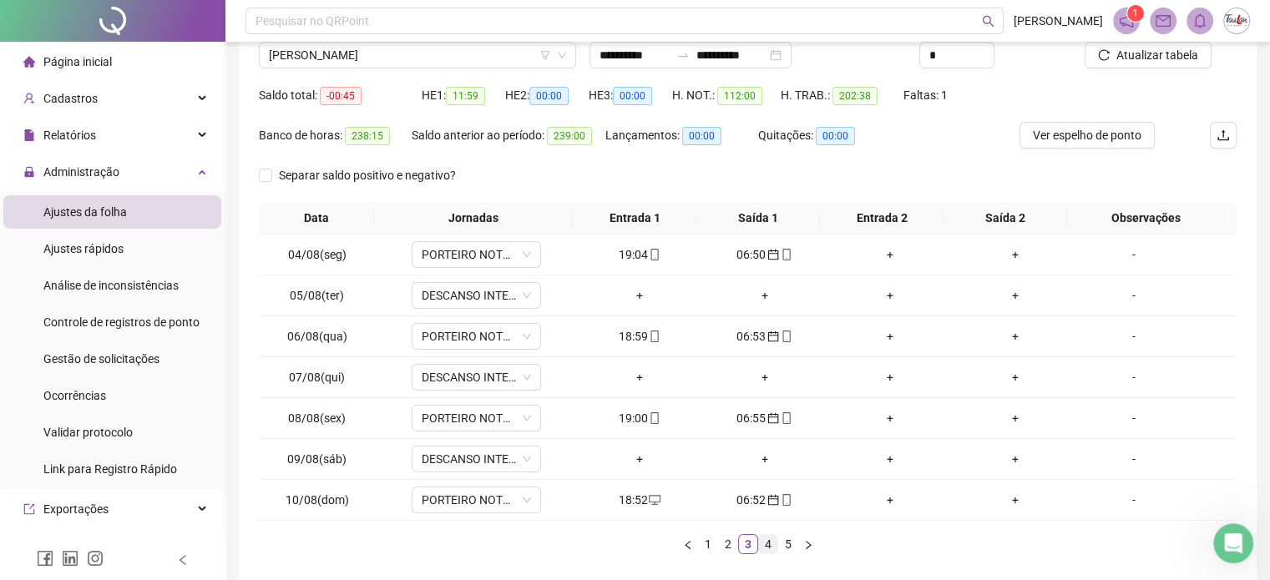
click at [760, 541] on link "4" at bounding box center [768, 544] width 18 height 18
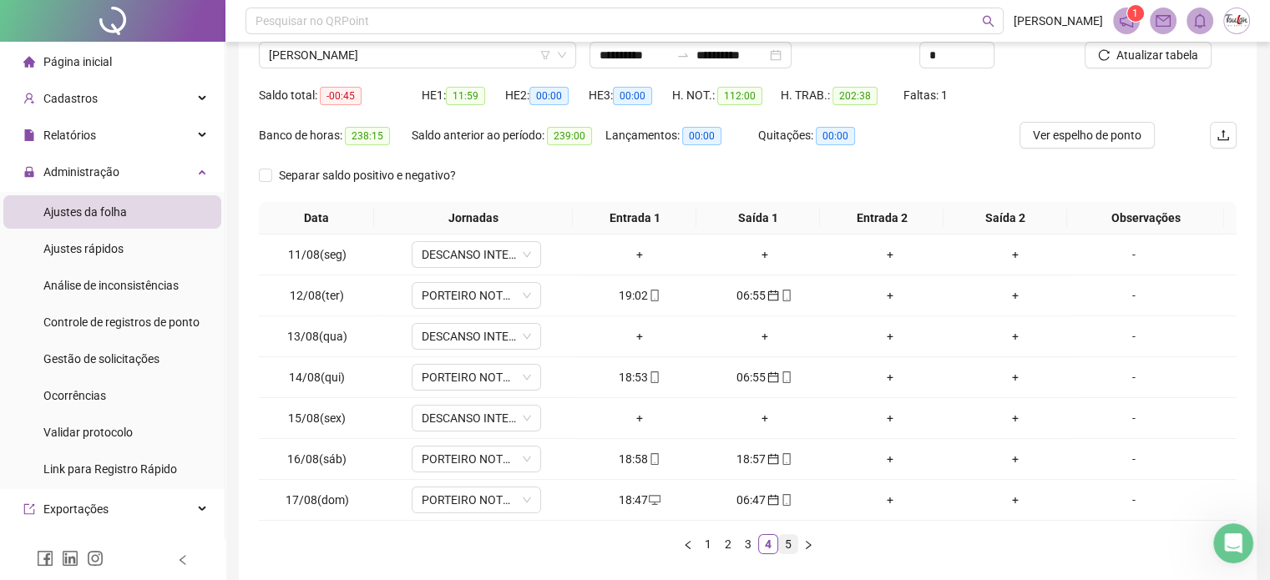
click at [787, 540] on link "5" at bounding box center [788, 544] width 18 height 18
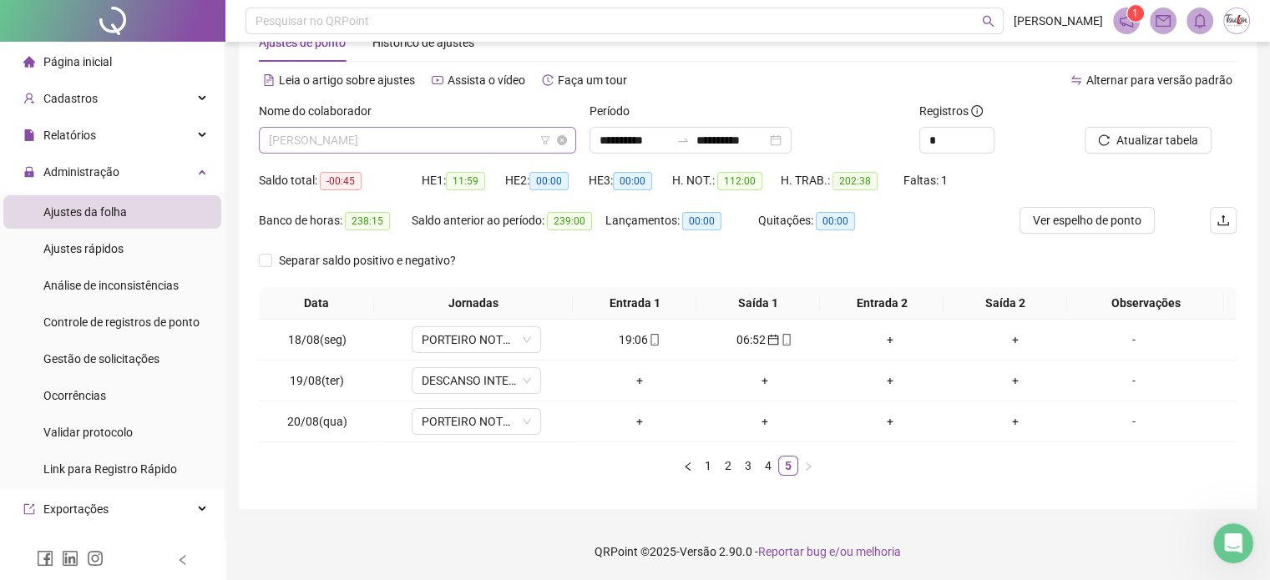
click at [431, 131] on span "[PERSON_NAME]" at bounding box center [417, 140] width 297 height 25
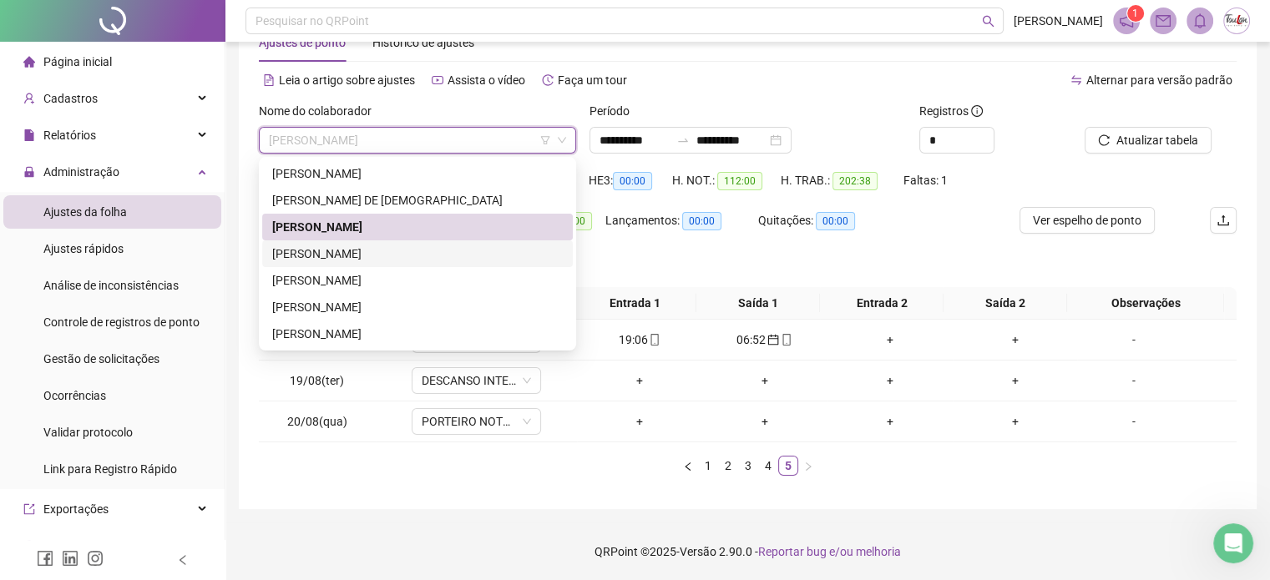
click at [348, 253] on div "[PERSON_NAME]" at bounding box center [417, 254] width 290 height 18
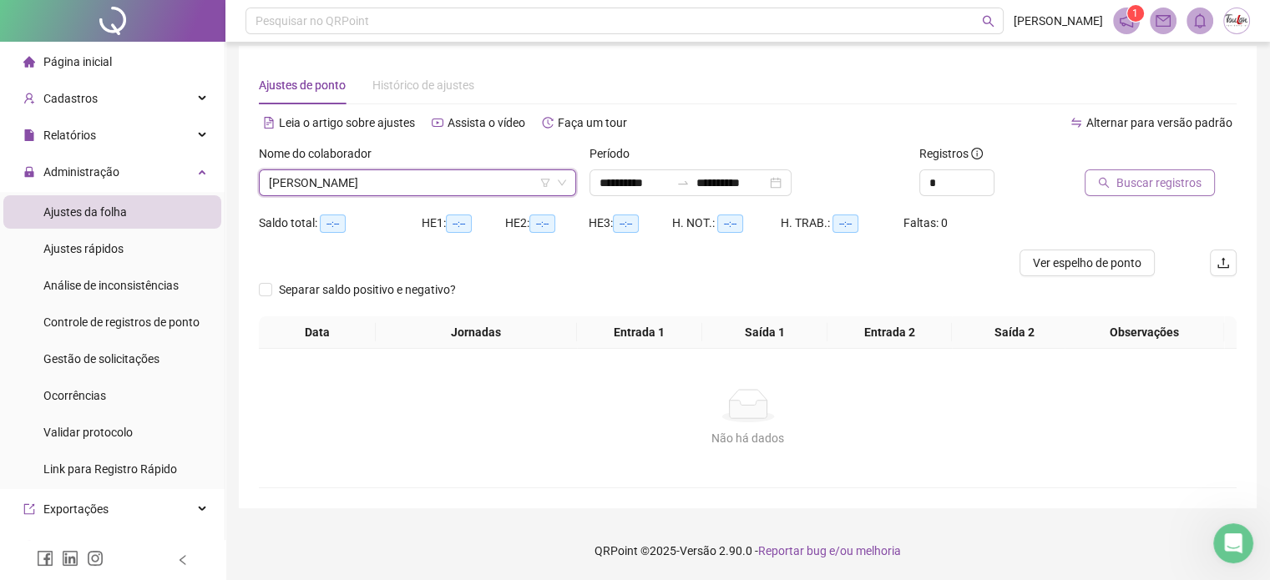
click at [1143, 174] on span "Buscar registros" at bounding box center [1158, 183] width 85 height 18
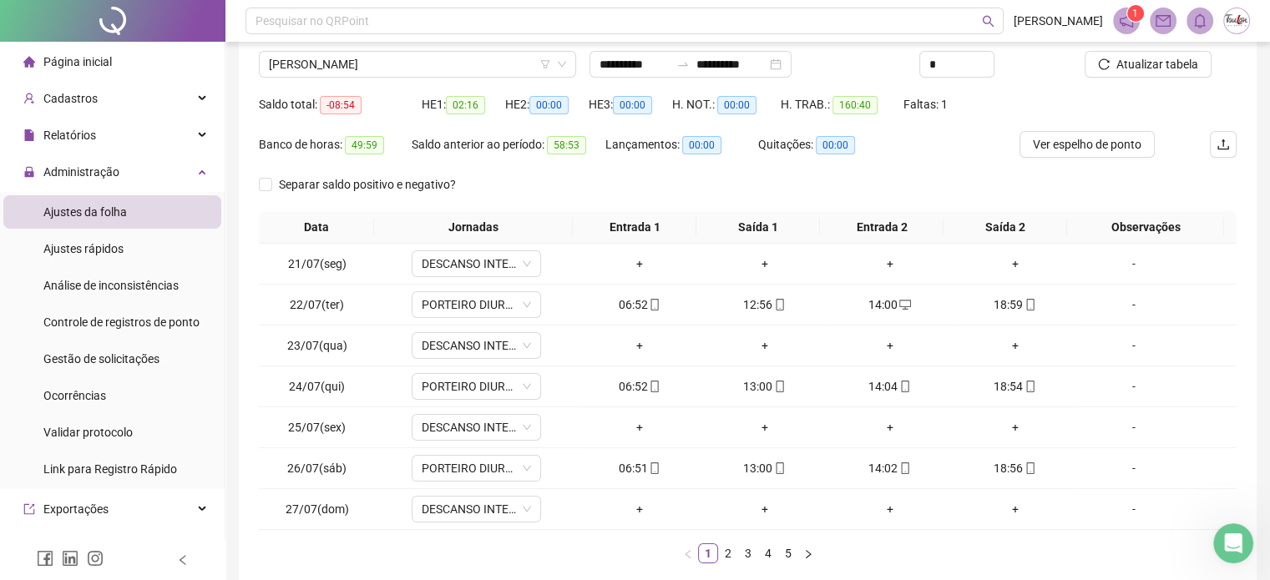
scroll to position [130, 0]
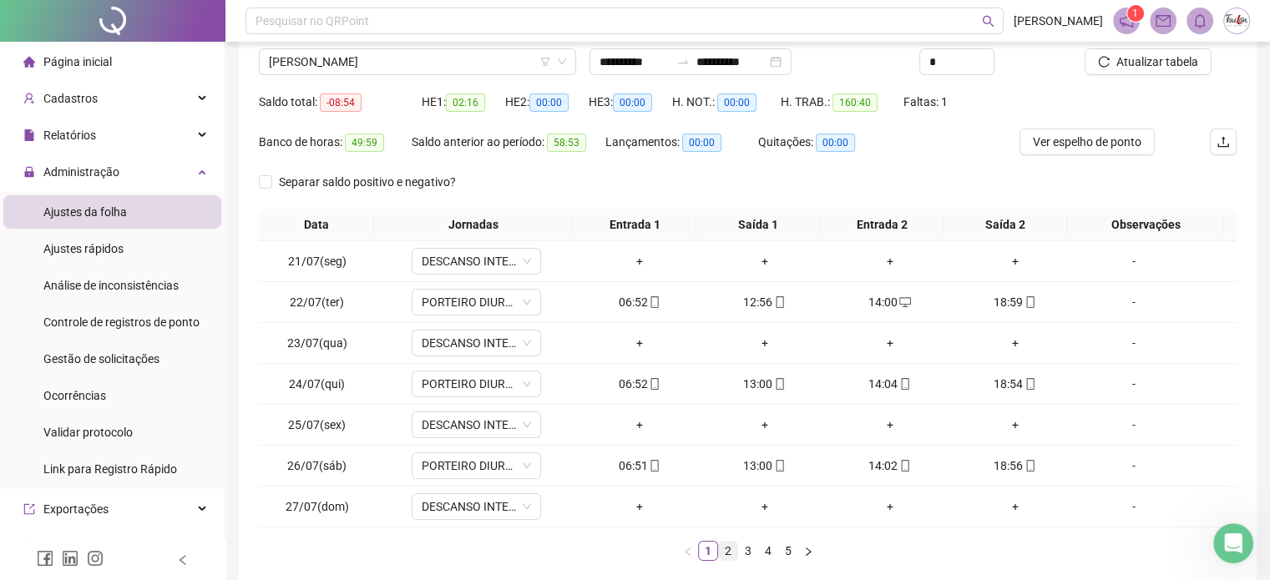
click at [729, 552] on link "2" at bounding box center [728, 551] width 18 height 18
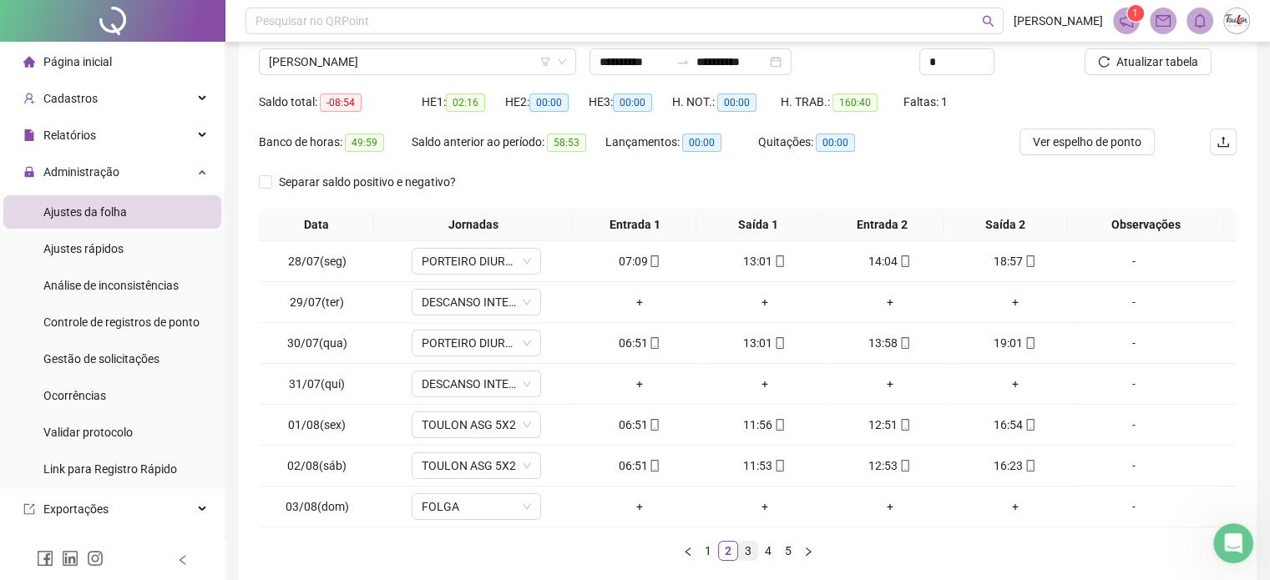
click at [746, 549] on link "3" at bounding box center [748, 551] width 18 height 18
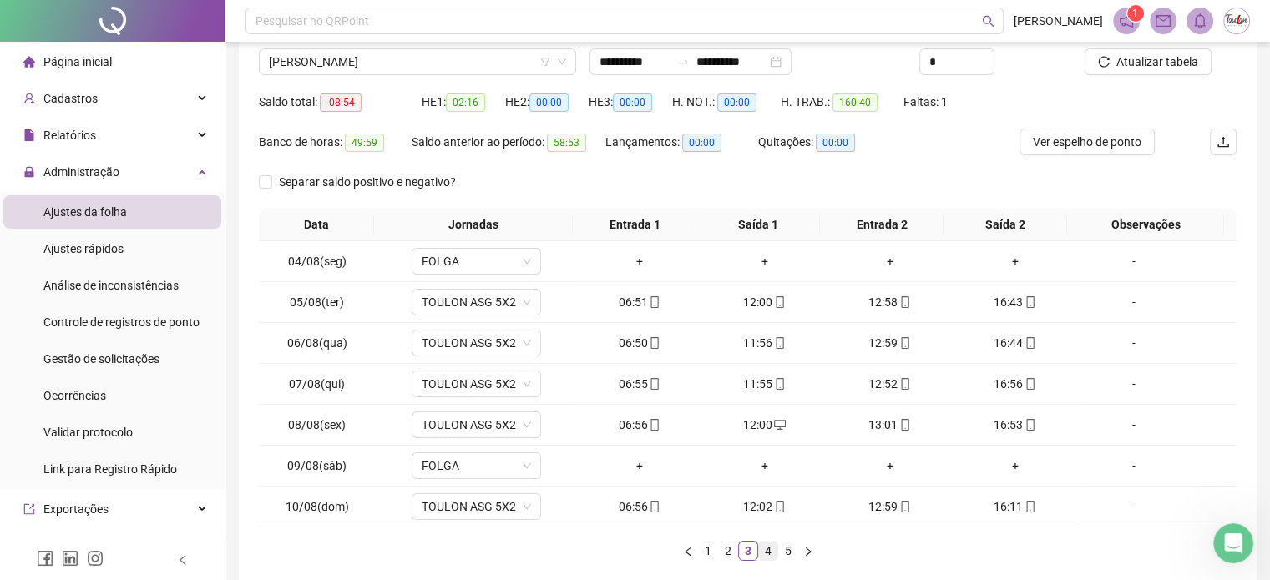
click at [768, 548] on link "4" at bounding box center [768, 551] width 18 height 18
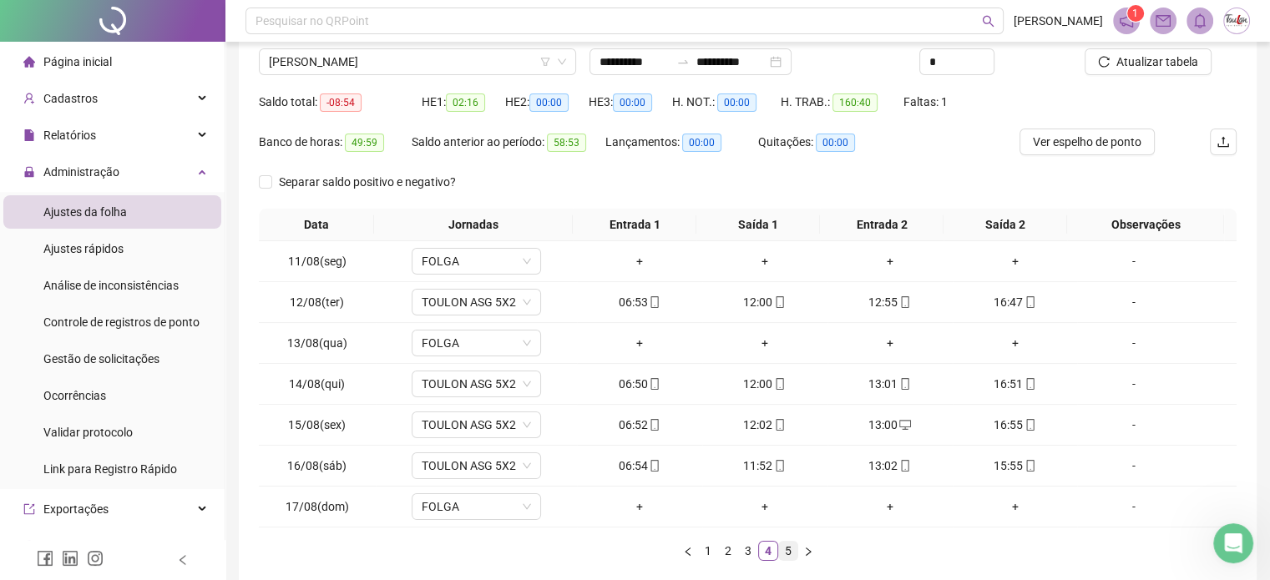
click at [785, 550] on link "5" at bounding box center [788, 551] width 18 height 18
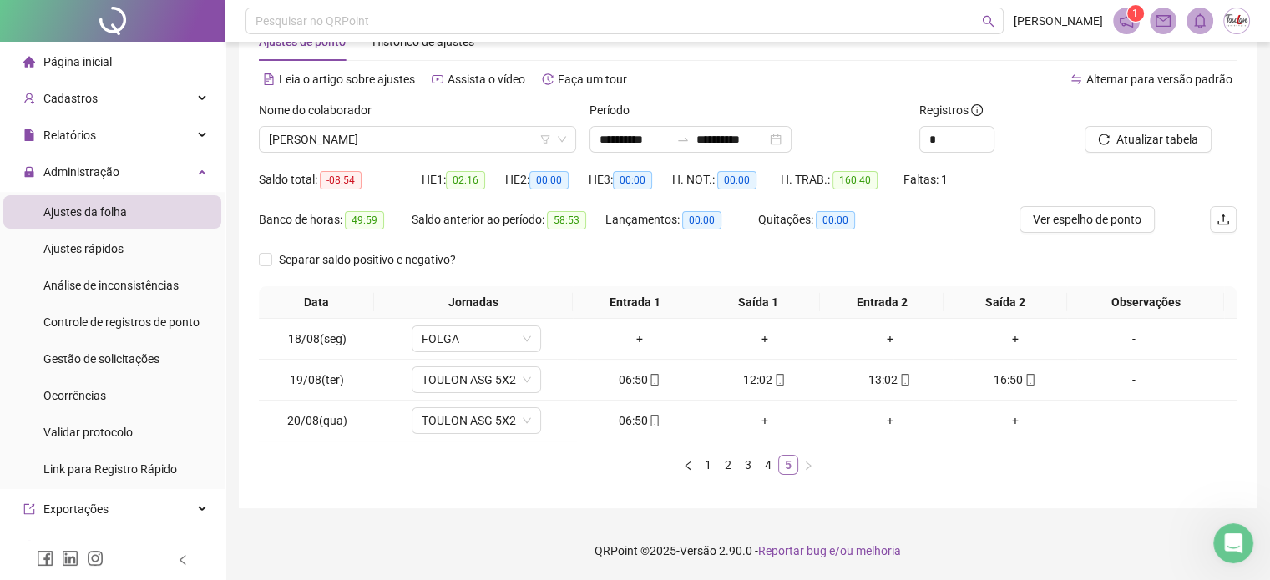
scroll to position [52, 0]
click at [496, 136] on span "[PERSON_NAME]" at bounding box center [417, 140] width 297 height 25
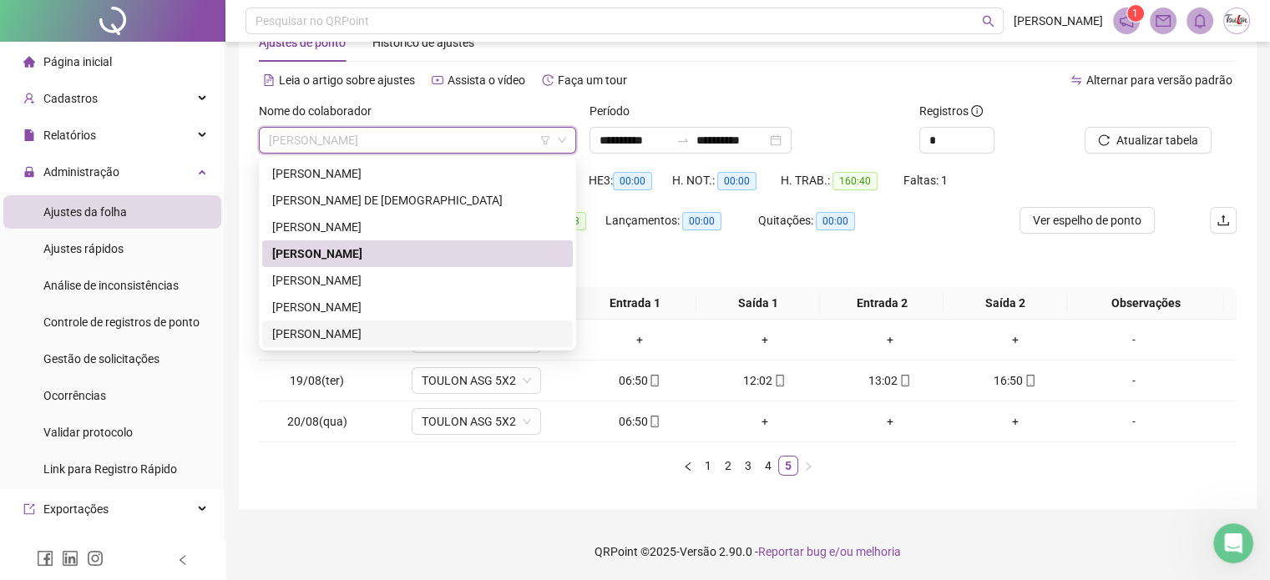
click at [377, 337] on div "[PERSON_NAME]" at bounding box center [417, 334] width 290 height 18
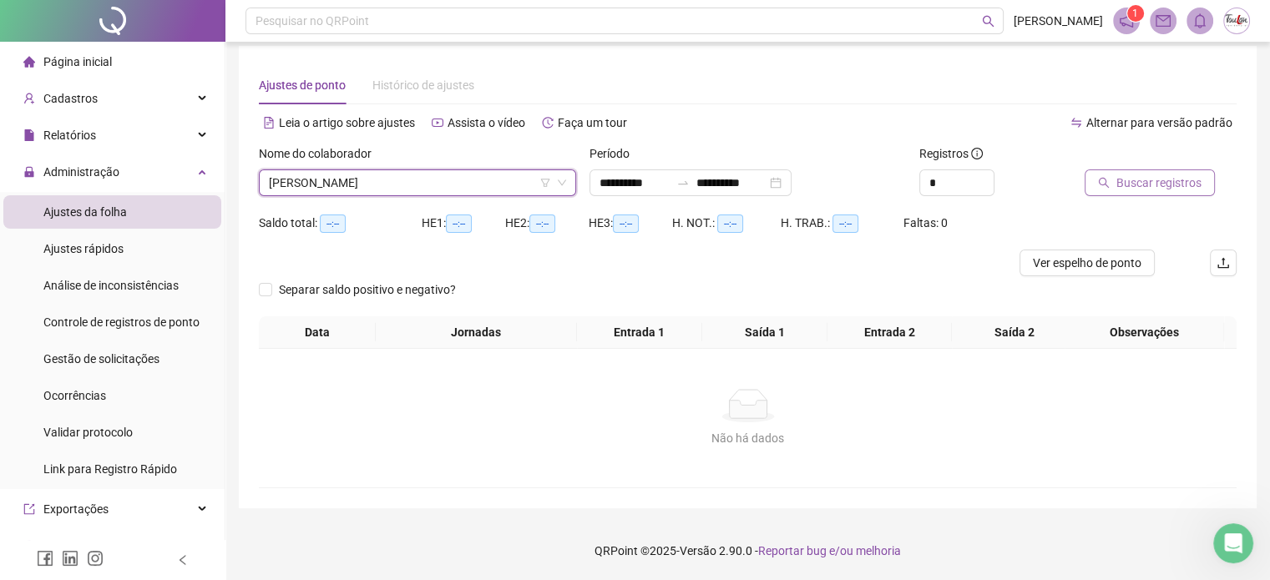
click at [1164, 174] on span "Buscar registros" at bounding box center [1158, 183] width 85 height 18
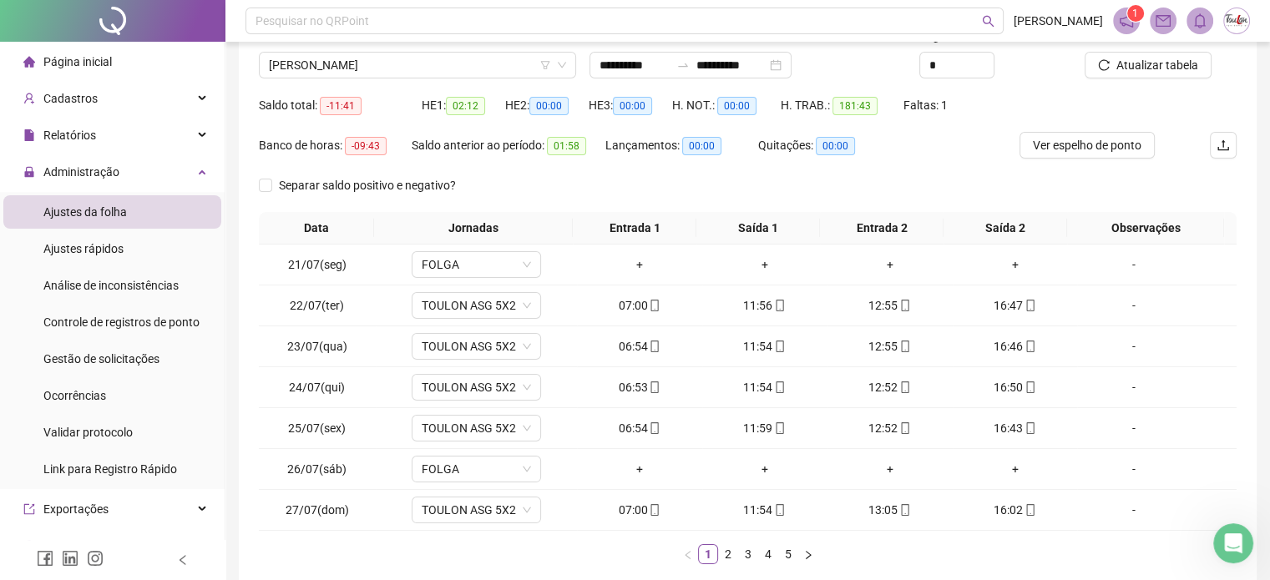
scroll to position [129, 0]
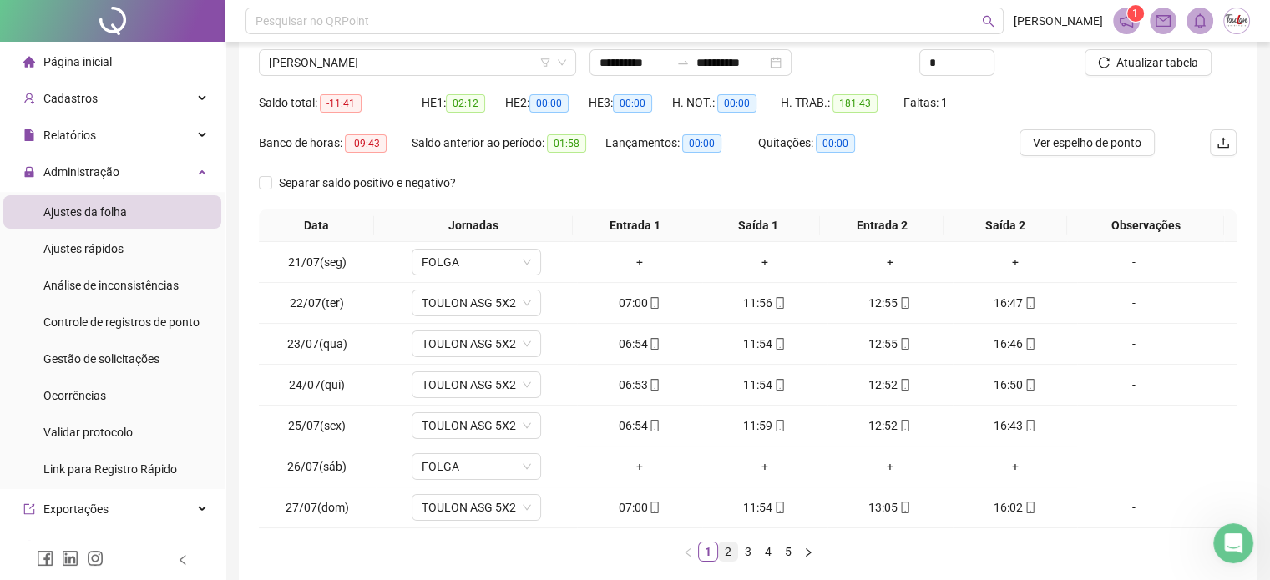
click at [726, 551] on link "2" at bounding box center [728, 552] width 18 height 18
click at [745, 552] on link "3" at bounding box center [748, 552] width 18 height 18
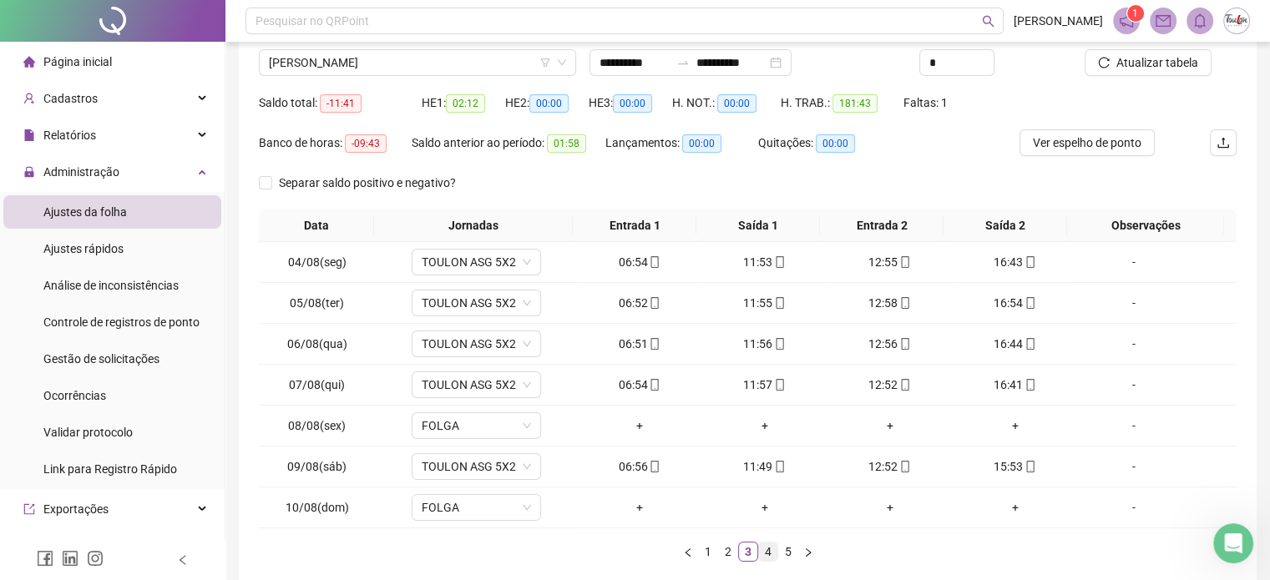
click at [768, 553] on link "4" at bounding box center [768, 552] width 18 height 18
click at [785, 553] on link "5" at bounding box center [788, 552] width 18 height 18
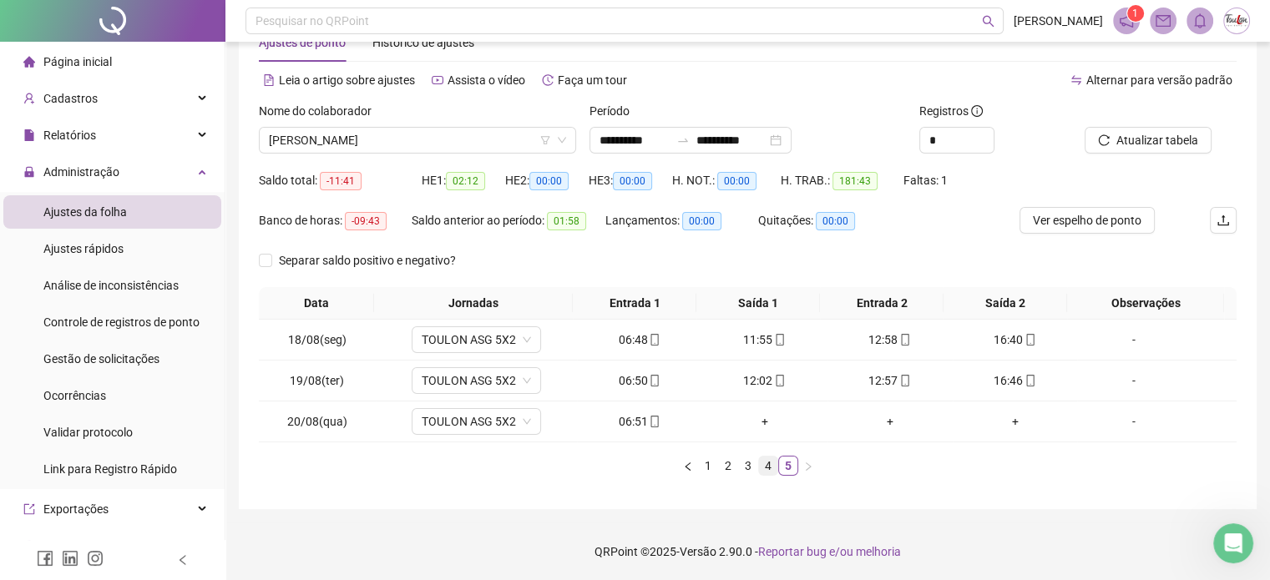
click at [768, 466] on link "4" at bounding box center [768, 466] width 18 height 18
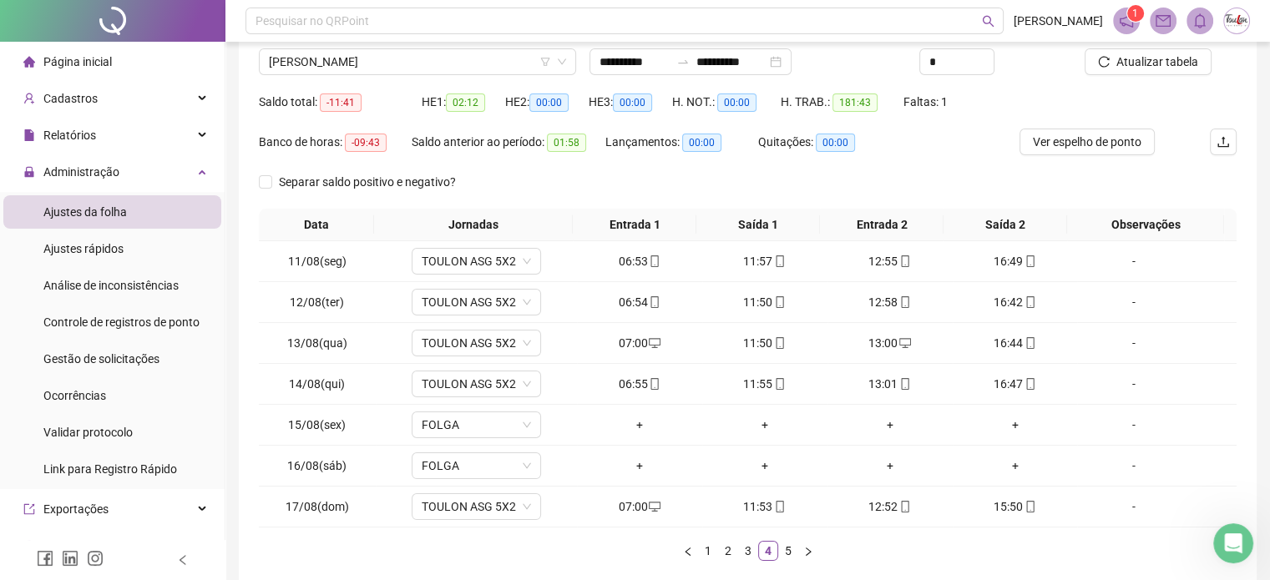
scroll to position [132, 0]
click at [785, 549] on link "5" at bounding box center [788, 549] width 18 height 18
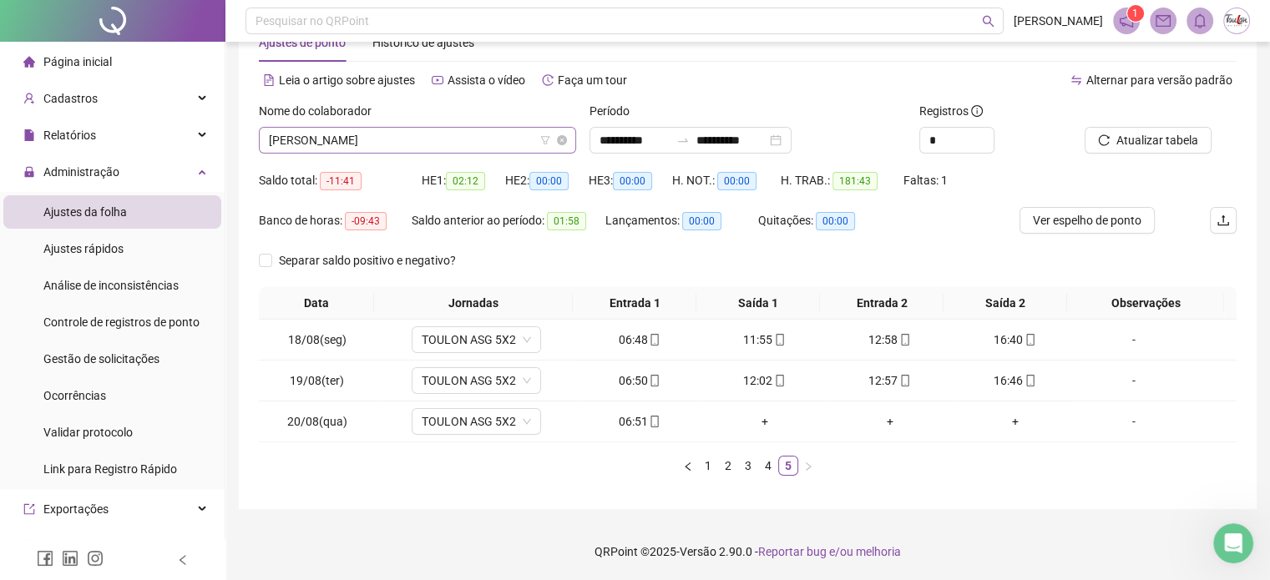
click at [474, 147] on span "[PERSON_NAME]" at bounding box center [417, 140] width 297 height 25
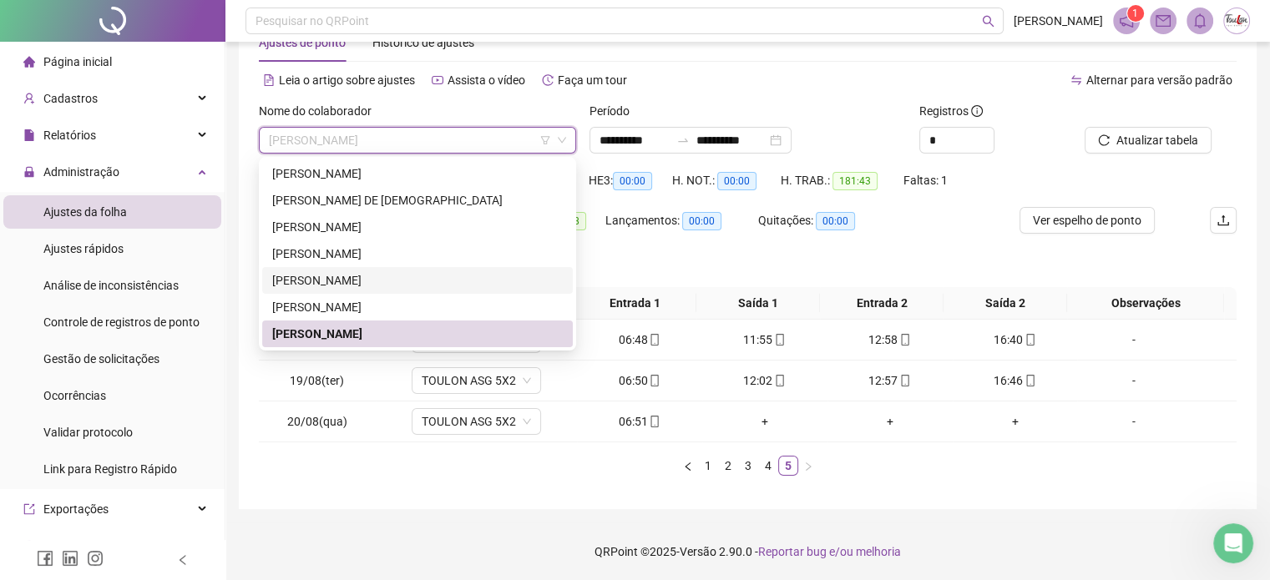
click at [383, 277] on div "[PERSON_NAME]" at bounding box center [417, 280] width 290 height 18
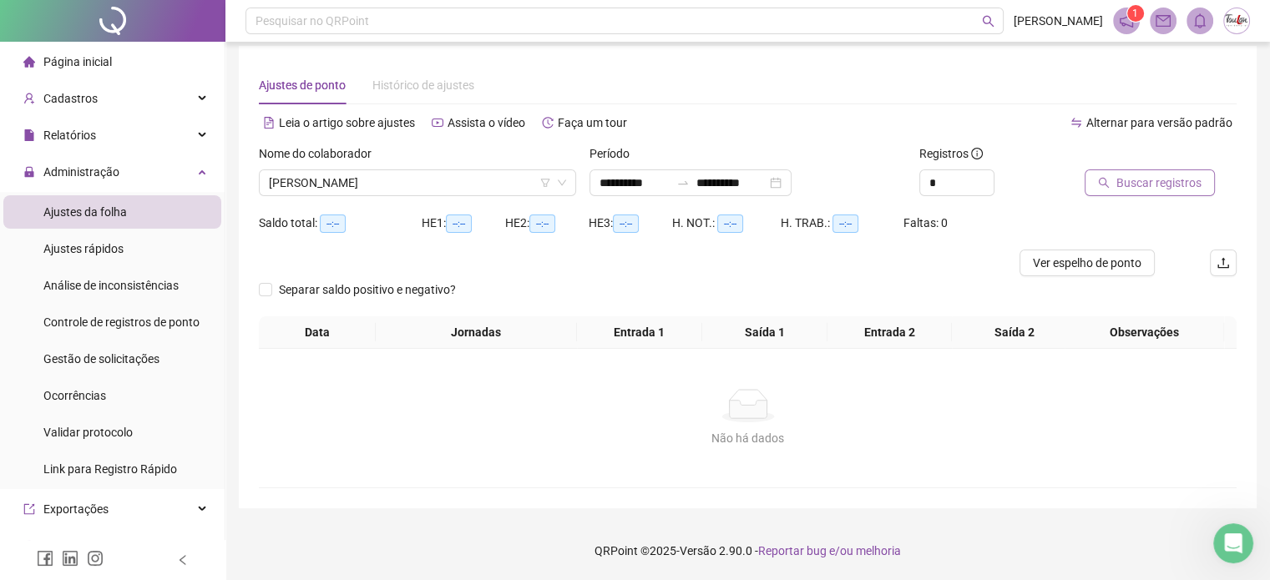
click at [1125, 175] on span "Buscar registros" at bounding box center [1158, 183] width 85 height 18
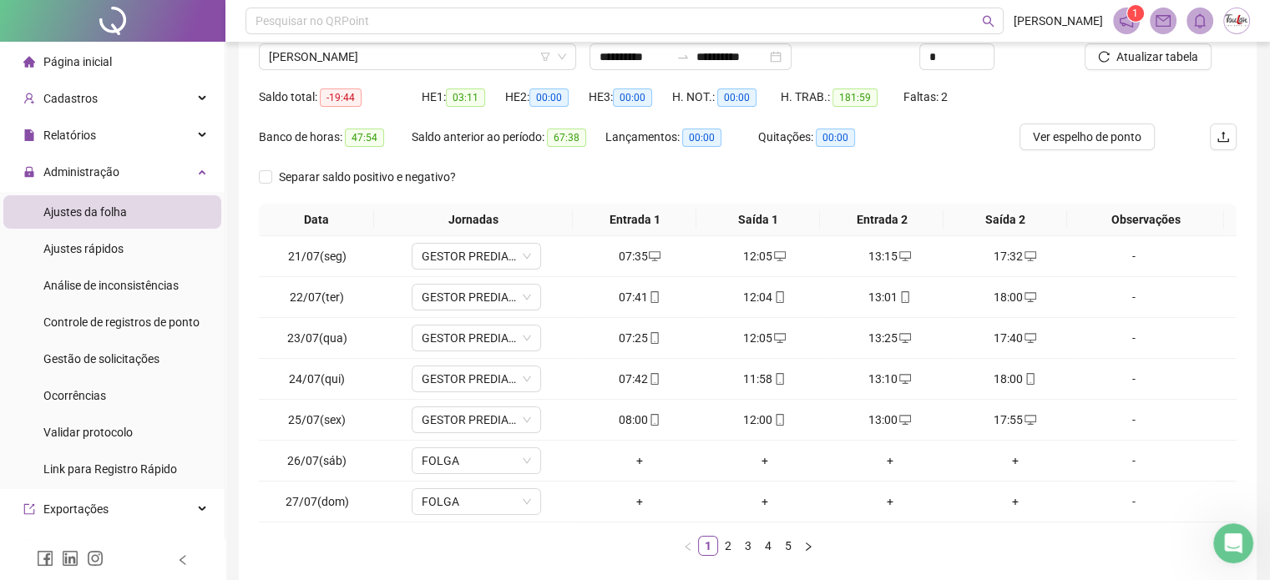
scroll to position [118, 0]
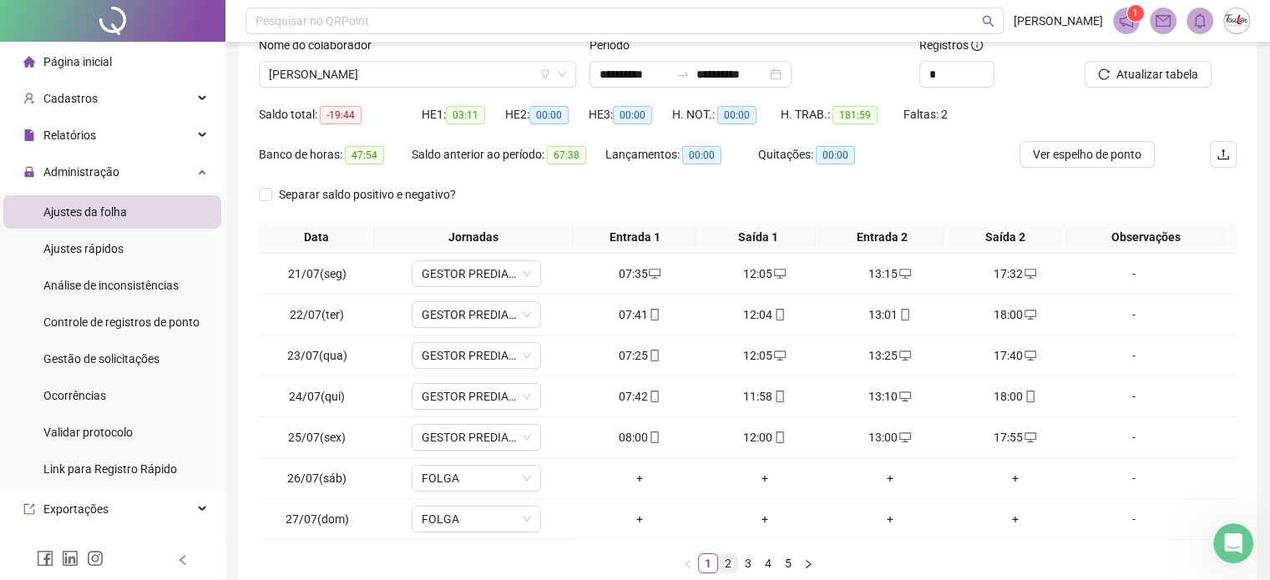
click at [728, 560] on link "2" at bounding box center [728, 563] width 18 height 18
click at [748, 561] on link "3" at bounding box center [748, 563] width 18 height 18
click at [765, 560] on link "4" at bounding box center [768, 563] width 18 height 18
click at [783, 559] on link "5" at bounding box center [788, 563] width 18 height 18
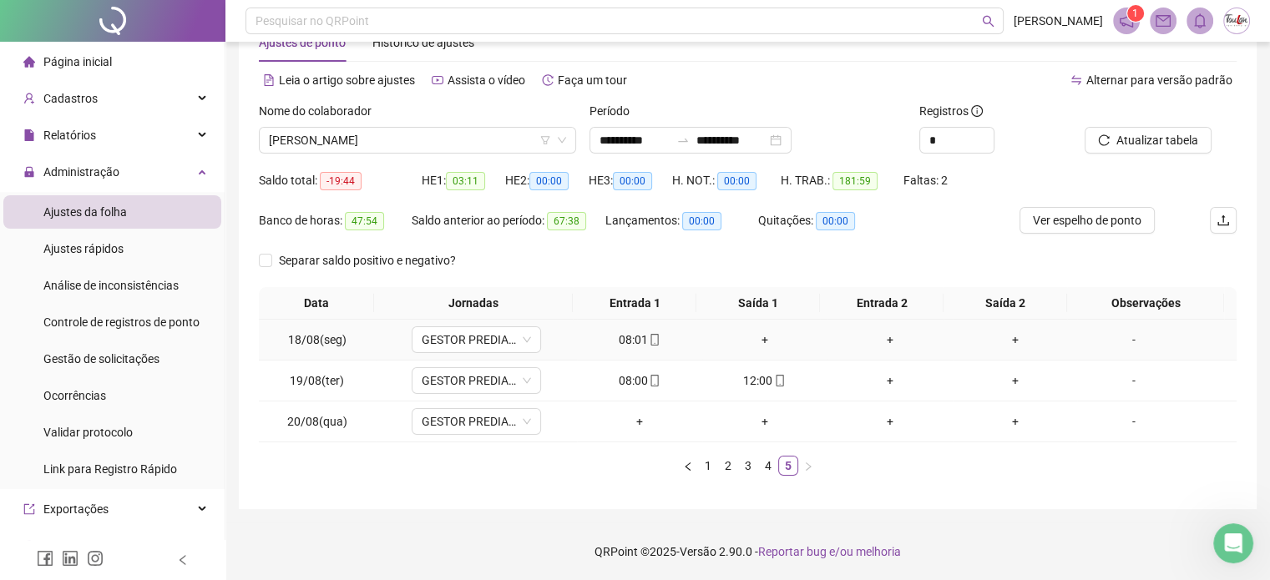
click at [762, 336] on div "+" at bounding box center [765, 340] width 112 height 18
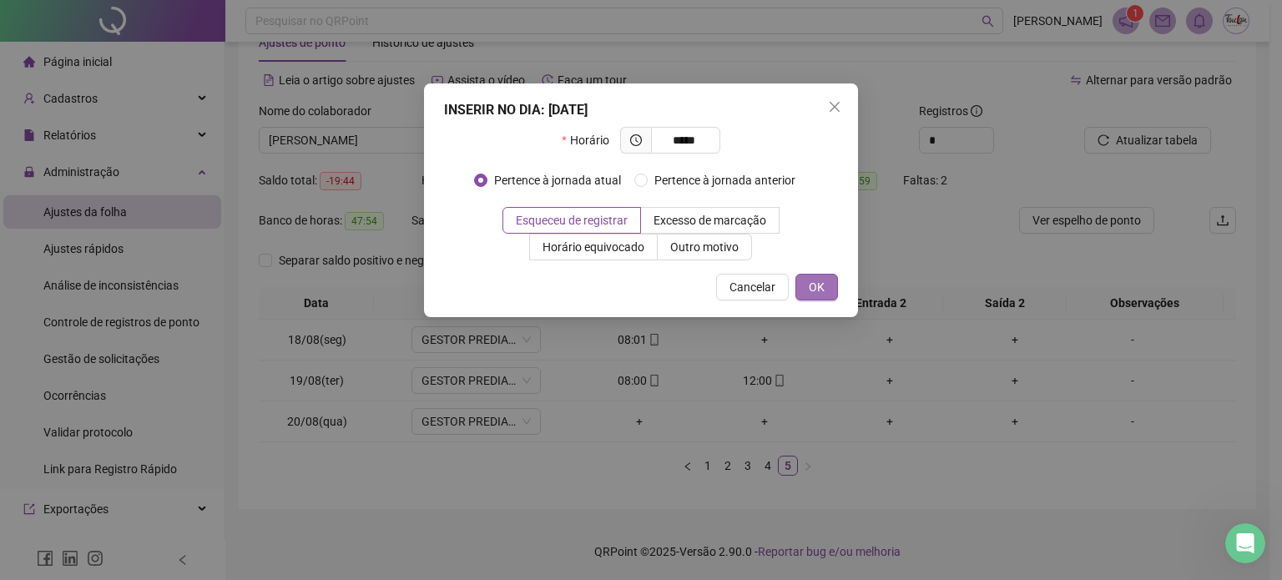
type input "*****"
click at [835, 281] on button "OK" at bounding box center [816, 287] width 43 height 27
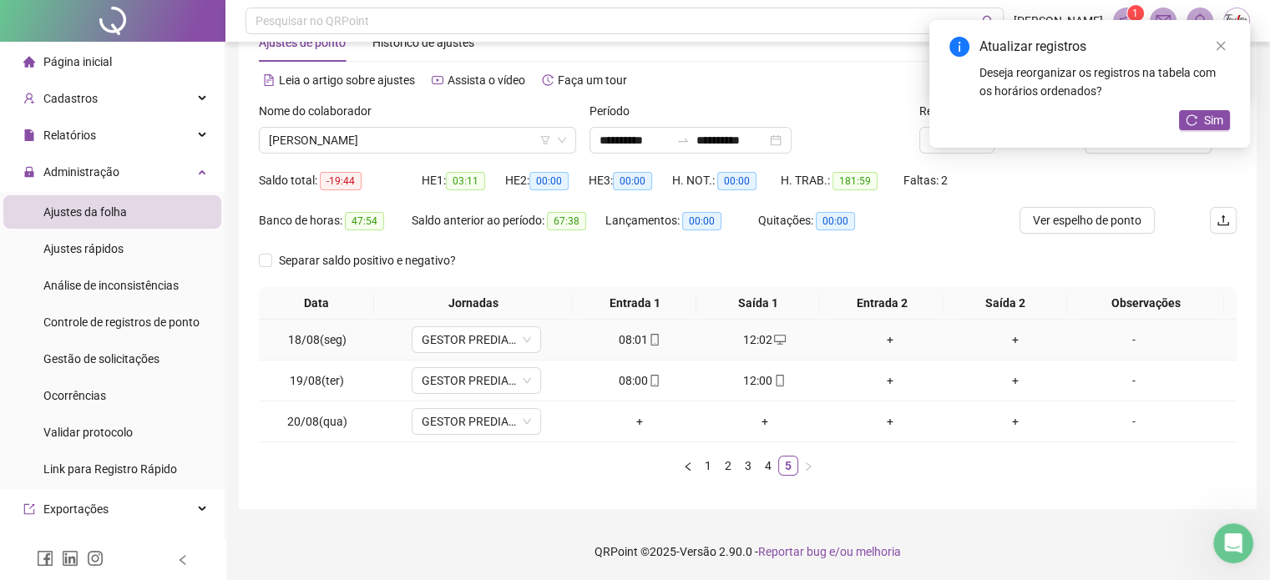
click at [879, 337] on div "+" at bounding box center [890, 340] width 112 height 18
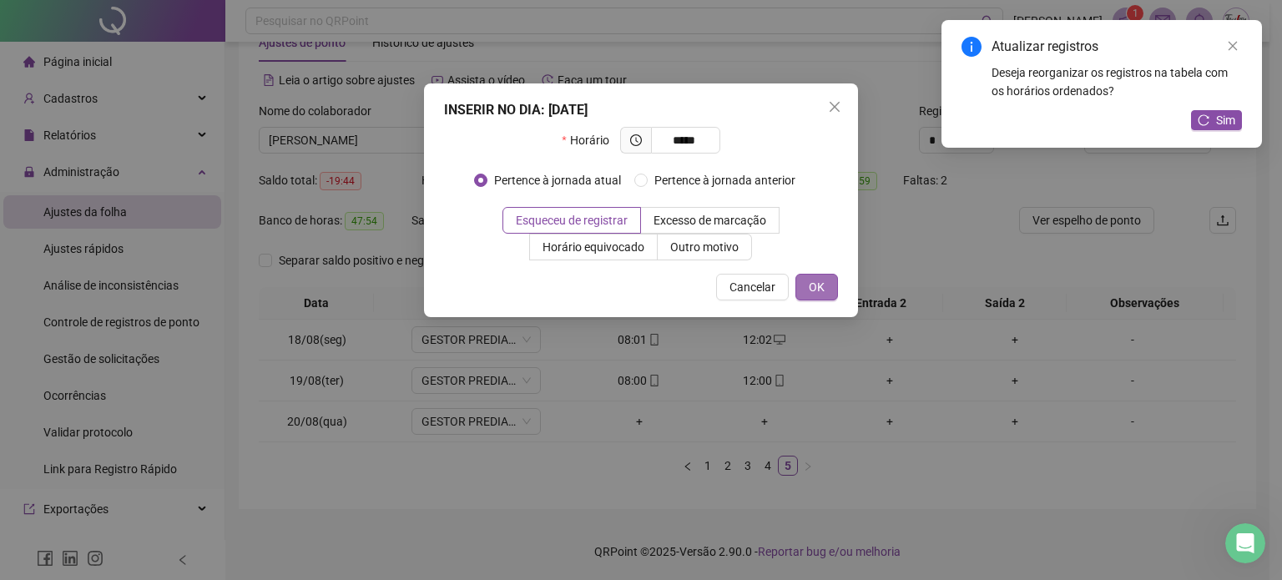
type input "*****"
click at [826, 290] on button "OK" at bounding box center [816, 287] width 43 height 27
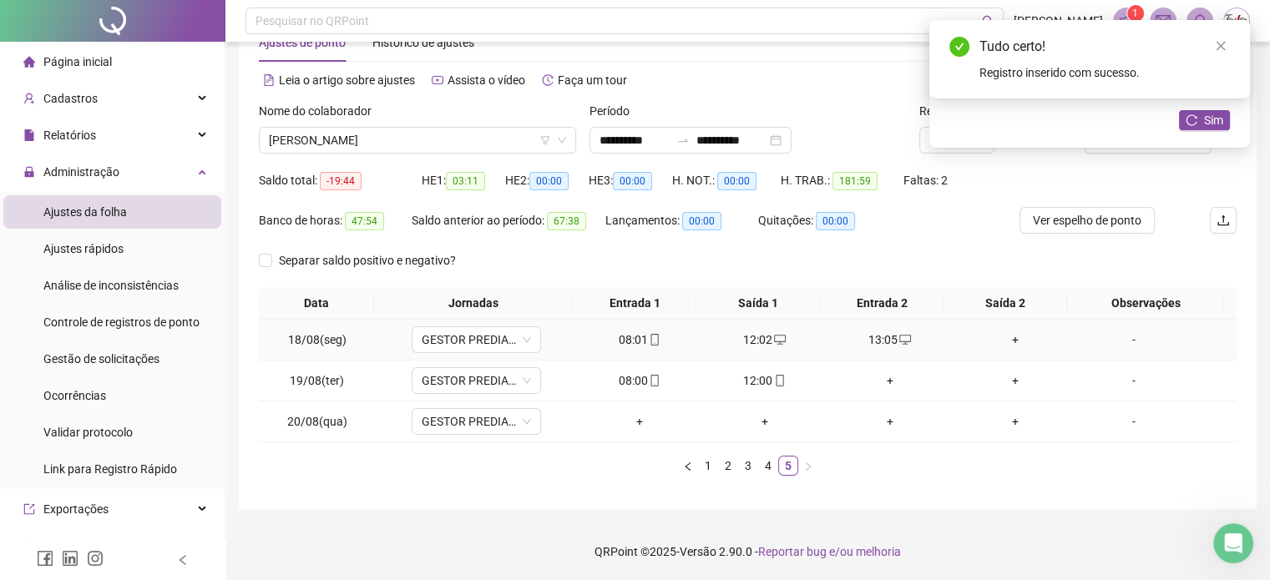
click at [1004, 342] on div "+" at bounding box center [1015, 340] width 112 height 18
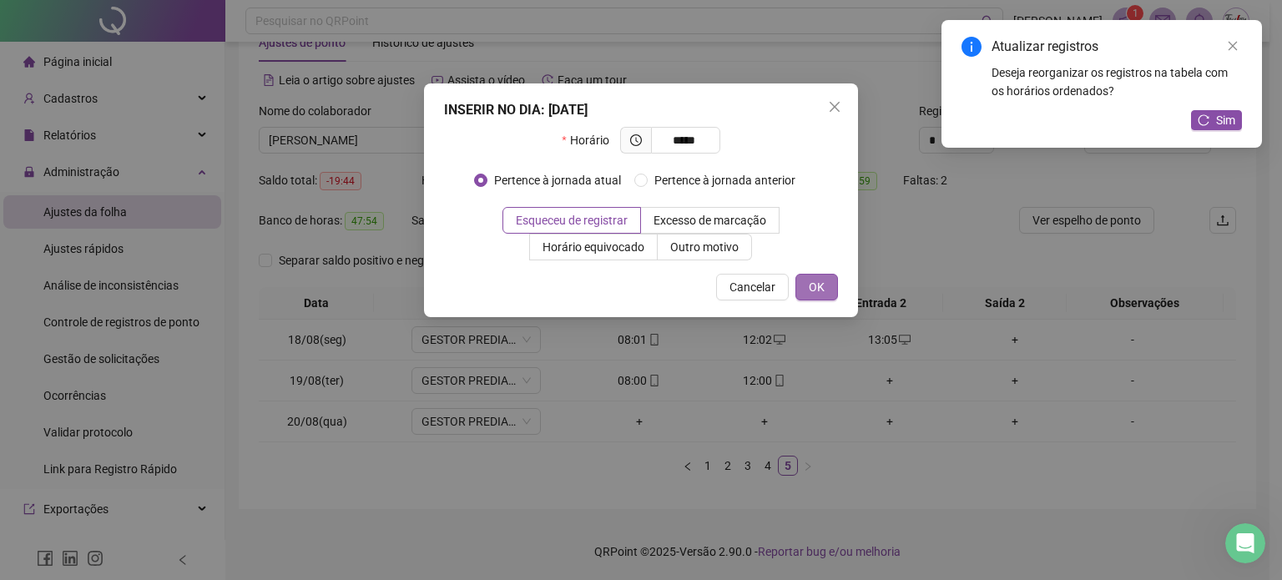
type input "*****"
click at [817, 288] on span "OK" at bounding box center [817, 287] width 16 height 18
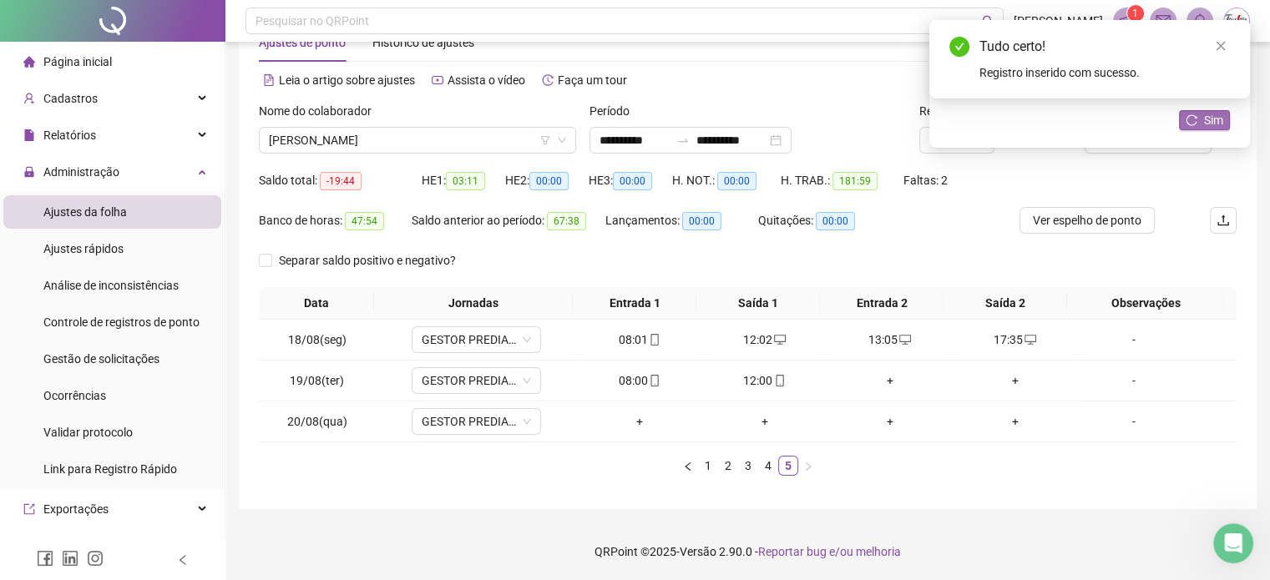
click at [1202, 119] on button "Sim" at bounding box center [1204, 120] width 51 height 20
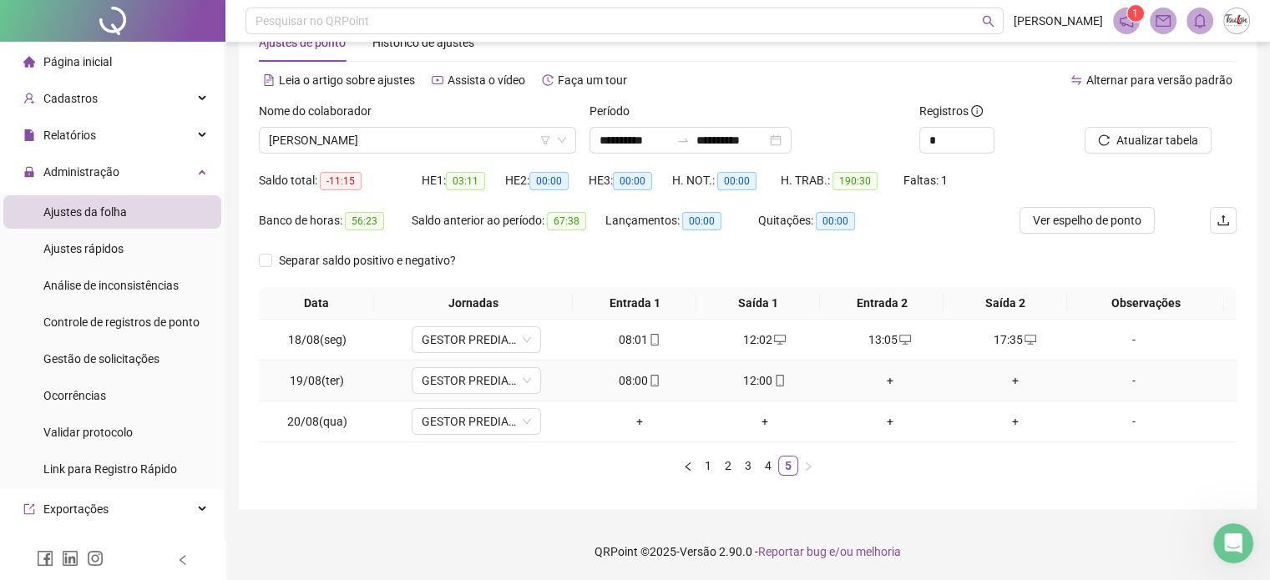
click at [881, 375] on div "+" at bounding box center [890, 380] width 112 height 18
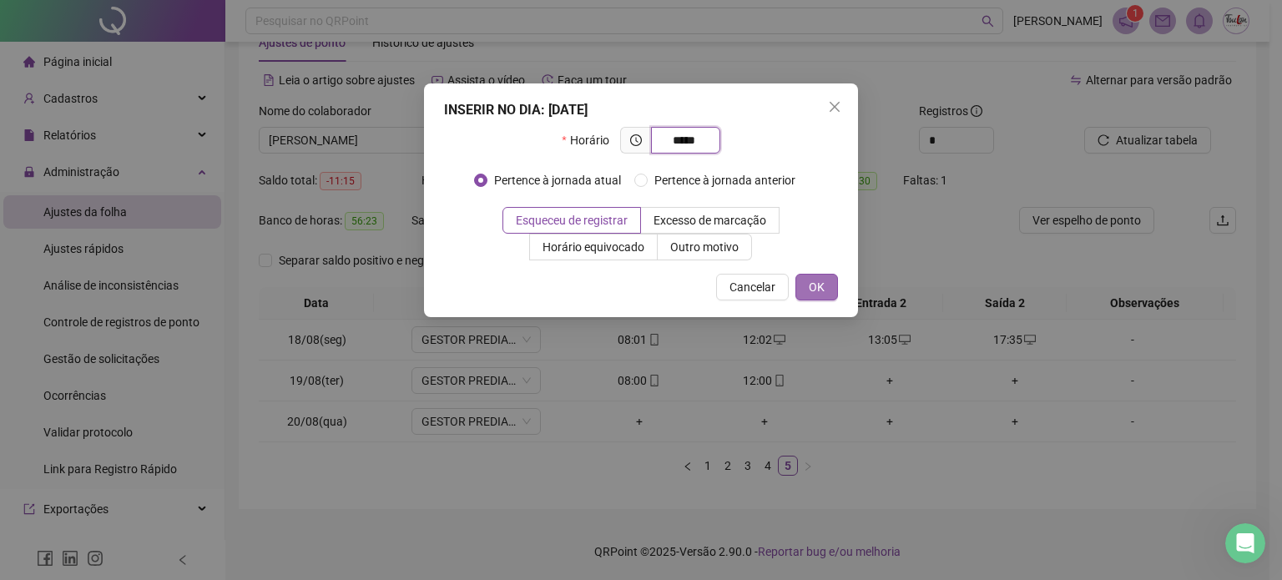
type input "*****"
click at [821, 280] on span "OK" at bounding box center [817, 287] width 16 height 18
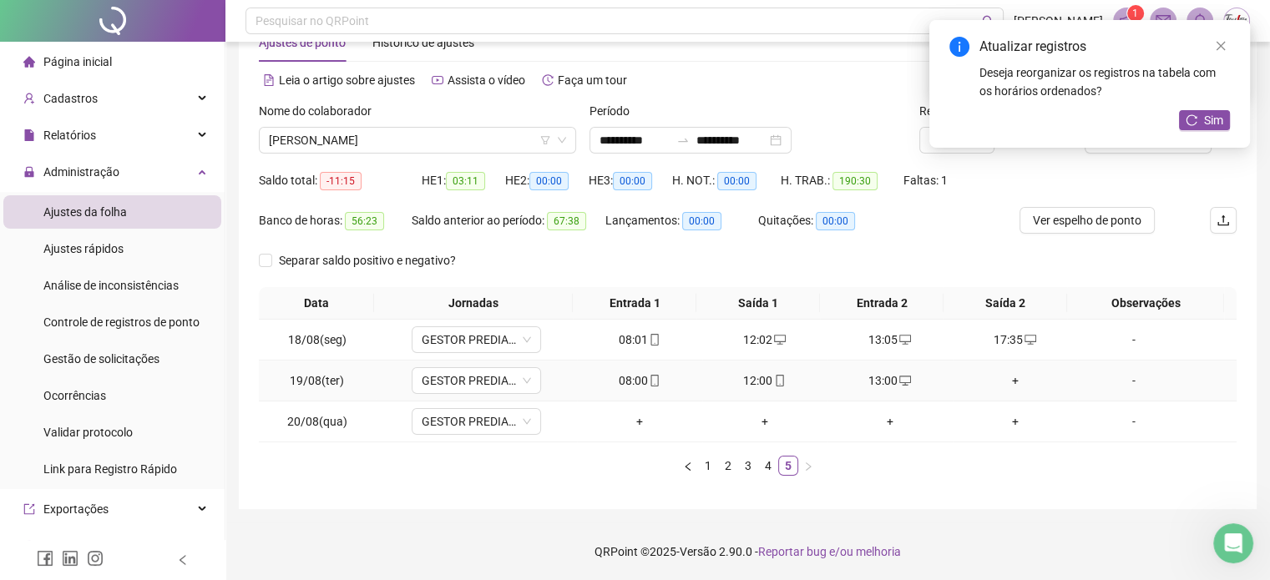
click at [1003, 381] on div "+" at bounding box center [1015, 380] width 112 height 18
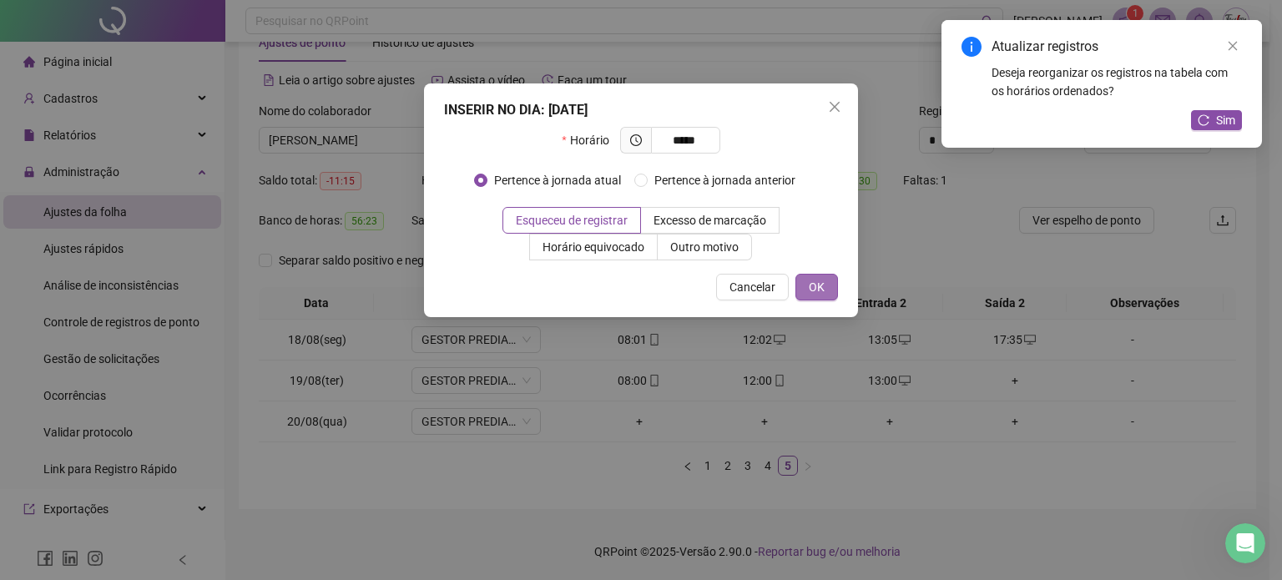
type input "*****"
click at [821, 284] on span "OK" at bounding box center [817, 287] width 16 height 18
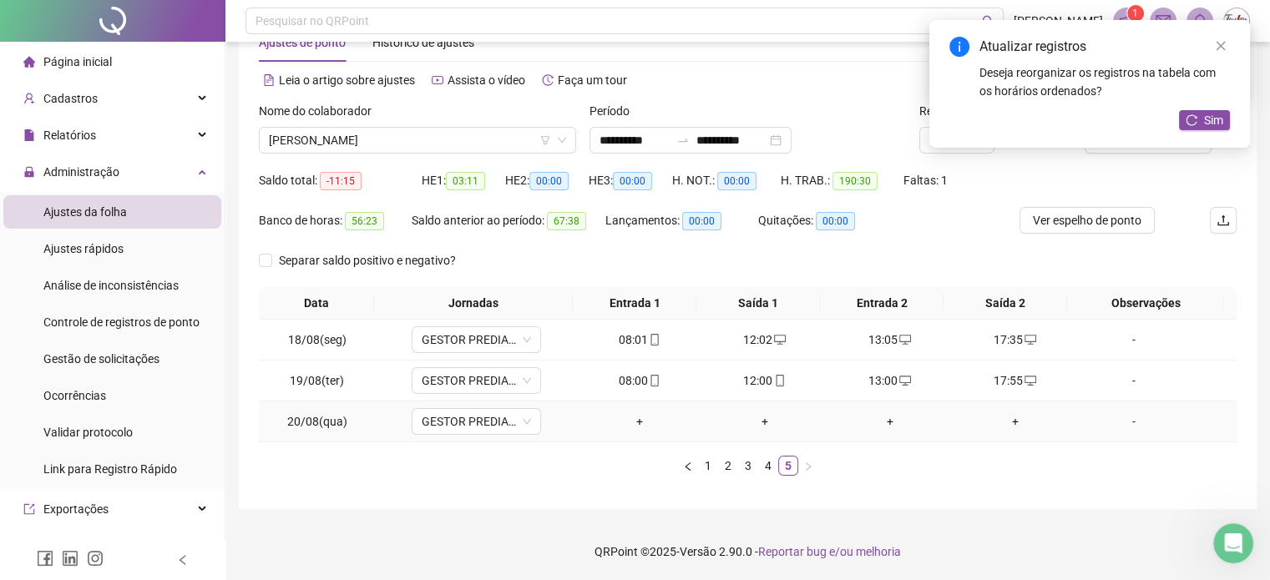
click at [634, 421] on div "+" at bounding box center [639, 421] width 112 height 18
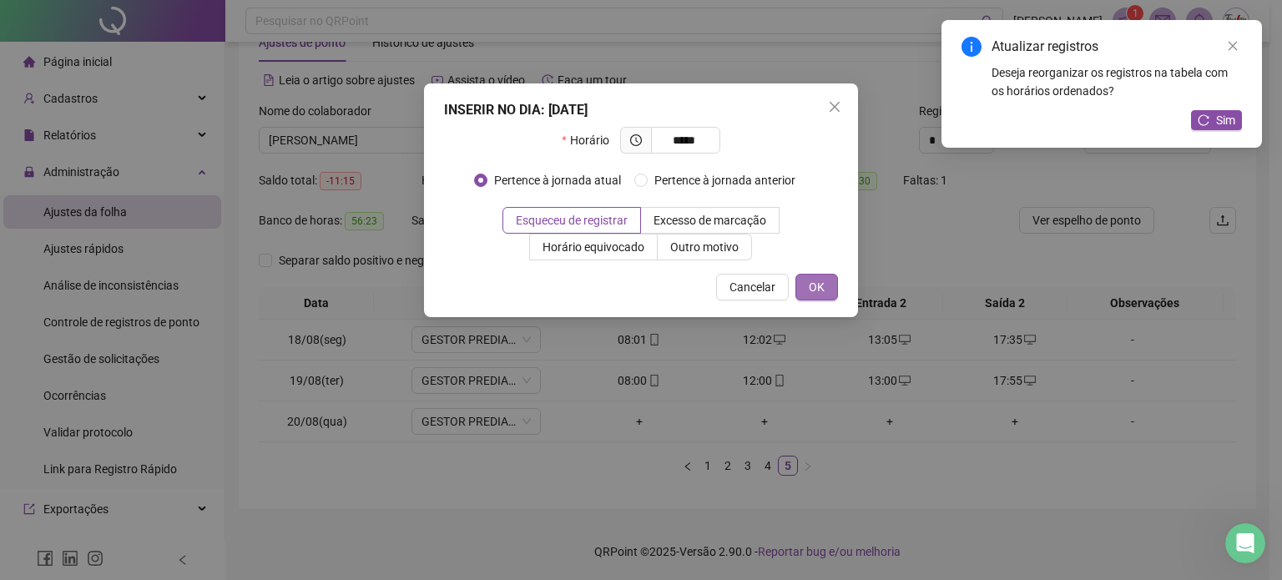
type input "*****"
click at [811, 288] on span "OK" at bounding box center [817, 287] width 16 height 18
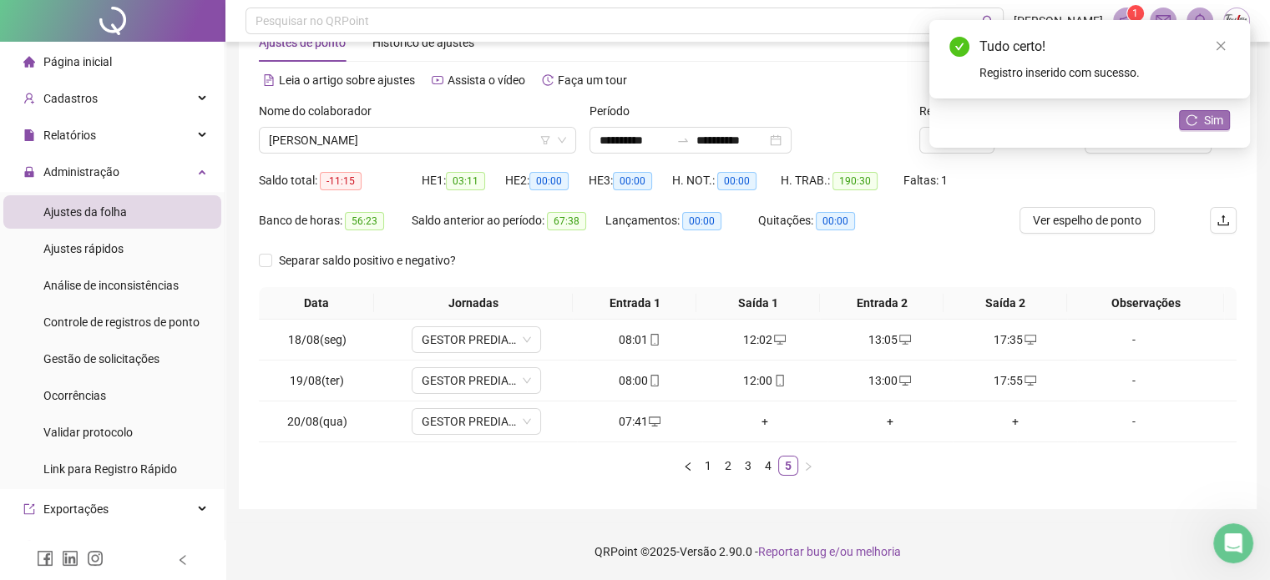
click at [1199, 123] on button "Sim" at bounding box center [1204, 120] width 51 height 20
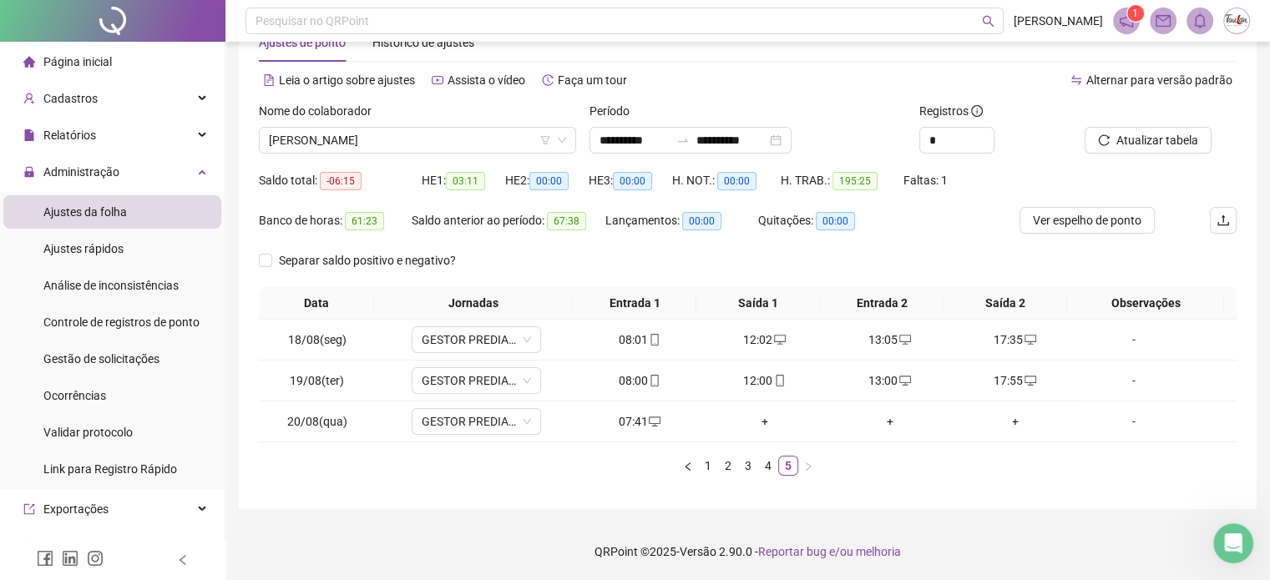
click at [857, 86] on div "Alternar para versão padrão" at bounding box center [992, 80] width 489 height 27
